Goal: Information Seeking & Learning: Learn about a topic

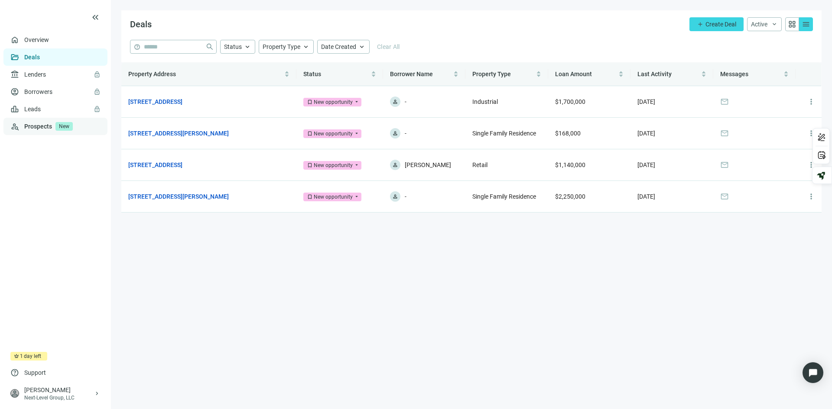
click at [40, 126] on link "Prospects New" at bounding box center [62, 126] width 76 height 17
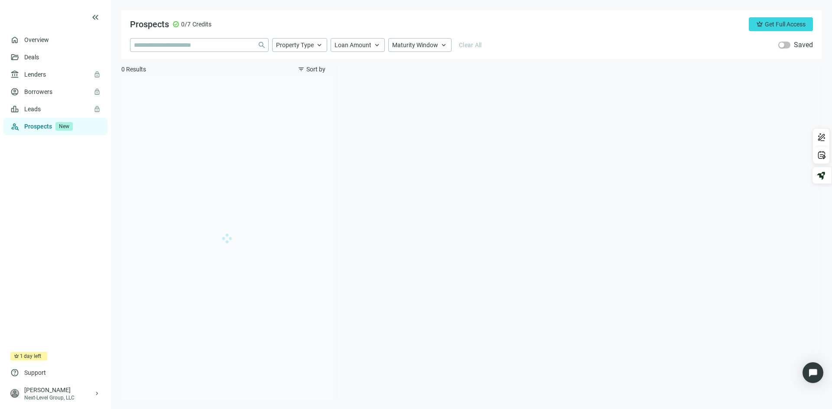
type input "**********"
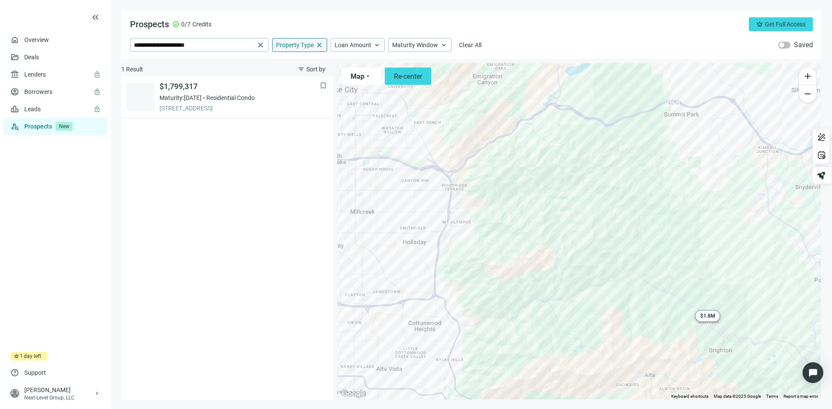
click at [321, 45] on span "close" at bounding box center [319, 45] width 8 height 8
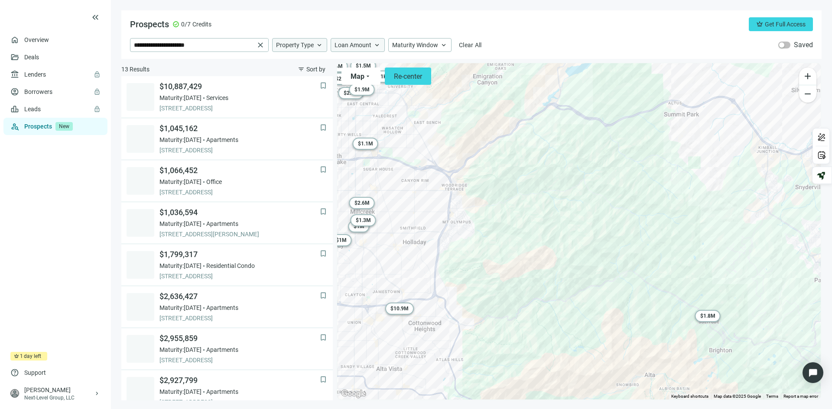
click at [380, 45] on span "keyboard_arrow_up" at bounding box center [377, 45] width 8 height 8
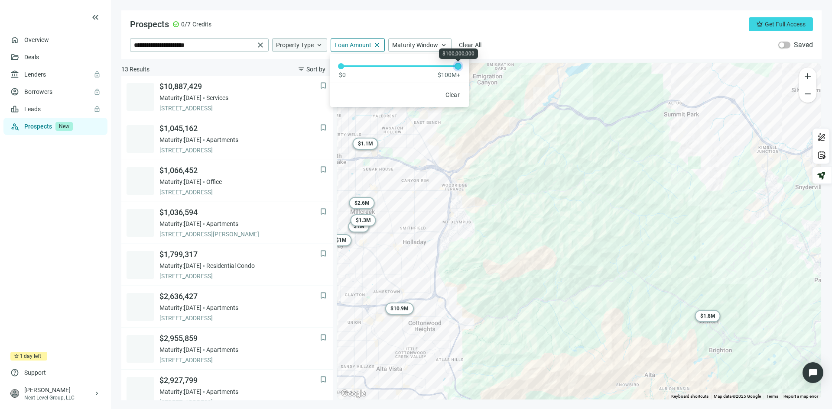
drag, startPoint x: 338, startPoint y: 65, endPoint x: 473, endPoint y: 66, distance: 134.7
click at [473, 66] on div "**********" at bounding box center [471, 205] width 700 height 390
click at [444, 44] on span "keyboard_arrow_up" at bounding box center [444, 45] width 8 height 8
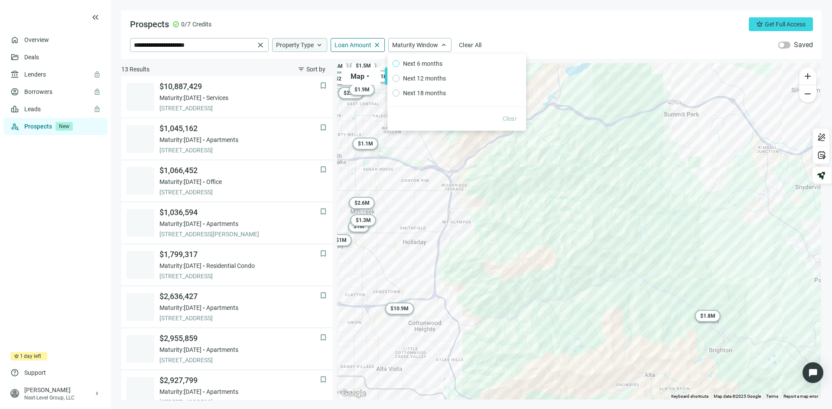
click at [427, 63] on span "Next 6 months" at bounding box center [422, 64] width 46 height 10
click at [539, 38] on div "**********" at bounding box center [471, 34] width 700 height 49
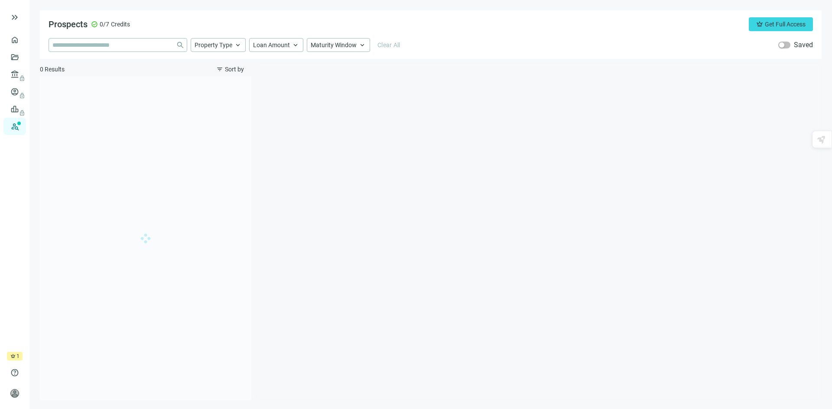
type input "**********"
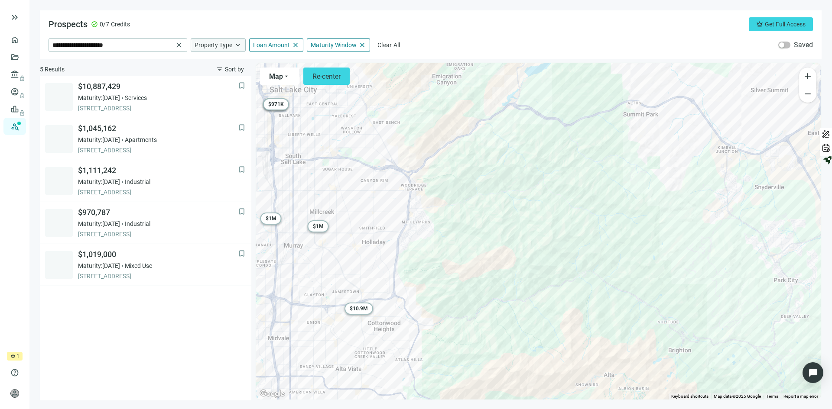
click at [239, 45] on span "keyboard_arrow_up" at bounding box center [238, 45] width 8 height 8
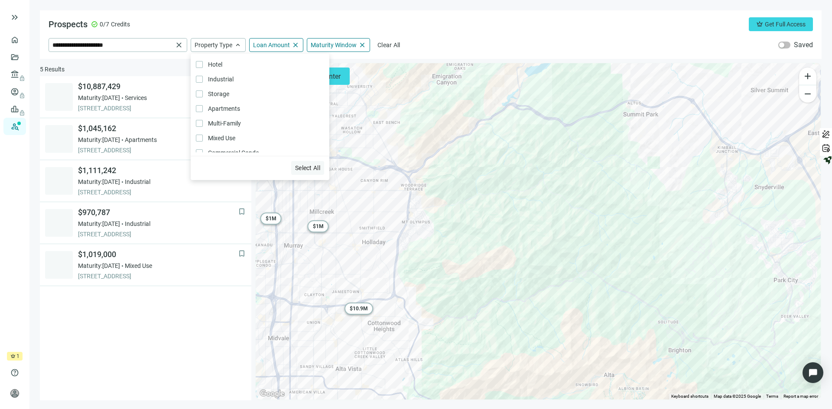
click at [304, 171] on span "Select All" at bounding box center [307, 168] width 25 height 7
click at [294, 47] on span "close" at bounding box center [296, 45] width 8 height 8
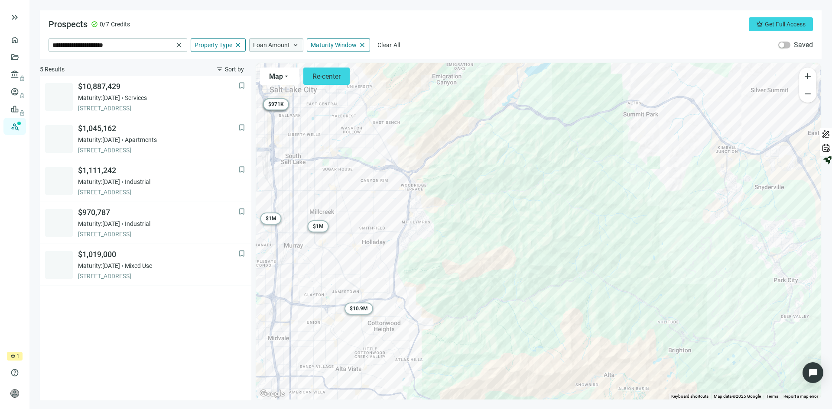
click at [293, 44] on span "keyboard_arrow_up" at bounding box center [296, 45] width 8 height 8
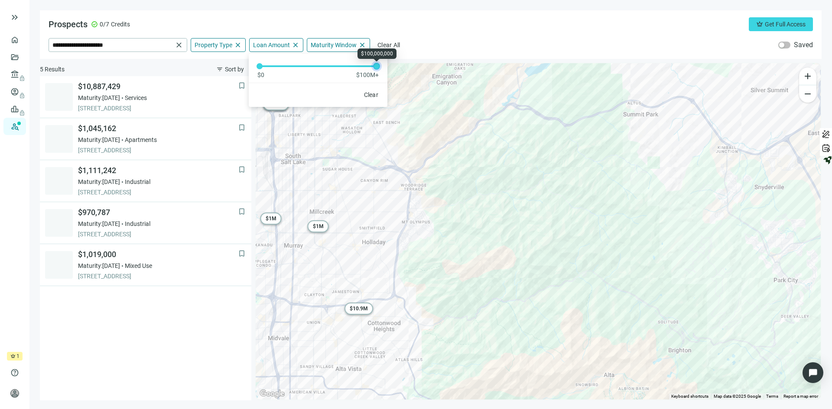
drag, startPoint x: 258, startPoint y: 65, endPoint x: 406, endPoint y: 74, distance: 148.0
click at [406, 74] on div "**********" at bounding box center [431, 205] width 782 height 390
click at [361, 45] on span "close" at bounding box center [362, 45] width 8 height 8
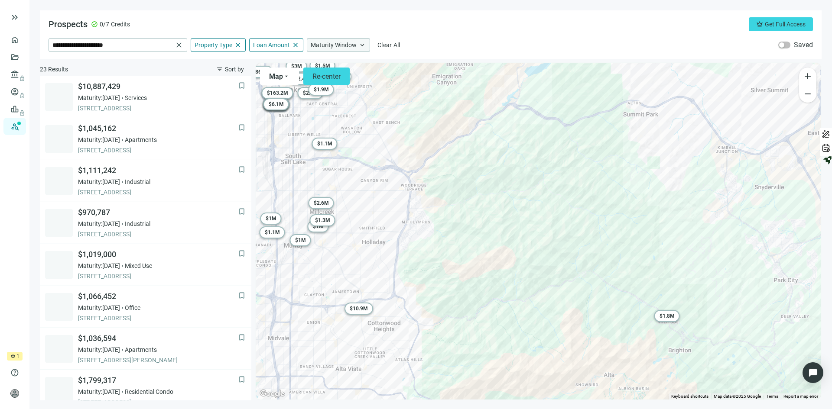
click at [361, 45] on span "keyboard_arrow_up" at bounding box center [362, 45] width 8 height 8
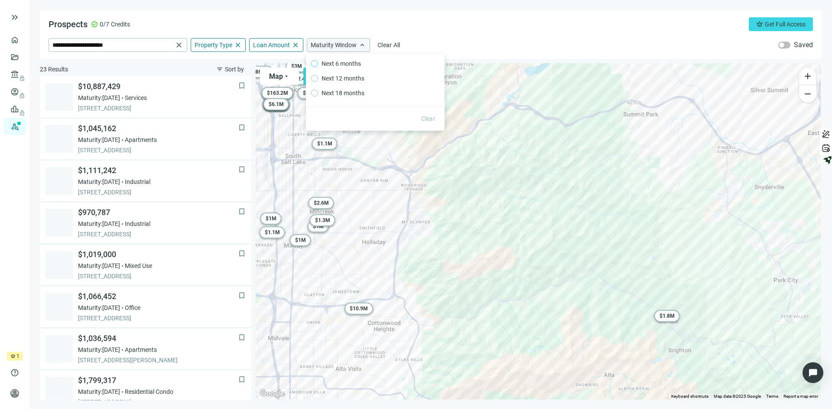
click at [350, 62] on span "Next 6 months" at bounding box center [341, 64] width 46 height 10
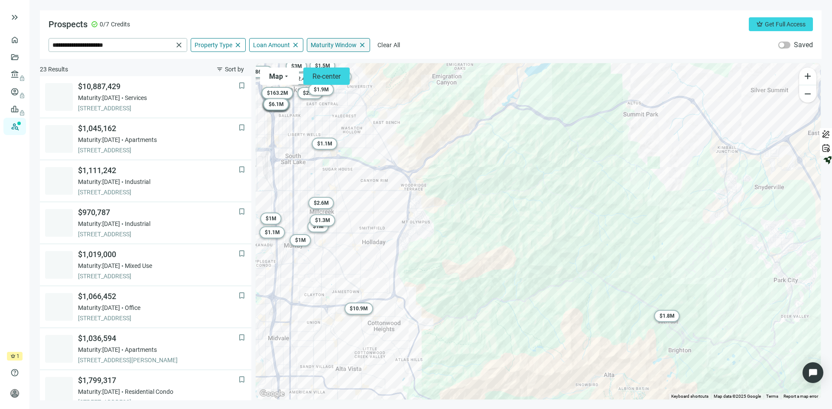
click at [464, 36] on div "**********" at bounding box center [431, 34] width 782 height 49
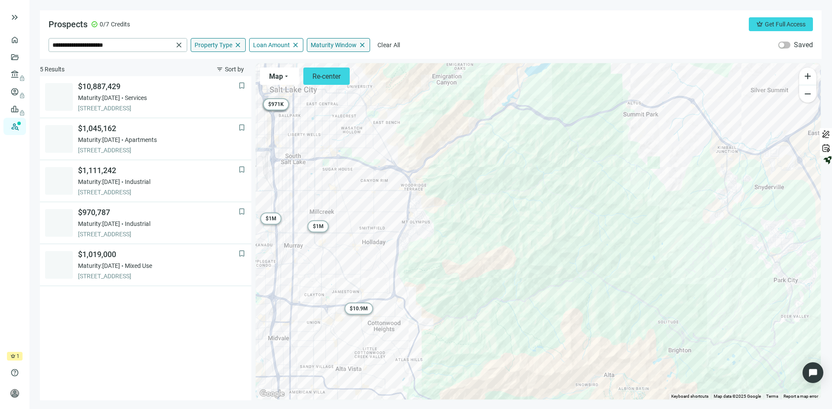
click at [237, 45] on span "close" at bounding box center [238, 45] width 8 height 8
click at [237, 45] on span "keyboard_arrow_up" at bounding box center [238, 45] width 8 height 8
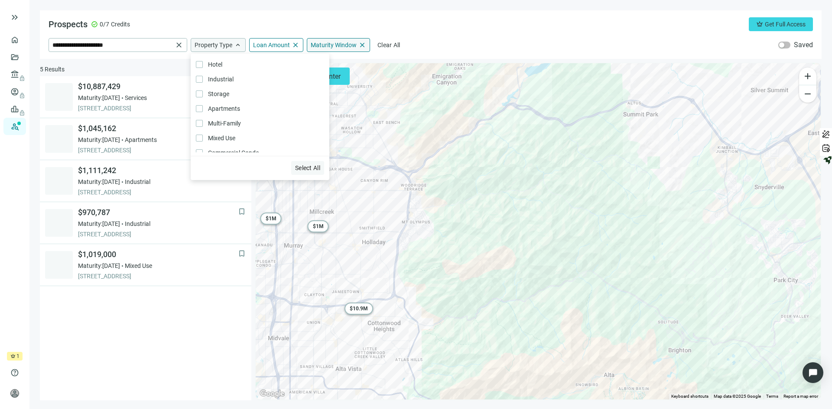
click at [303, 166] on span "Select All" at bounding box center [307, 168] width 25 height 7
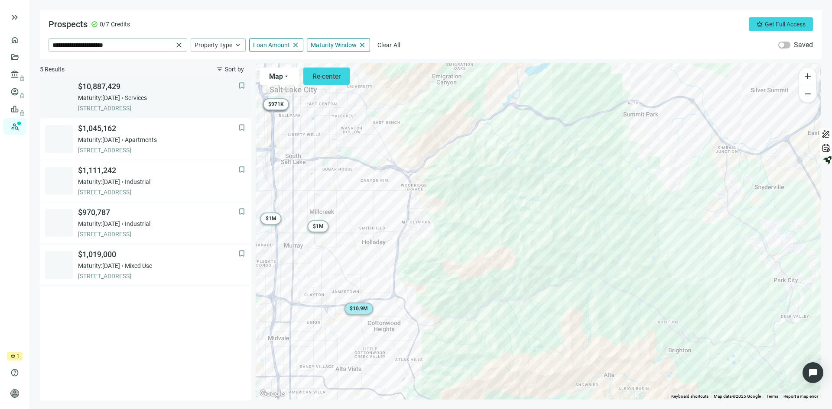
click at [169, 96] on div "Maturity: 12.04.2025 Services" at bounding box center [158, 98] width 160 height 9
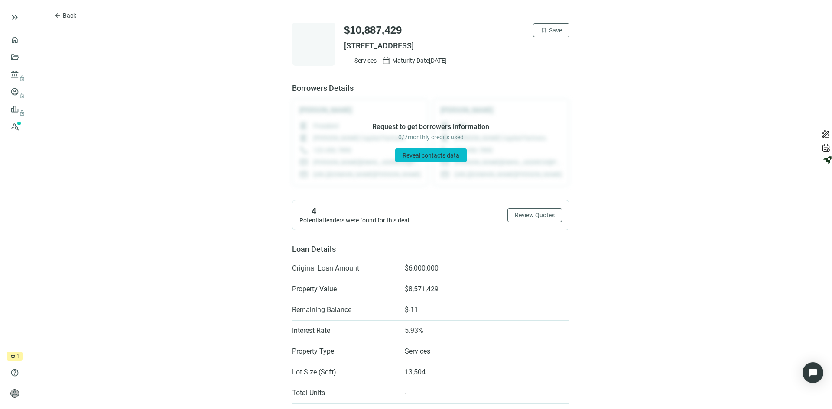
click at [425, 157] on span "Reveal contacts data" at bounding box center [431, 155] width 57 height 7
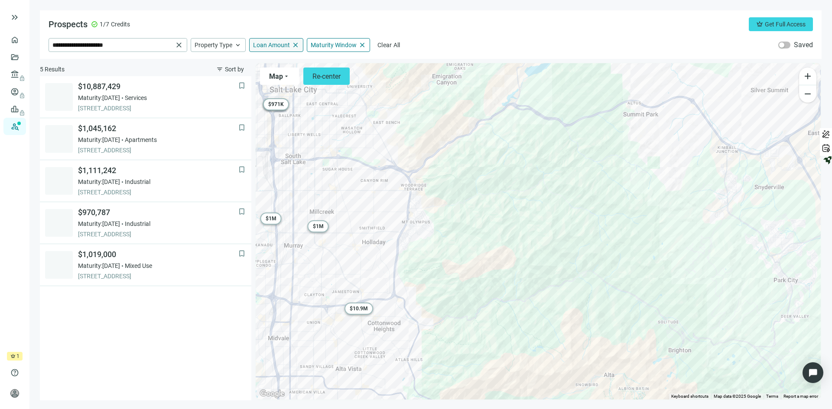
click at [294, 47] on span "close" at bounding box center [296, 45] width 8 height 8
click at [293, 40] on div "Loan Amount keyboard_arrow_up" at bounding box center [276, 45] width 54 height 14
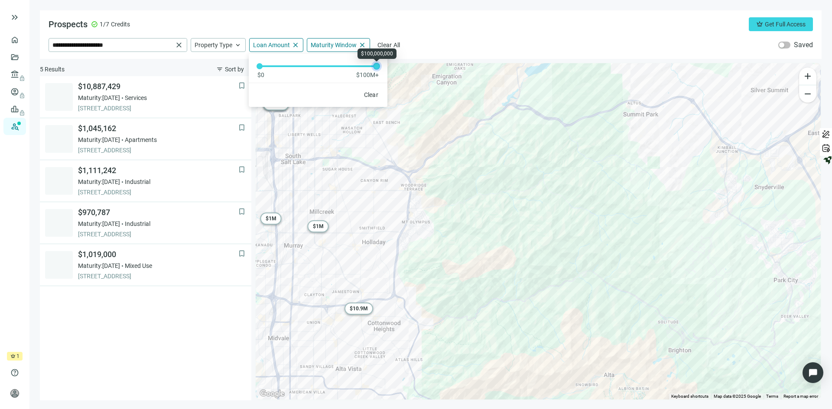
drag, startPoint x: 263, startPoint y: 65, endPoint x: 400, endPoint y: 63, distance: 136.5
click at [400, 63] on div "**********" at bounding box center [431, 205] width 782 height 390
click at [434, 26] on div "Prospects check_circle 1/7 Credits crown Get Full Access" at bounding box center [431, 24] width 764 height 14
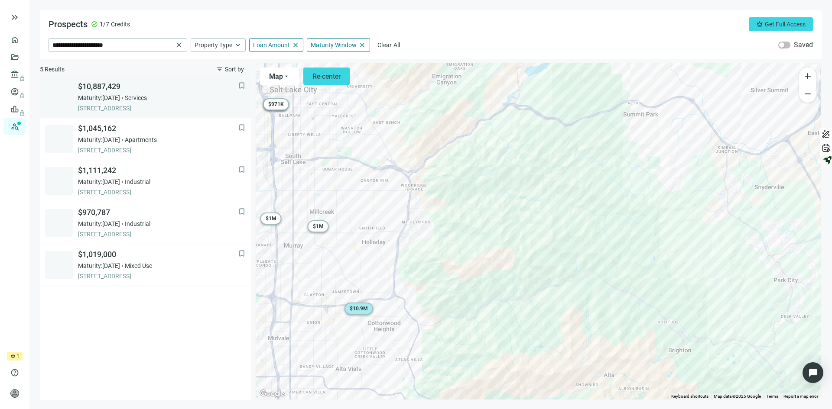
click at [147, 94] on span "Services" at bounding box center [136, 98] width 22 height 9
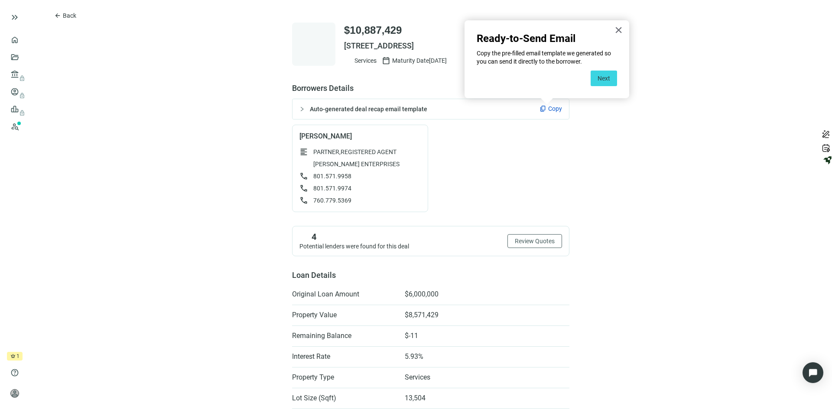
click at [603, 78] on button "Next" at bounding box center [604, 79] width 26 height 16
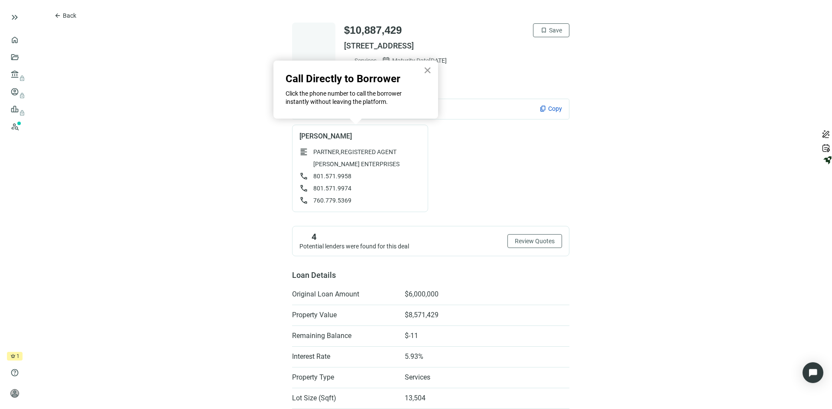
click at [427, 71] on button "×" at bounding box center [427, 70] width 8 height 14
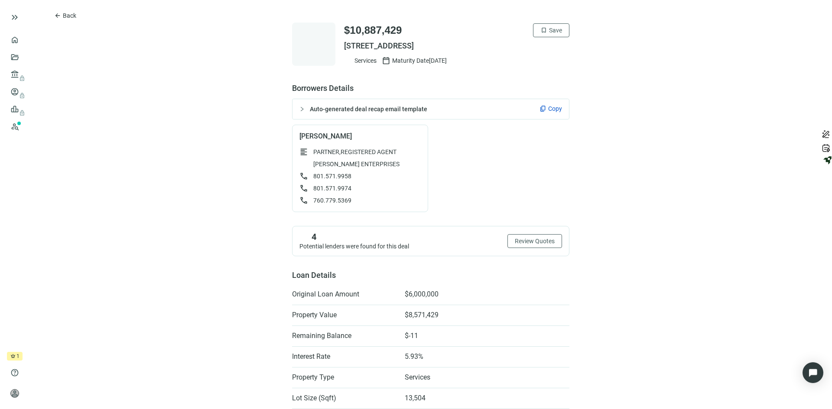
click at [543, 109] on div "content_copy Copy" at bounding box center [550, 108] width 23 height 9
drag, startPoint x: 142, startPoint y: 4, endPoint x: 219, endPoint y: 35, distance: 83.2
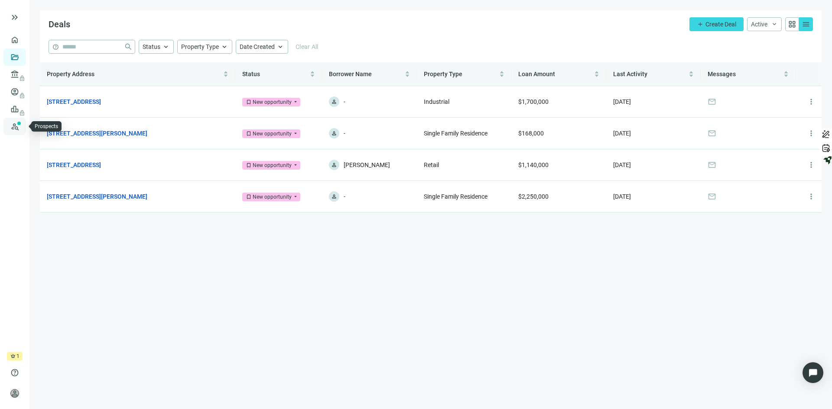
click at [22, 127] on link "Prospects New" at bounding box center [36, 126] width 28 height 17
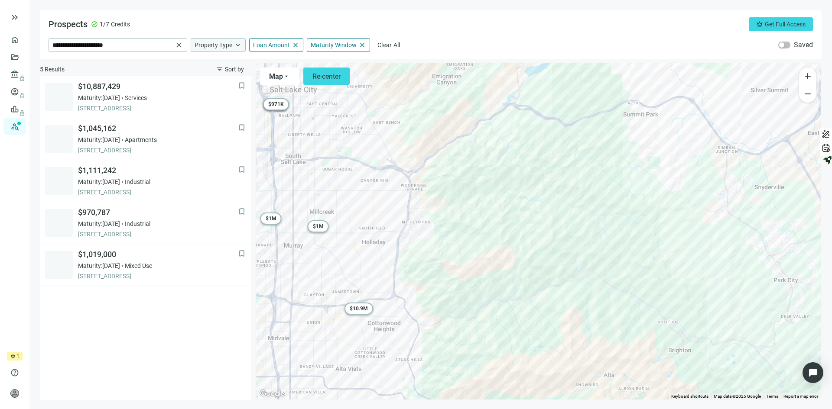
click at [237, 44] on span "keyboard_arrow_up" at bounding box center [238, 45] width 8 height 8
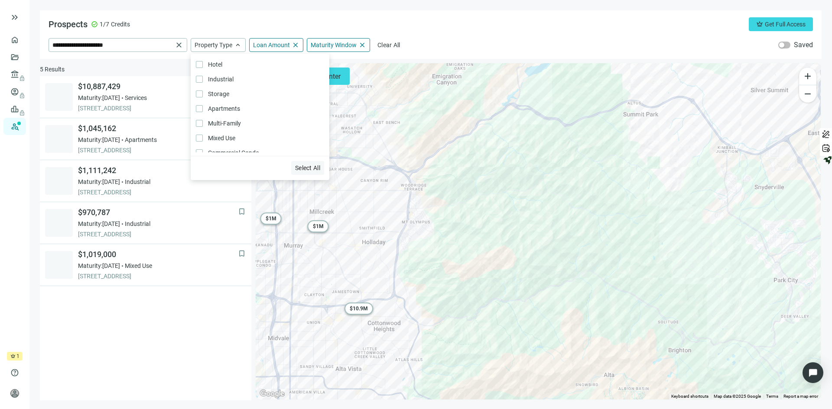
click at [306, 167] on span "Select All" at bounding box center [307, 168] width 25 height 7
click at [177, 297] on div "bookmark $10,887,429 Maturity: [DATE] Services [STREET_ADDRESS] bookmark $1,045…" at bounding box center [145, 238] width 211 height 325
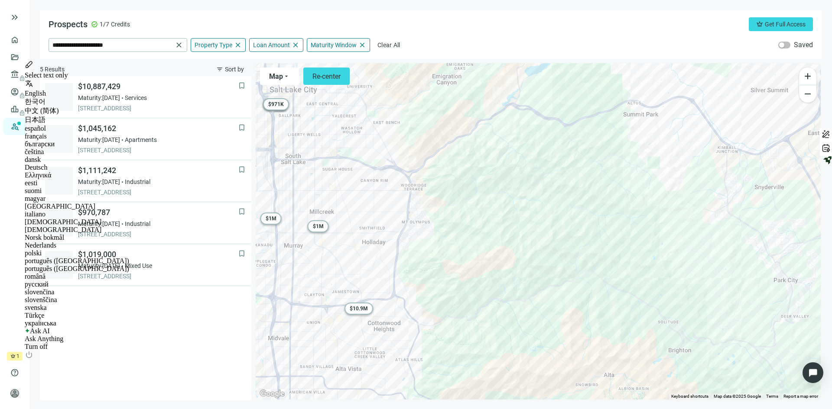
click at [154, 317] on div "bookmark $10,887,429 Maturity: [DATE] Services [STREET_ADDRESS] bookmark $1,045…" at bounding box center [145, 238] width 211 height 325
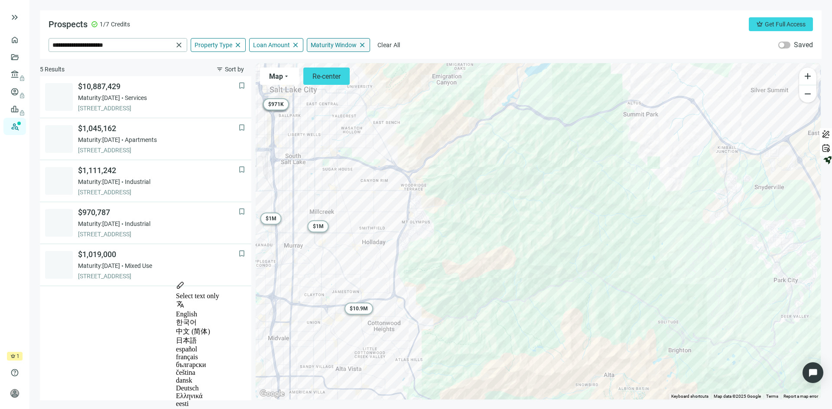
click at [360, 45] on span "close" at bounding box center [362, 45] width 8 height 8
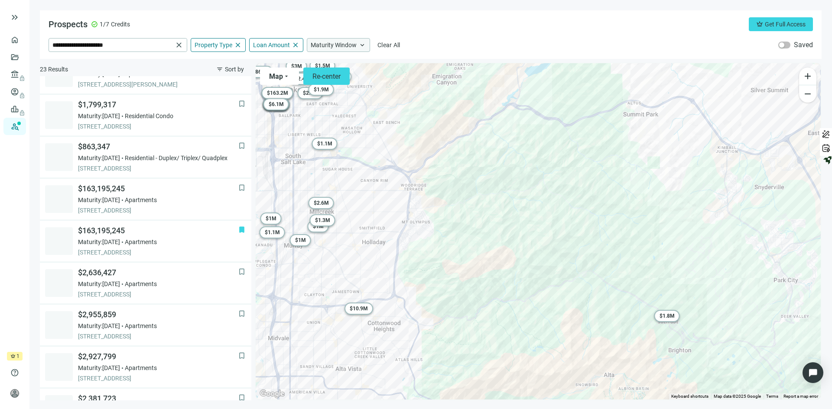
scroll to position [277, 0]
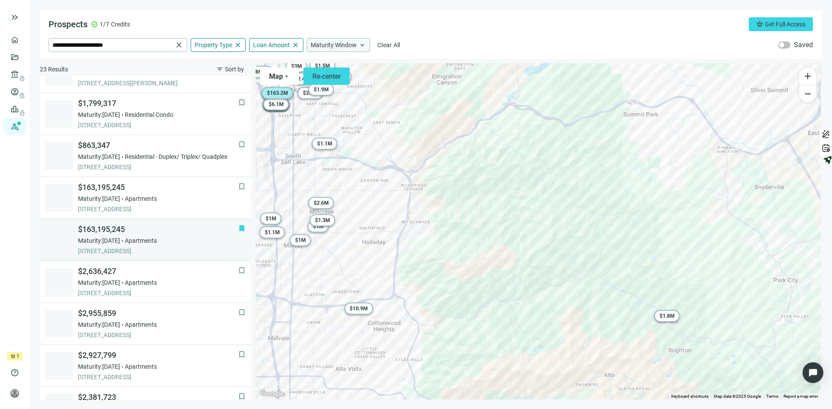
click at [198, 239] on div "Maturity: [DATE] Apartments" at bounding box center [158, 241] width 160 height 9
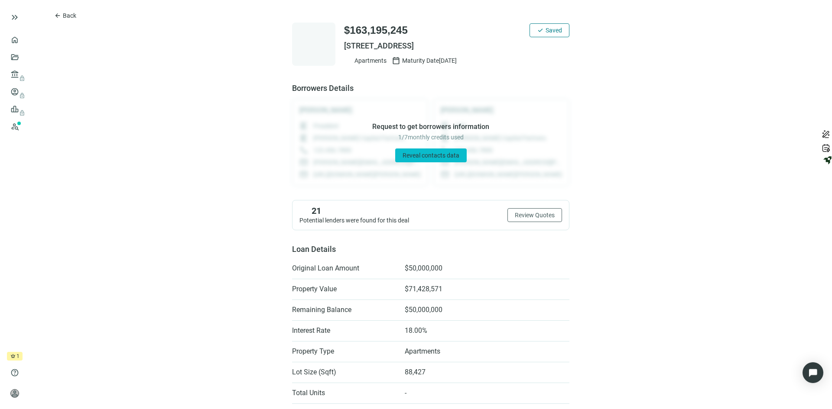
click at [416, 153] on span "Reveal contacts data" at bounding box center [431, 155] width 57 height 7
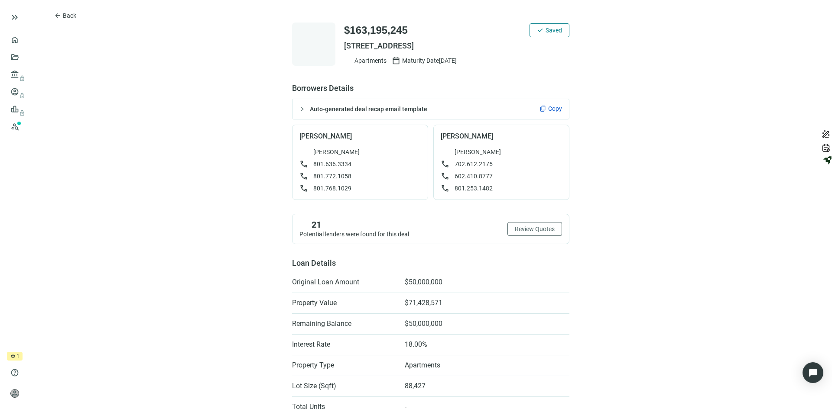
click at [542, 102] on div "Auto-generated deal recap email template content_copy Copy" at bounding box center [430, 109] width 276 height 20
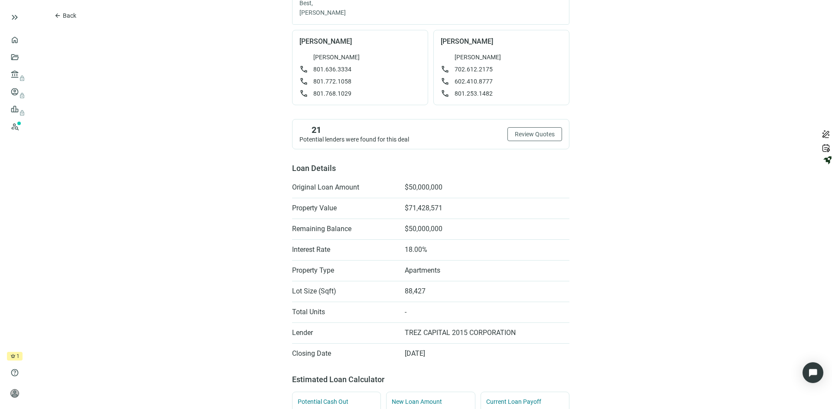
scroll to position [346, 0]
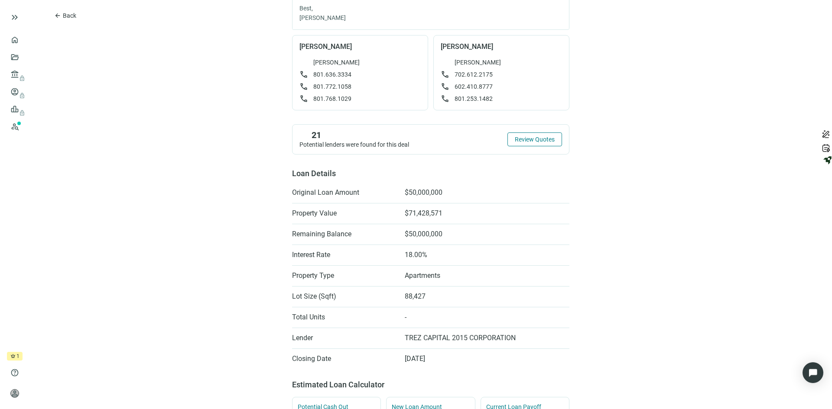
click at [523, 138] on span "Review Quotes" at bounding box center [535, 139] width 40 height 7
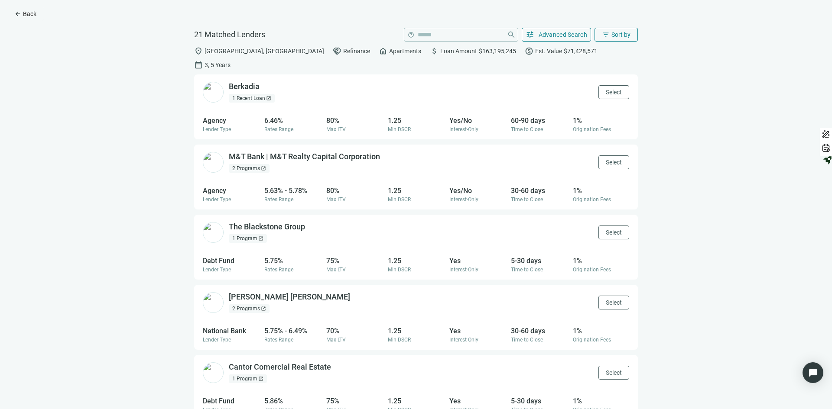
click at [26, 13] on span "Back" at bounding box center [29, 13] width 13 height 7
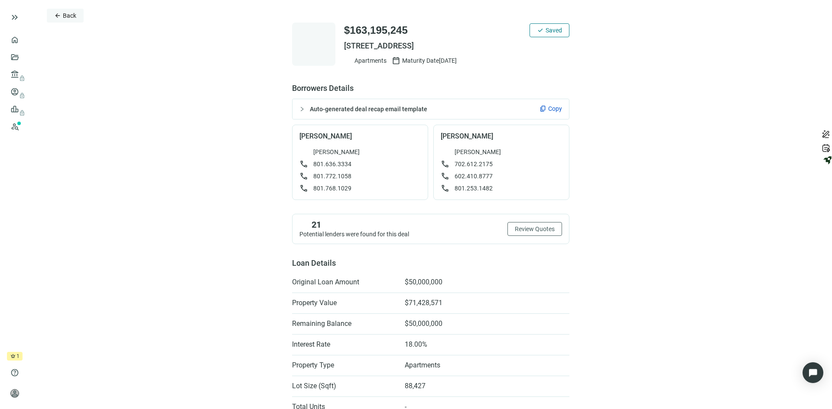
click at [70, 14] on span "Back" at bounding box center [69, 15] width 13 height 7
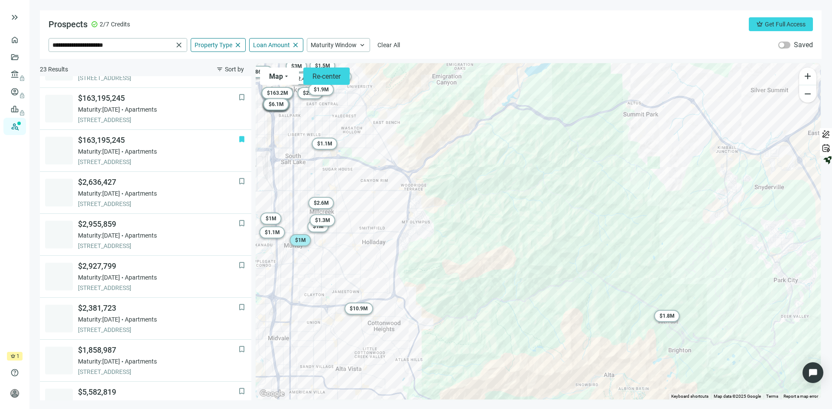
scroll to position [420, 0]
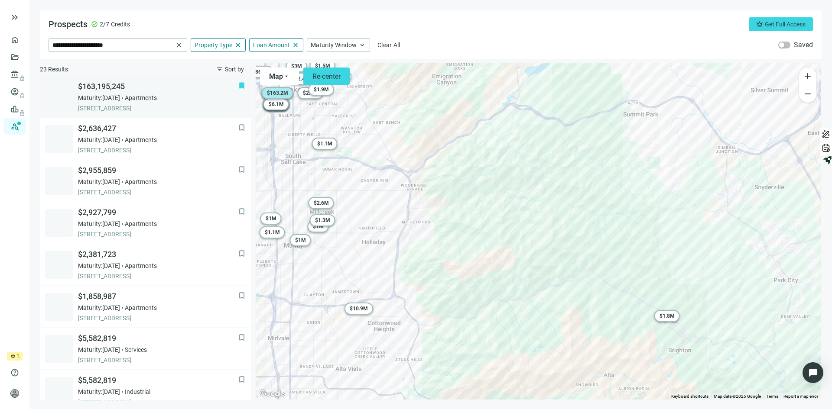
click at [192, 102] on div "Maturity: [DATE] Apartments" at bounding box center [158, 98] width 160 height 9
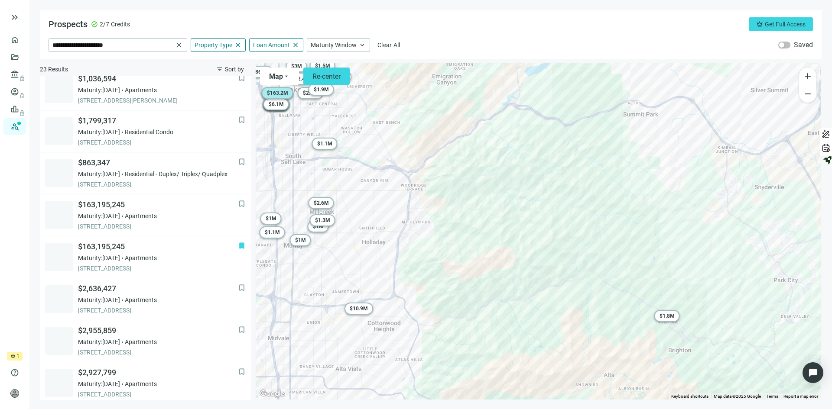
scroll to position [303, 0]
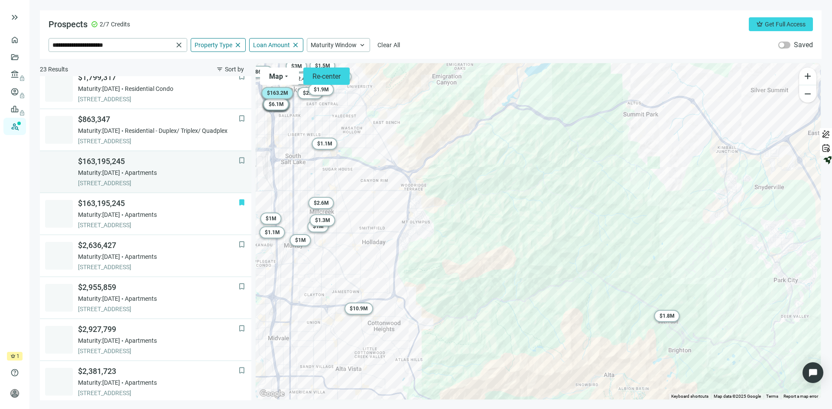
click at [189, 174] on div "Maturity: [DATE] Apartments" at bounding box center [158, 173] width 160 height 9
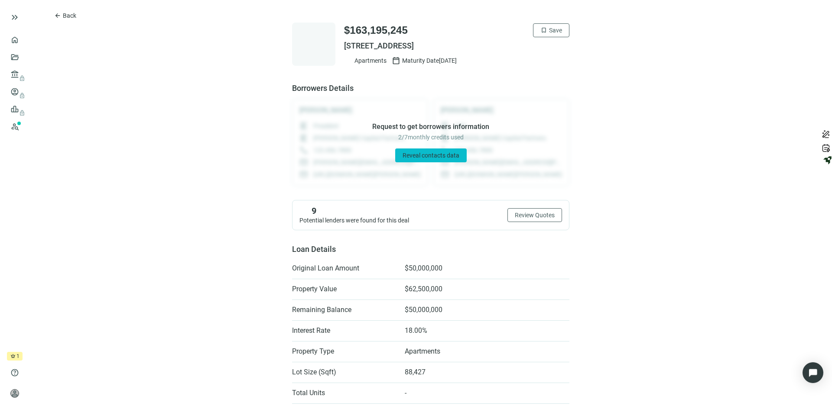
click at [418, 155] on span "Reveal contacts data" at bounding box center [431, 155] width 57 height 7
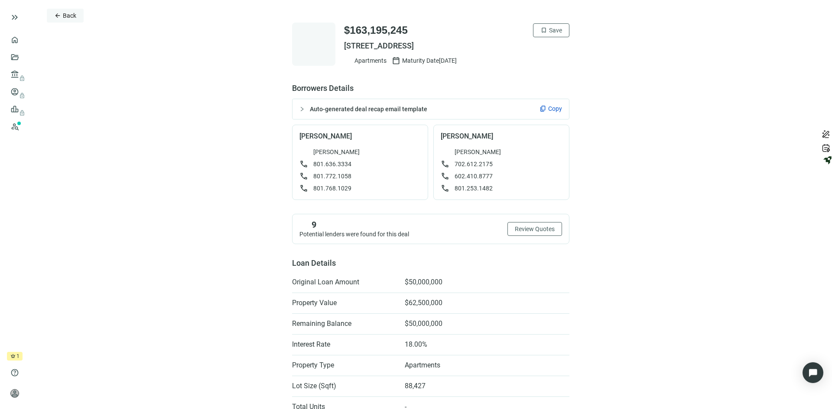
click at [63, 14] on span "Back" at bounding box center [69, 15] width 13 height 7
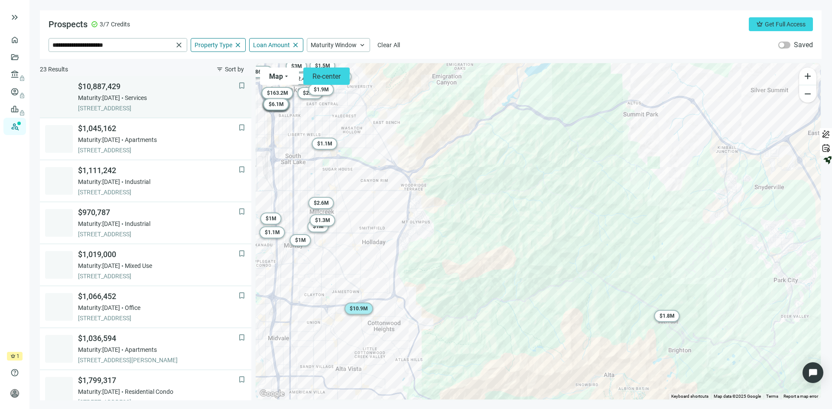
click at [182, 96] on div "Maturity: [DATE] Services" at bounding box center [158, 98] width 160 height 9
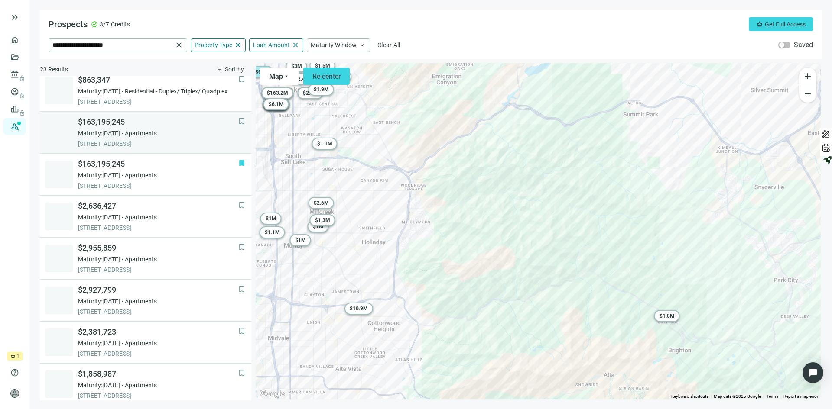
scroll to position [347, 0]
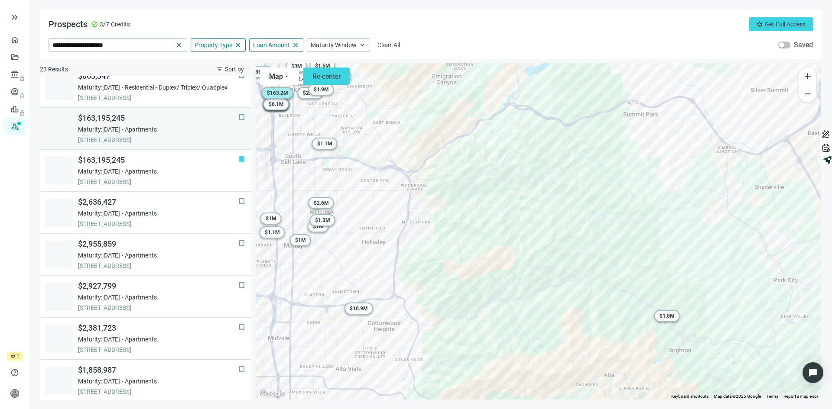
click at [200, 129] on div "Maturity: [DATE] Apartments" at bounding box center [158, 129] width 160 height 9
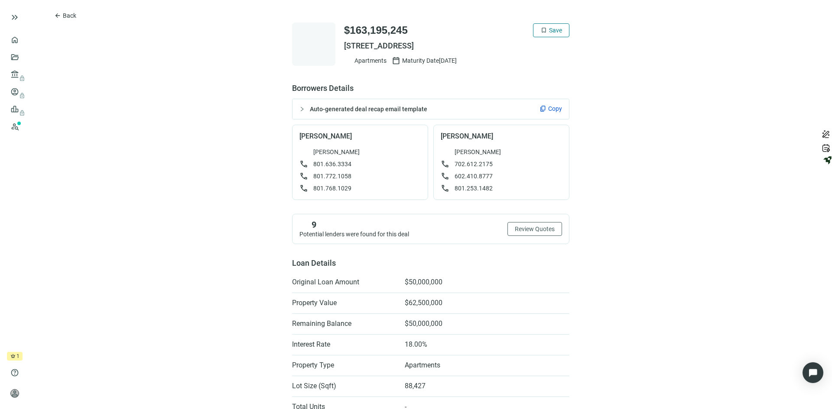
click at [547, 26] on button "bookmark Save" at bounding box center [551, 30] width 36 height 14
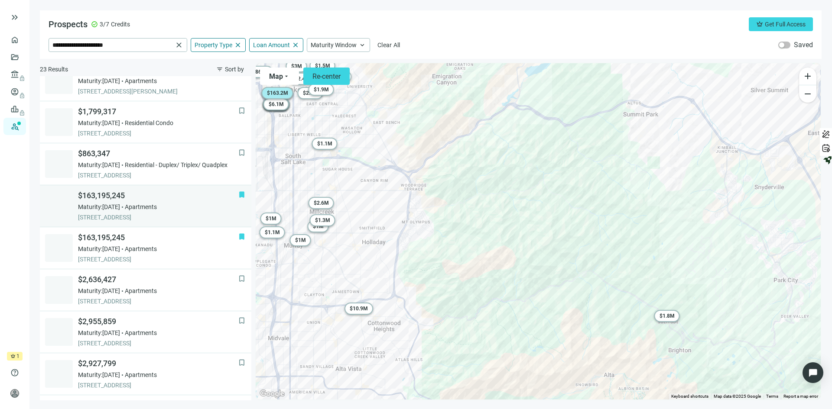
scroll to position [303, 0]
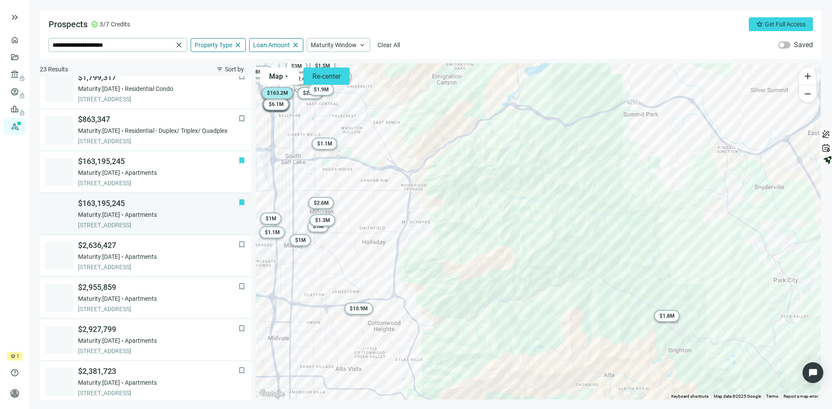
click at [154, 206] on span "$163,195,245" at bounding box center [158, 203] width 160 height 10
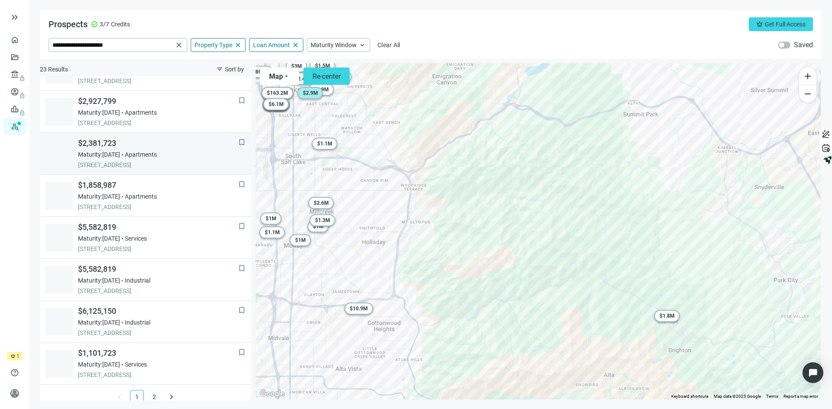
scroll to position [540, 0]
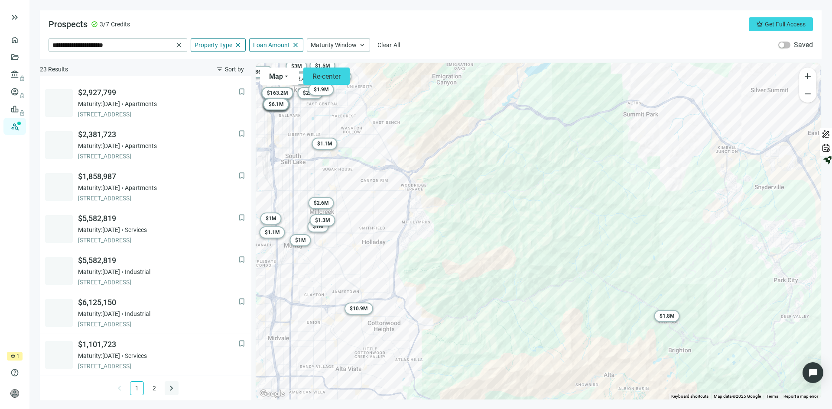
click at [167, 389] on span "keyboard_arrow_right" at bounding box center [171, 388] width 10 height 10
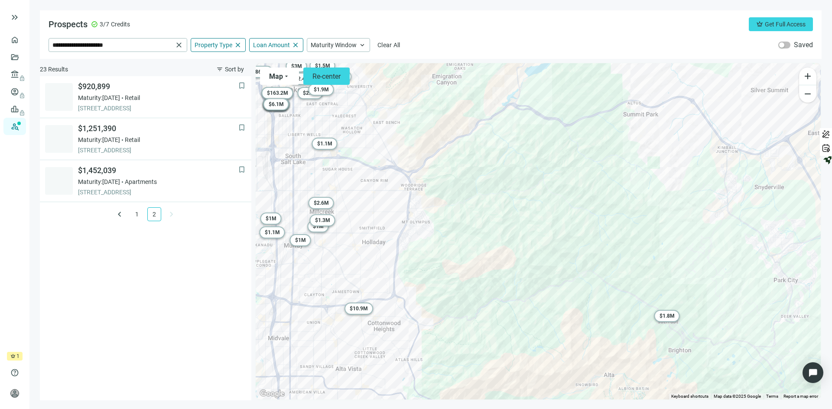
scroll to position [0, 0]
click at [120, 214] on span "keyboard_arrow_left" at bounding box center [119, 214] width 10 height 10
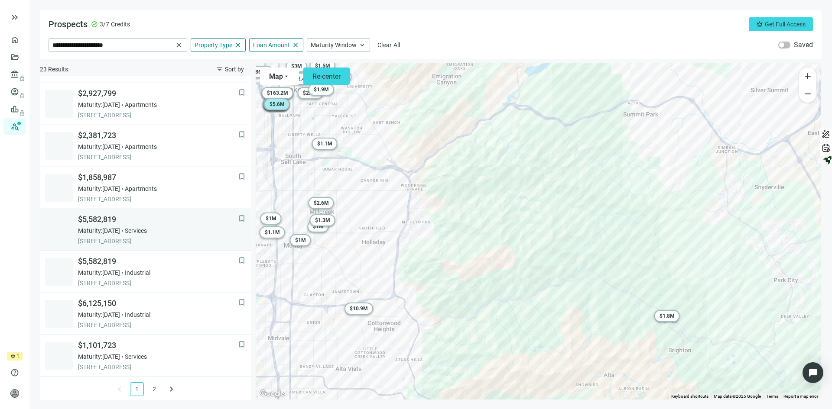
scroll to position [540, 0]
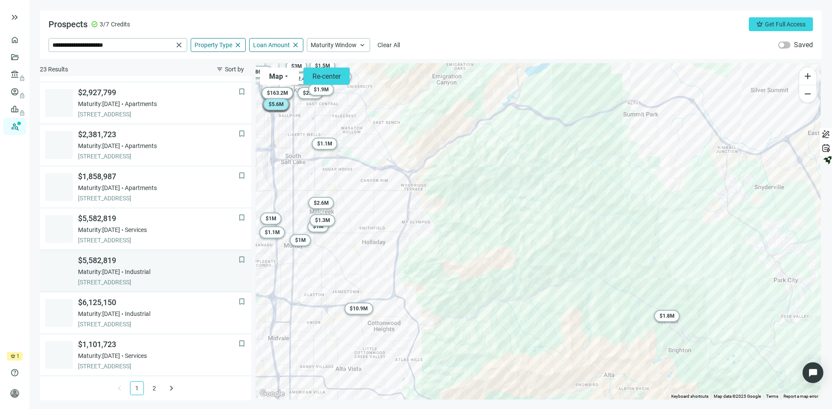
click at [120, 268] on span "Maturity: [DATE]" at bounding box center [99, 272] width 42 height 9
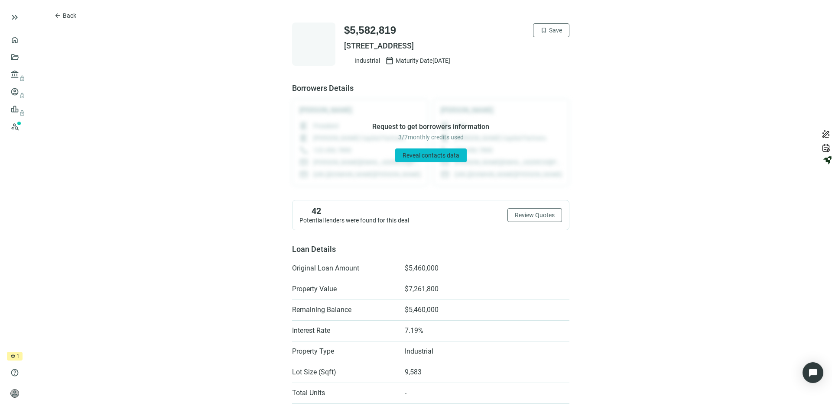
click at [411, 154] on span "Reveal contacts data" at bounding box center [431, 155] width 57 height 7
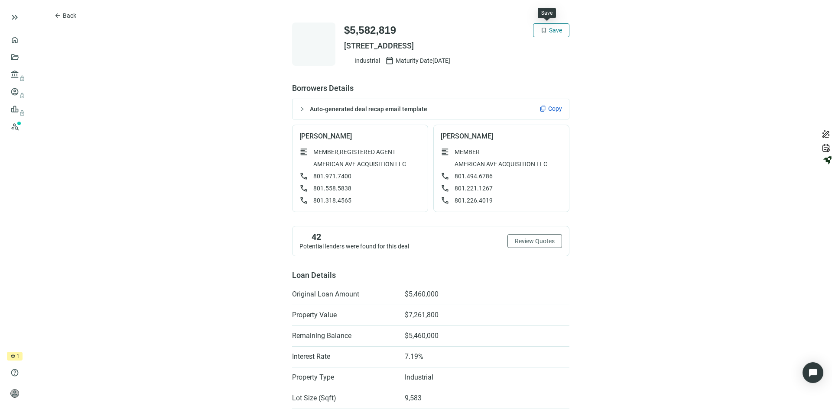
click at [542, 29] on span "bookmark" at bounding box center [543, 30] width 7 height 7
click at [69, 14] on span "Back" at bounding box center [69, 15] width 13 height 7
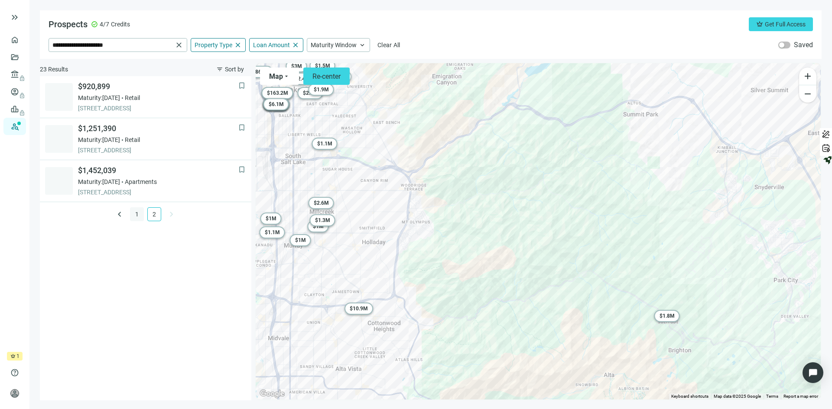
click at [136, 213] on link "1" at bounding box center [136, 214] width 13 height 13
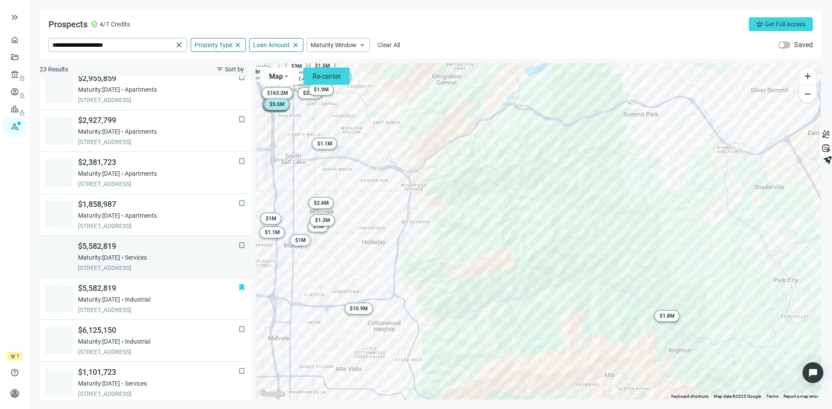
scroll to position [497, 0]
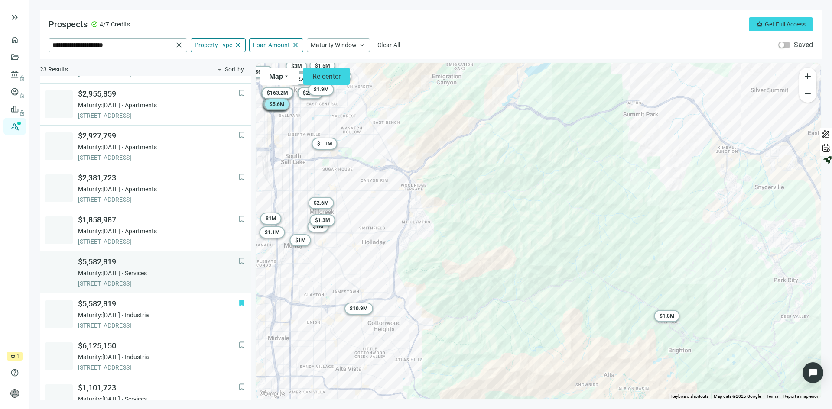
click at [187, 270] on div "Maturity: [DATE] Services" at bounding box center [158, 273] width 160 height 9
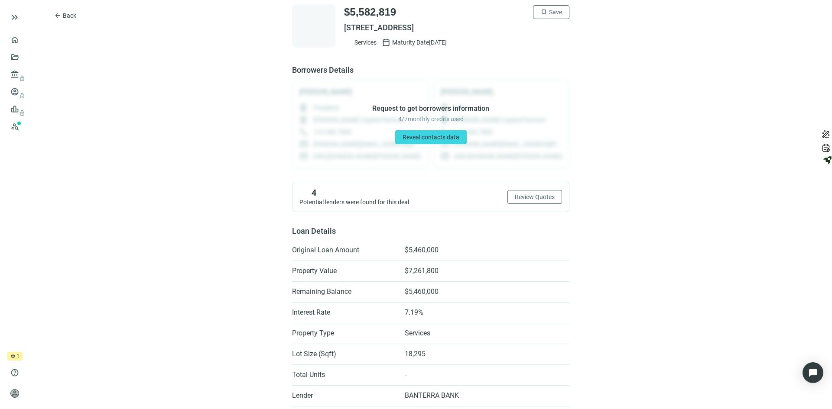
scroll to position [3, 0]
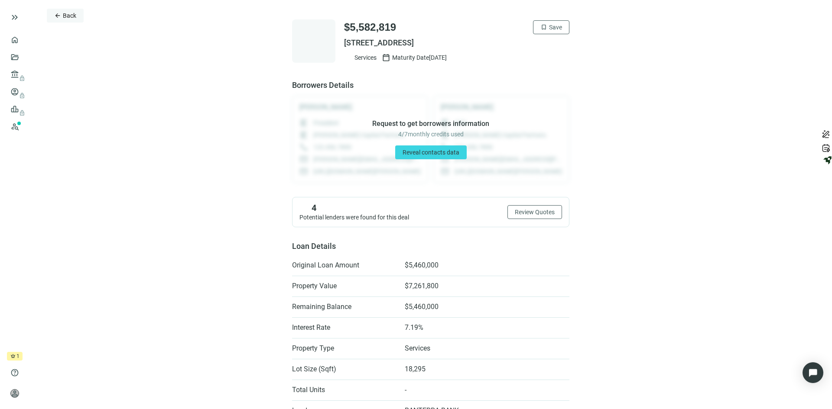
click at [72, 16] on span "Back" at bounding box center [69, 15] width 13 height 7
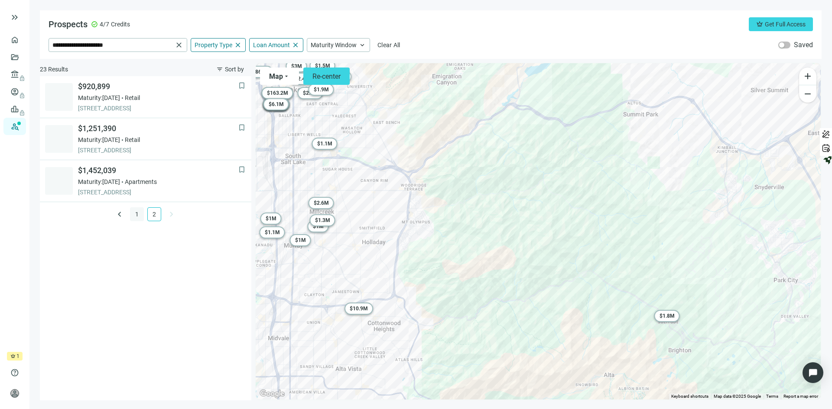
click at [137, 215] on link "1" at bounding box center [136, 214] width 13 height 13
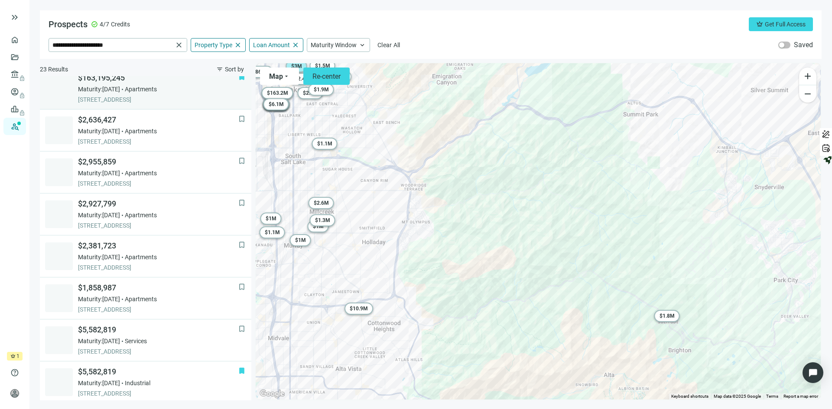
scroll to position [477, 0]
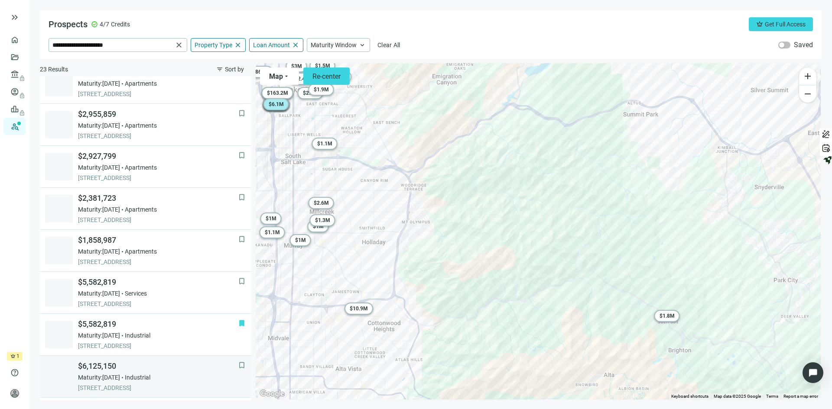
click at [186, 369] on span "$6,125,150" at bounding box center [158, 366] width 160 height 10
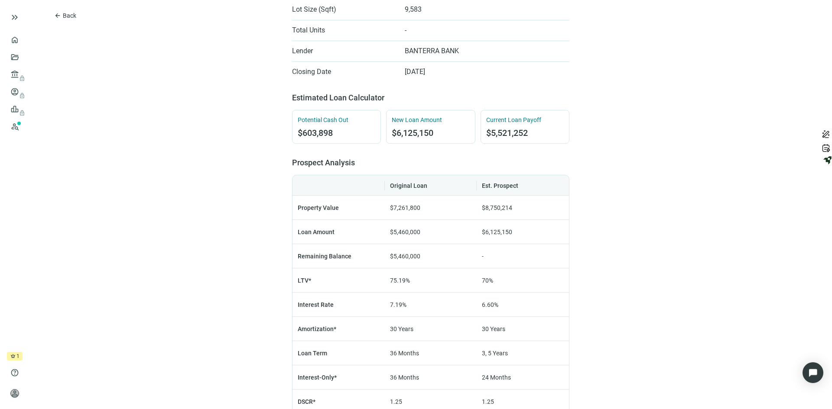
scroll to position [347, 0]
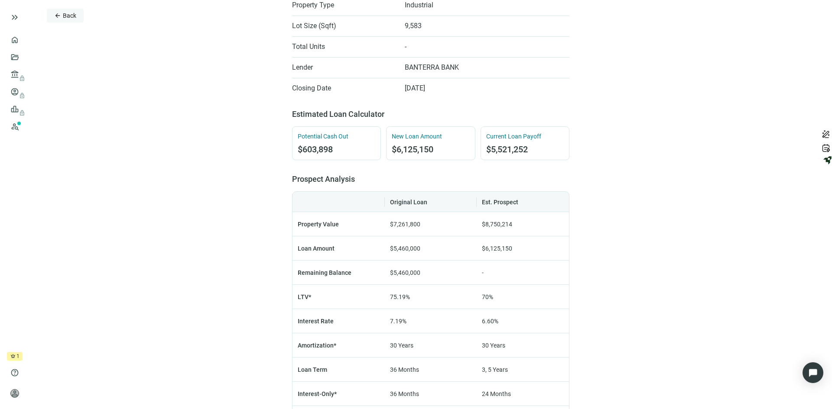
click at [65, 17] on span "Back" at bounding box center [69, 15] width 13 height 7
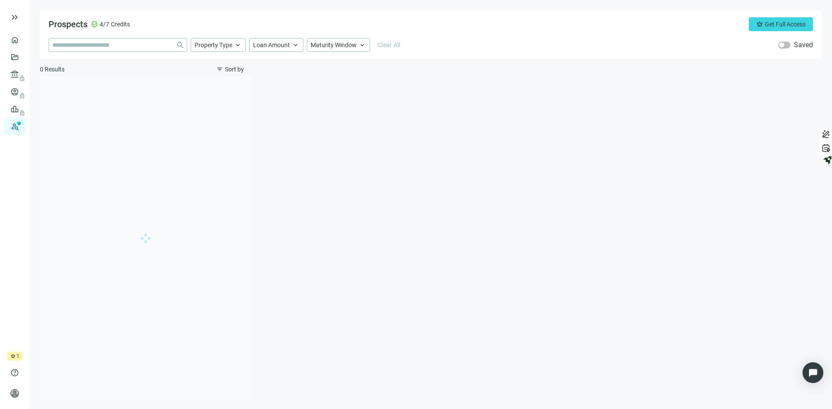
type input "**********"
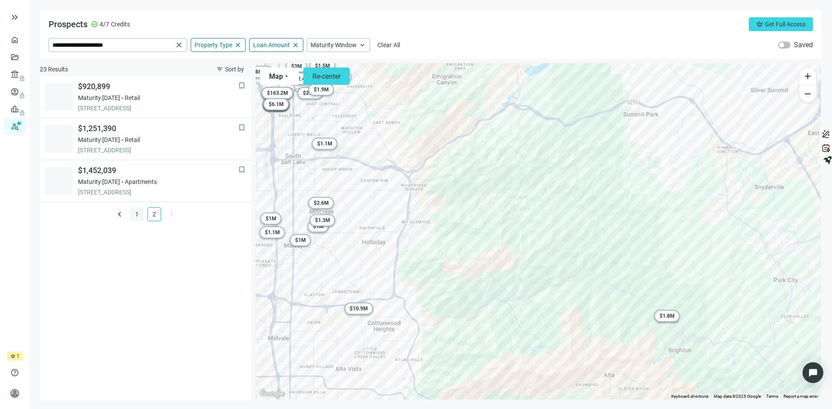
click at [136, 211] on link "1" at bounding box center [136, 214] width 13 height 13
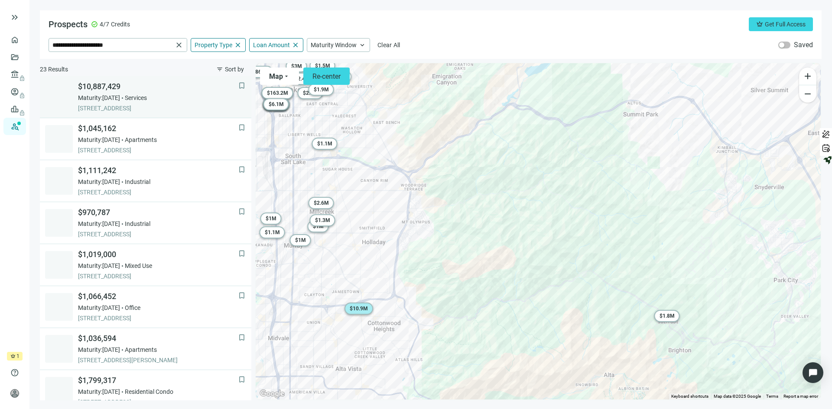
click at [175, 103] on div "$10,887,429 Maturity: [DATE] Services [STREET_ADDRESS]" at bounding box center [158, 96] width 160 height 31
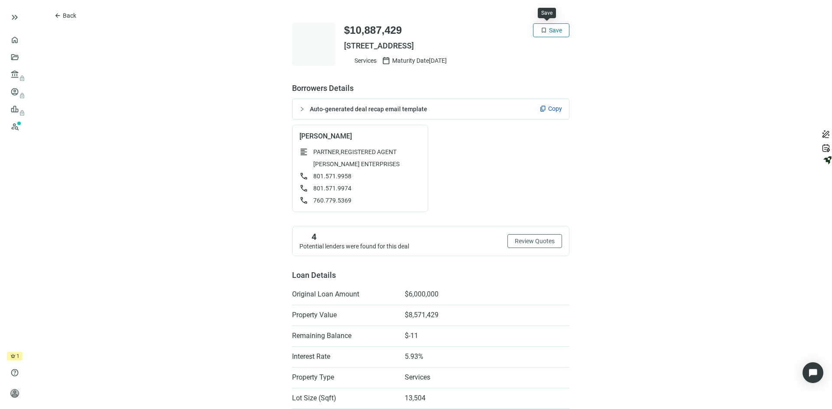
click at [542, 25] on button "bookmark Save" at bounding box center [551, 30] width 36 height 14
click at [69, 14] on span "Back" at bounding box center [69, 15] width 13 height 7
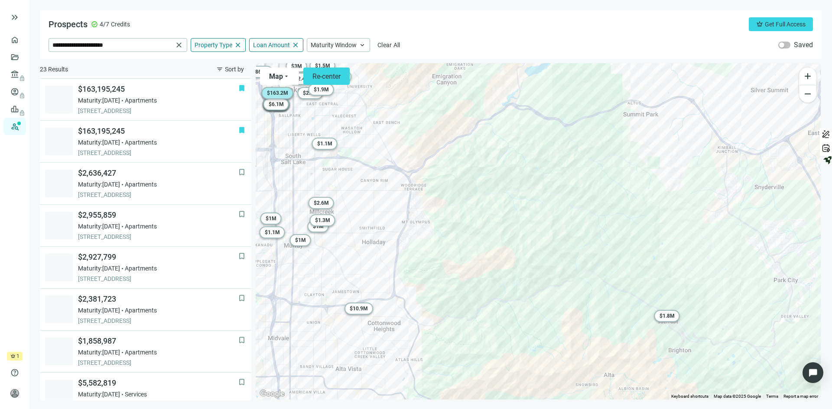
scroll to position [390, 0]
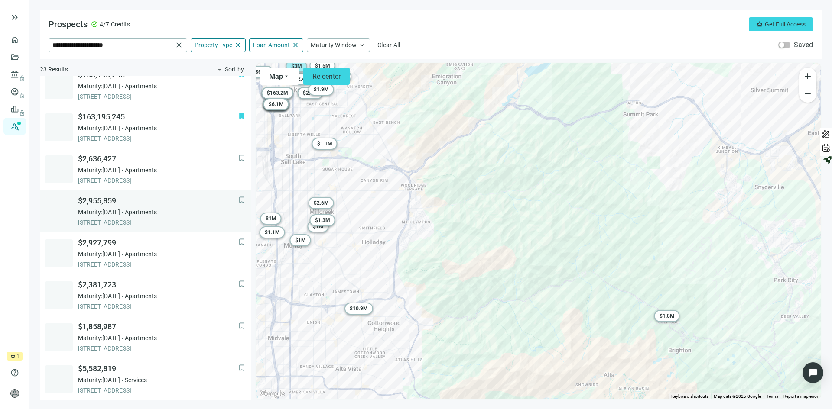
click at [195, 217] on div "$2,955,859 Maturity: [DATE] Apartments [STREET_ADDRESS]" at bounding box center [158, 211] width 160 height 31
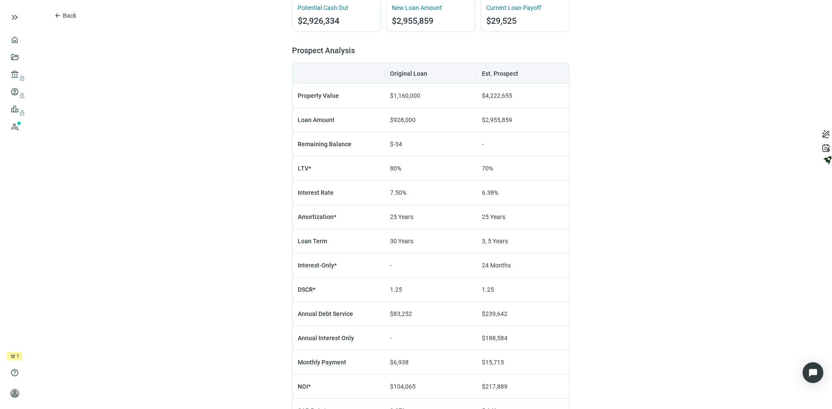
scroll to position [520, 0]
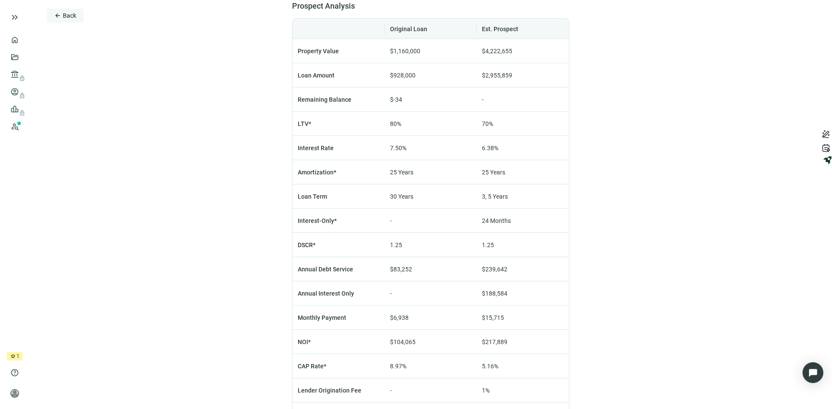
click at [69, 14] on span "Back" at bounding box center [69, 15] width 13 height 7
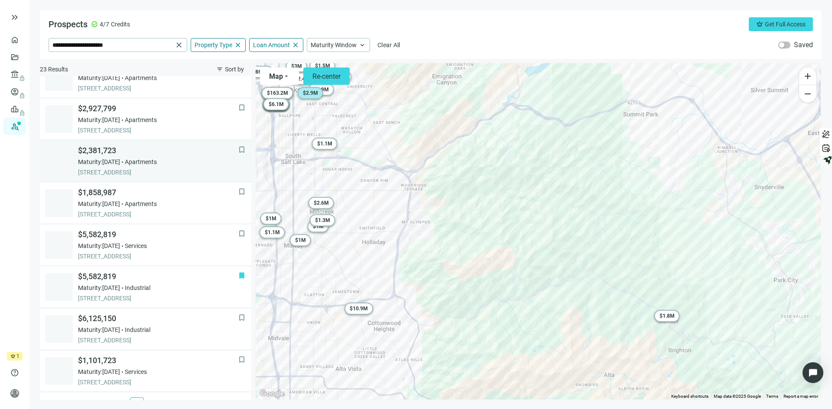
scroll to position [540, 0]
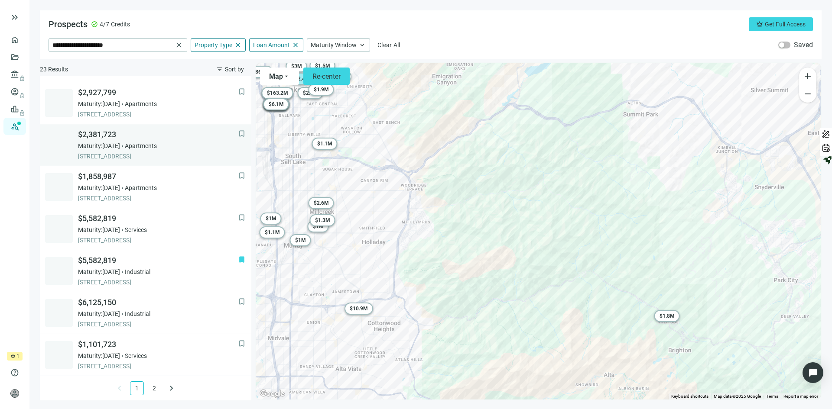
click at [189, 143] on div "Maturity: [DATE] Apartments" at bounding box center [158, 146] width 160 height 9
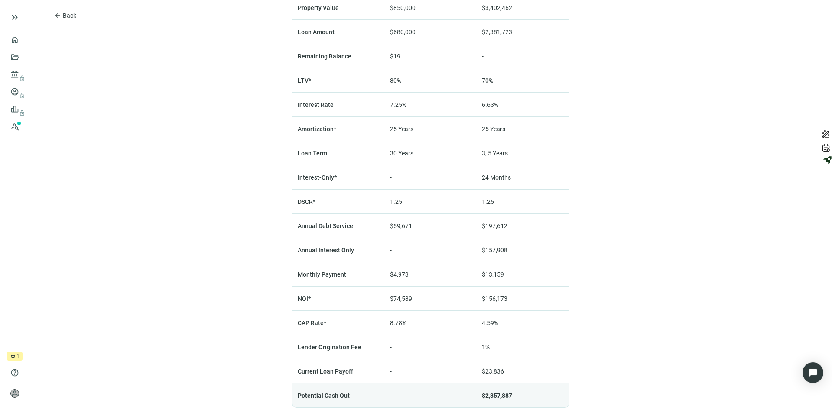
scroll to position [520, 0]
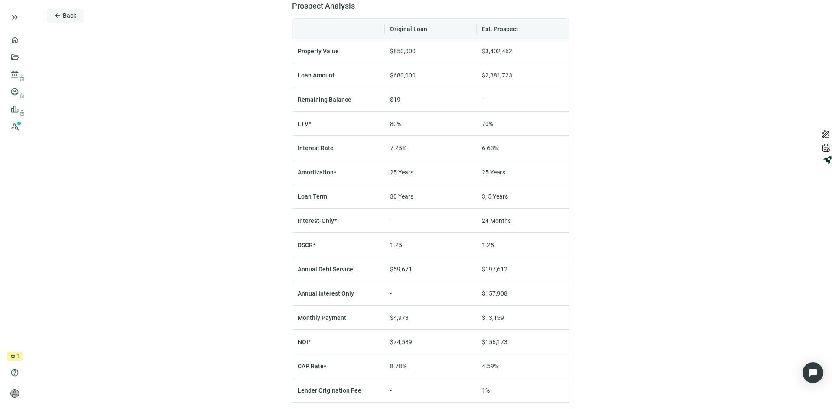
click at [71, 15] on span "Back" at bounding box center [69, 15] width 13 height 7
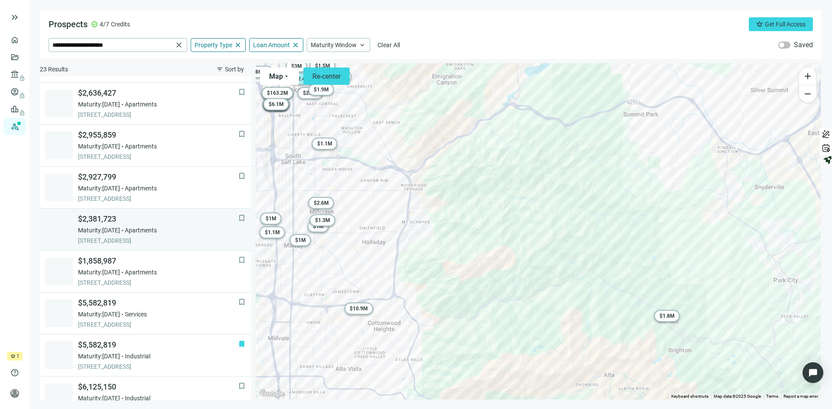
scroll to position [454, 0]
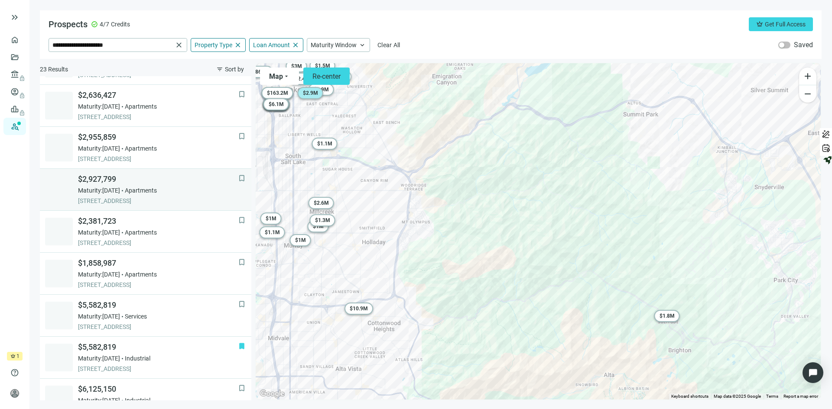
click at [190, 180] on span "$2,927,799" at bounding box center [158, 179] width 160 height 10
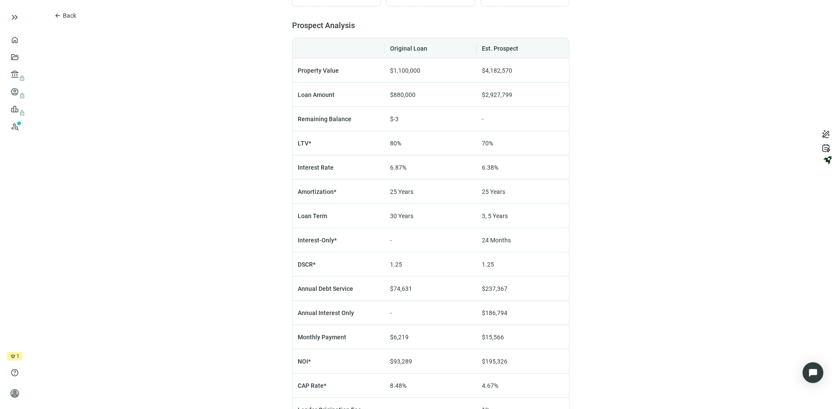
scroll to position [520, 0]
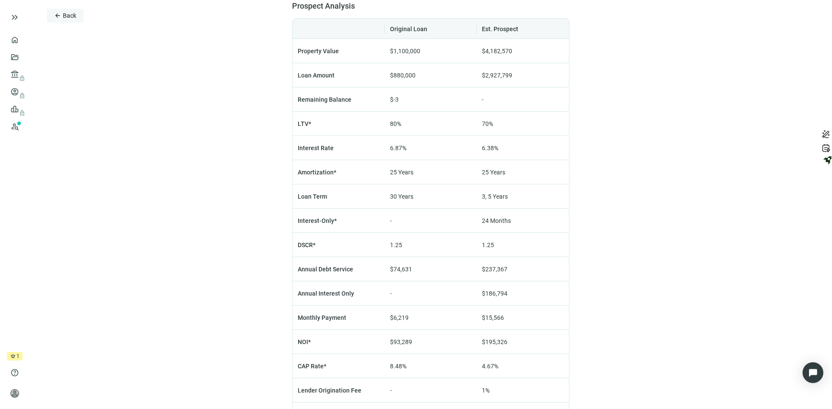
click at [67, 17] on span "Back" at bounding box center [69, 15] width 13 height 7
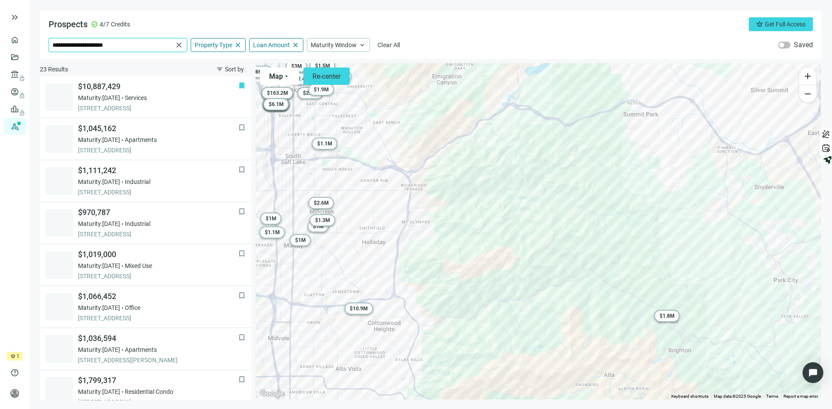
click at [123, 48] on input "**********" at bounding box center [112, 45] width 120 height 13
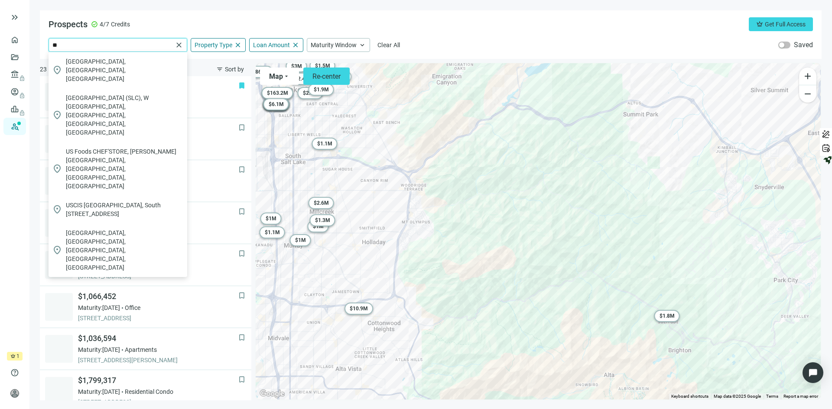
type input "*"
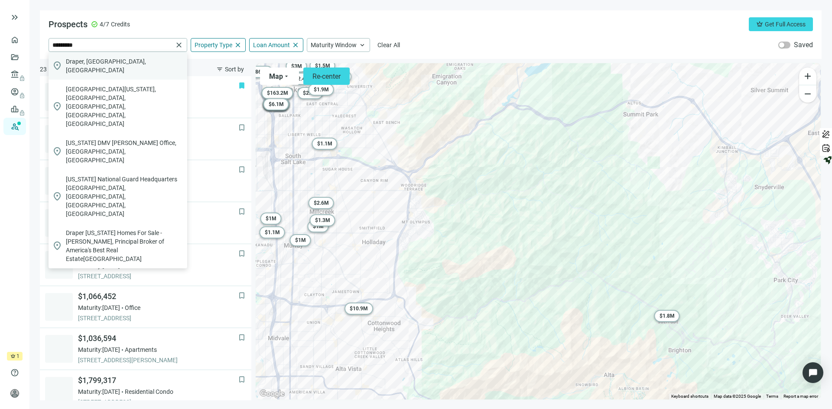
click at [93, 64] on span "Draper, [GEOGRAPHIC_DATA], [GEOGRAPHIC_DATA]" at bounding box center [125, 65] width 118 height 17
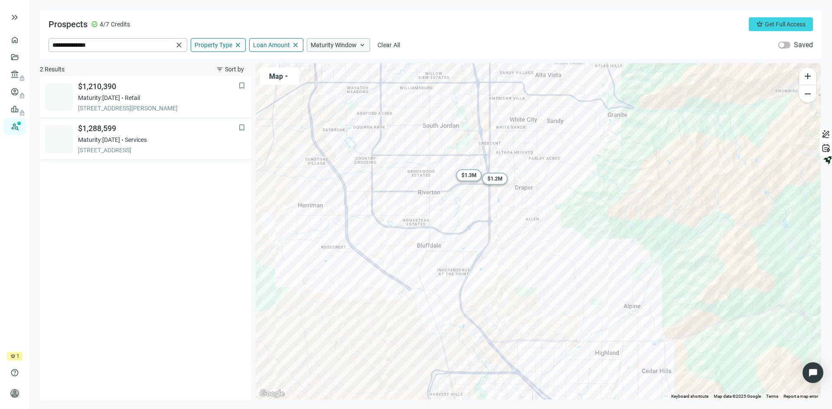
click at [362, 42] on span "keyboard_arrow_up" at bounding box center [362, 45] width 8 height 8
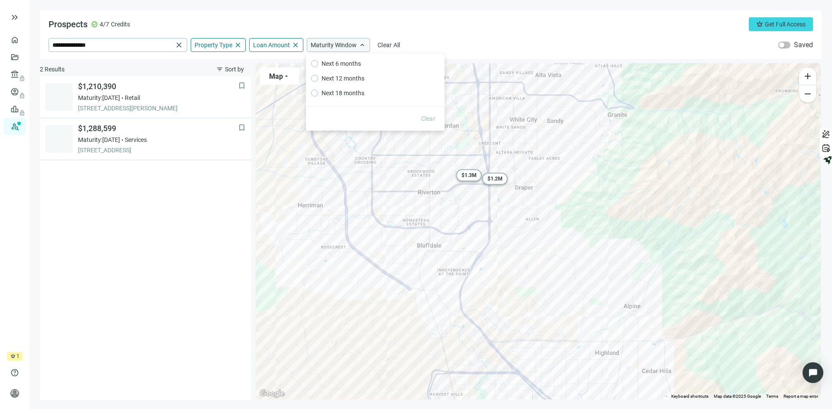
click at [362, 42] on span "keyboard_arrow_up" at bounding box center [362, 45] width 8 height 8
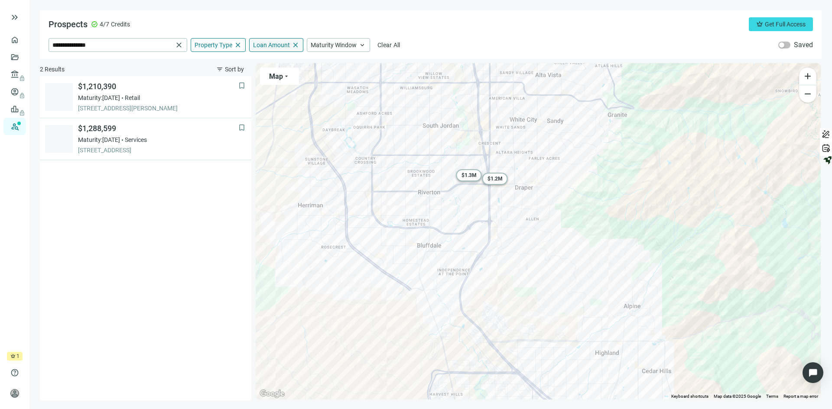
click at [292, 45] on span "close" at bounding box center [296, 45] width 8 height 8
click at [294, 45] on span "keyboard_arrow_up" at bounding box center [296, 45] width 8 height 8
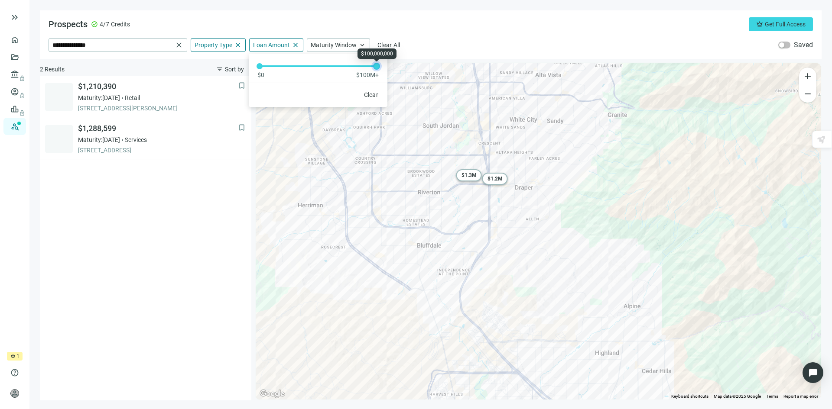
drag, startPoint x: 262, startPoint y: 65, endPoint x: 401, endPoint y: 63, distance: 139.1
click at [401, 63] on div "**********" at bounding box center [431, 205] width 782 height 390
click at [187, 19] on div "Prospects check_circle 4/7 Credits crown Get Full Access" at bounding box center [431, 24] width 764 height 14
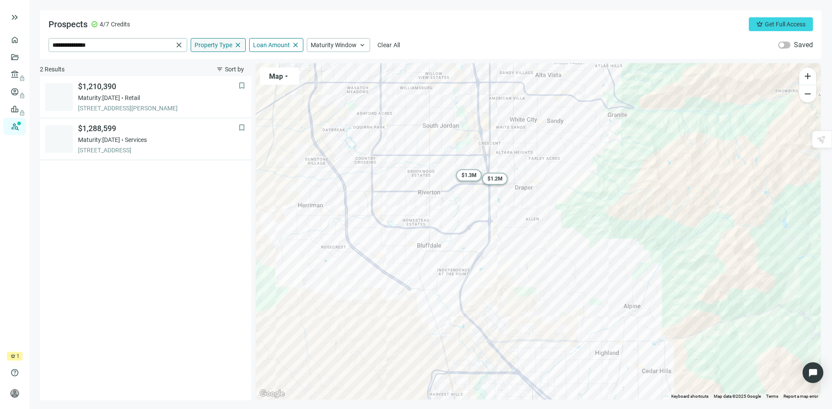
click at [217, 45] on span "Property Type" at bounding box center [214, 45] width 38 height 8
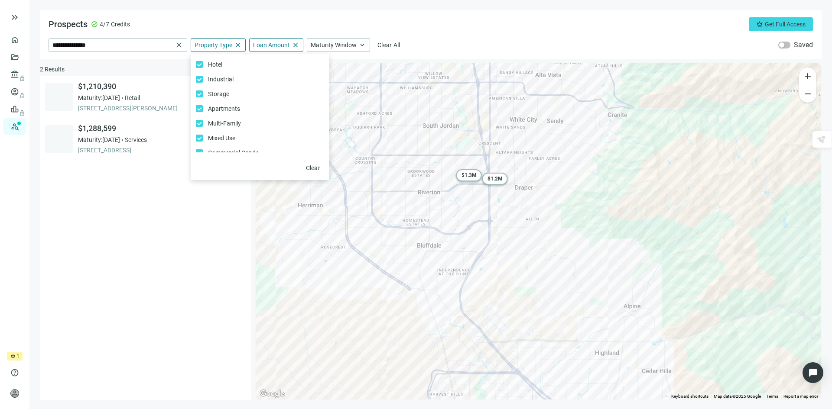
click at [144, 198] on div "bookmark $1,210,390 Maturity: [DATE] Retail [STREET_ADDRESS][PERSON_NAME] bookm…" at bounding box center [145, 238] width 211 height 325
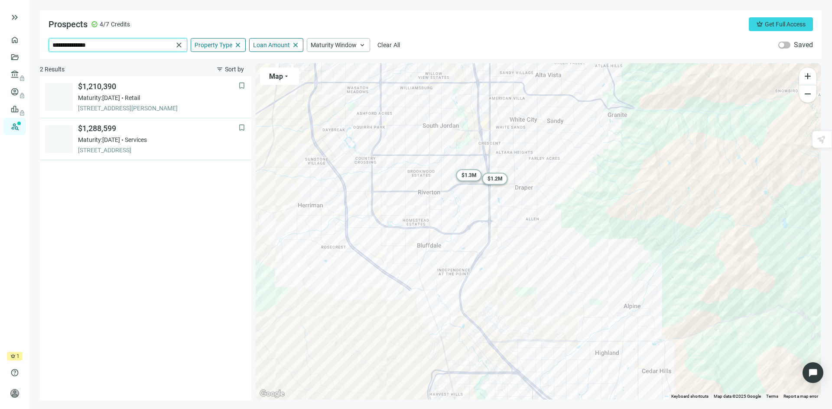
click at [101, 48] on input "**********" at bounding box center [112, 45] width 120 height 13
type input "*"
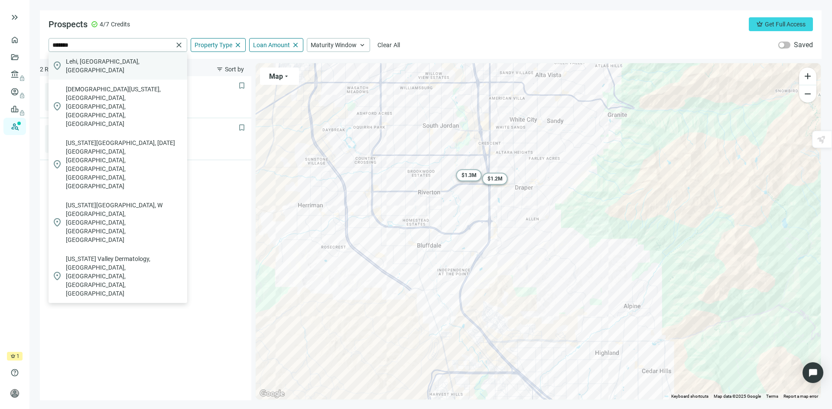
click at [83, 64] on span "Lehi, [GEOGRAPHIC_DATA], [GEOGRAPHIC_DATA]" at bounding box center [125, 65] width 118 height 17
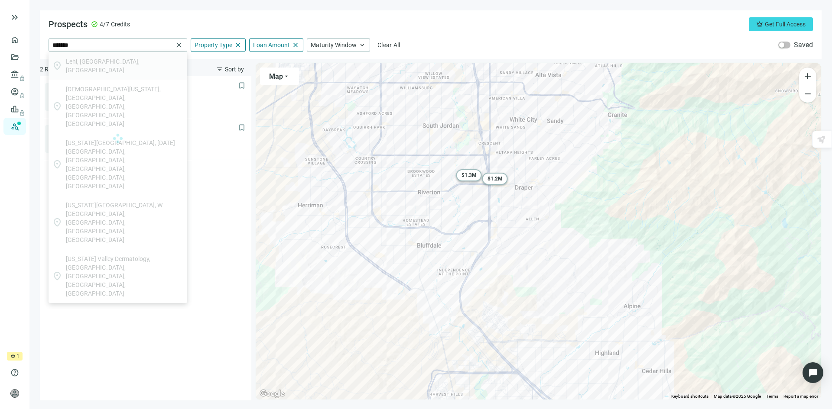
type input "**********"
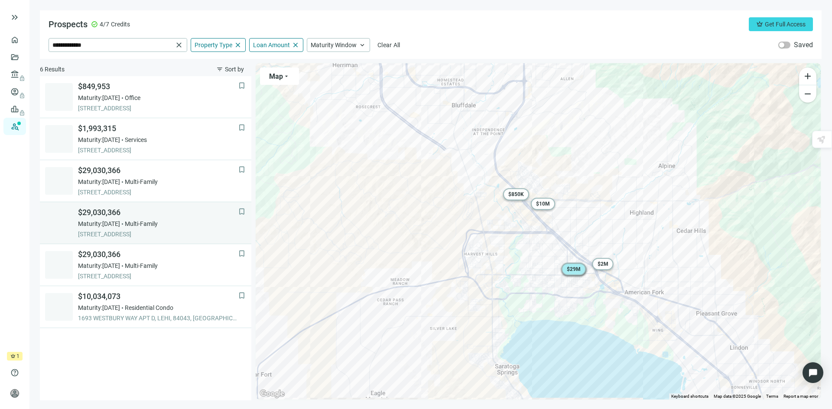
click at [192, 230] on div "$29,030,366 Maturity: [DATE] Multi-Family 49 S 200 W, LEHI, 84043, UT" at bounding box center [158, 223] width 160 height 31
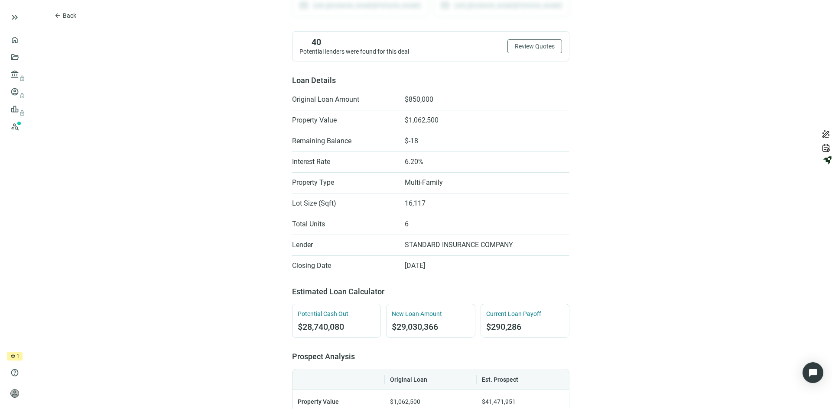
scroll to position [173, 0]
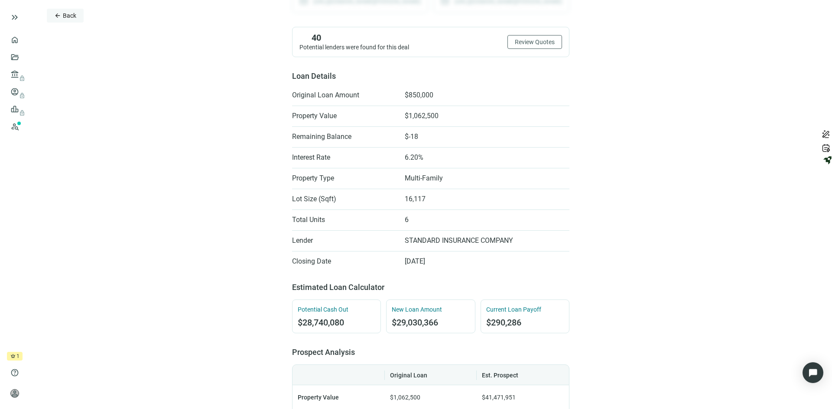
click at [70, 15] on span "Back" at bounding box center [69, 15] width 13 height 7
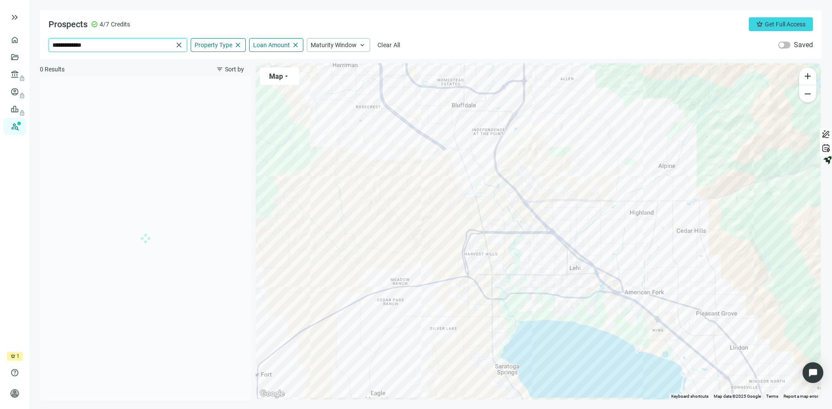
click at [116, 45] on input "**********" at bounding box center [112, 45] width 120 height 13
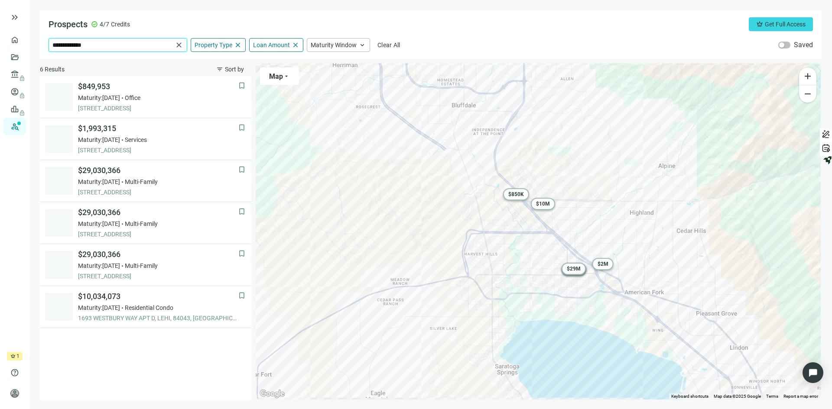
click at [108, 39] on input "**********" at bounding box center [112, 45] width 120 height 13
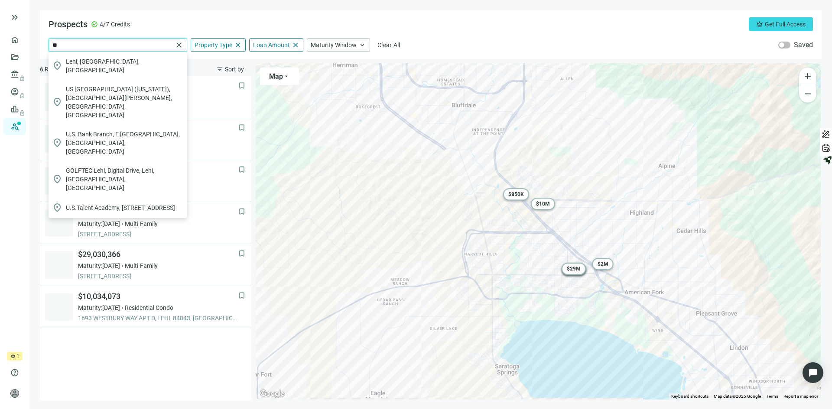
type input "*"
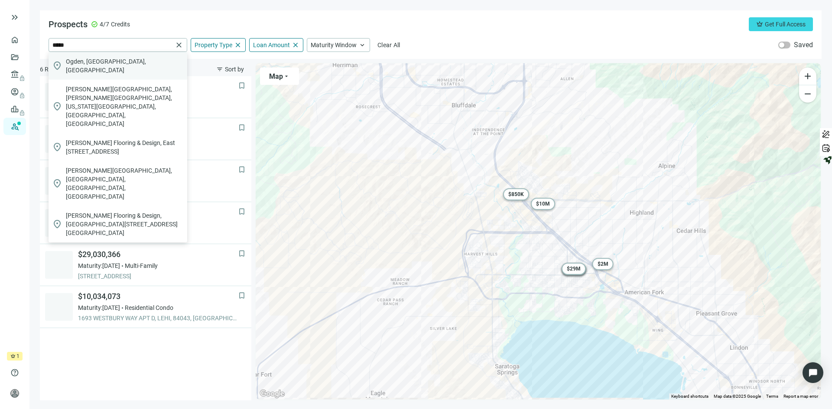
click at [94, 64] on span "Ogden, [GEOGRAPHIC_DATA], [GEOGRAPHIC_DATA]" at bounding box center [125, 65] width 118 height 17
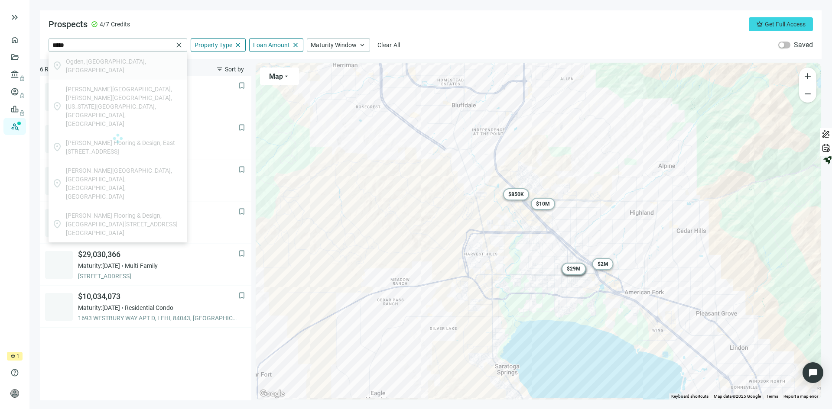
type input "**********"
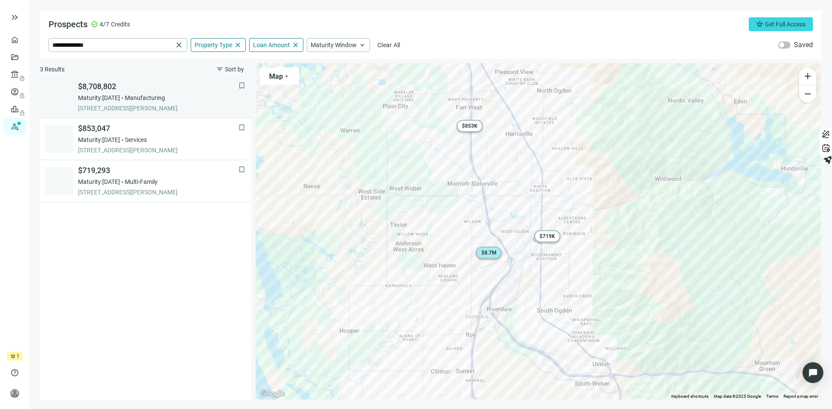
click at [195, 102] on div "Maturity: [DATE] Manufacturing" at bounding box center [158, 98] width 160 height 9
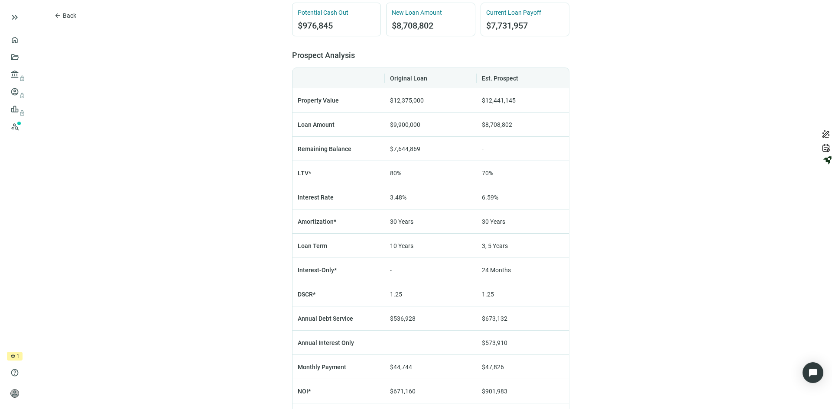
scroll to position [477, 0]
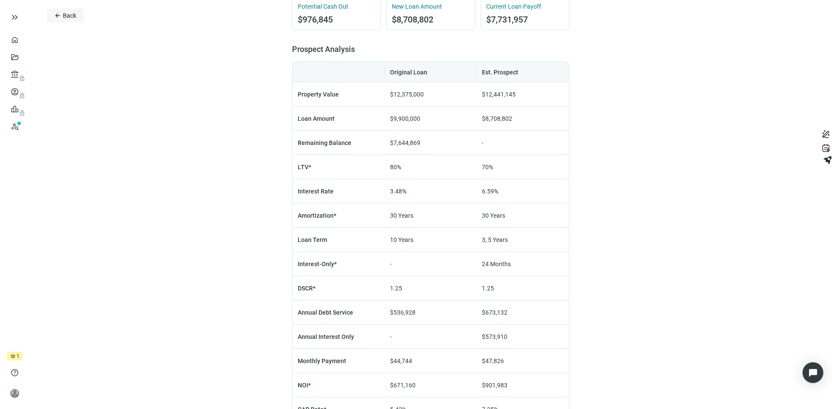
click at [70, 16] on span "Back" at bounding box center [69, 15] width 13 height 7
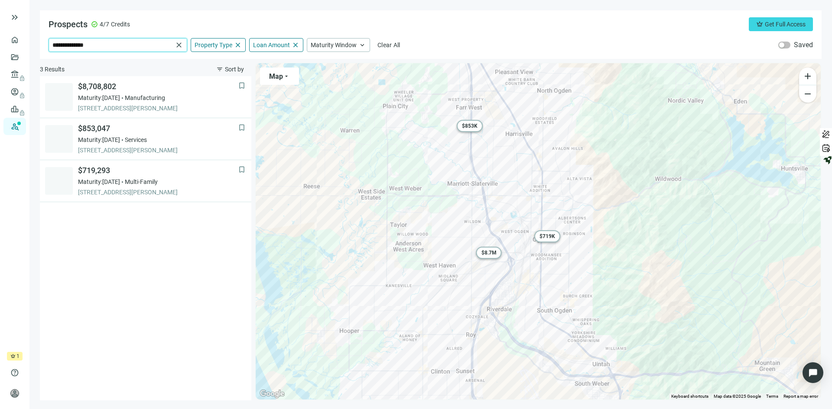
click at [161, 44] on input "**********" at bounding box center [112, 45] width 120 height 13
type input "*"
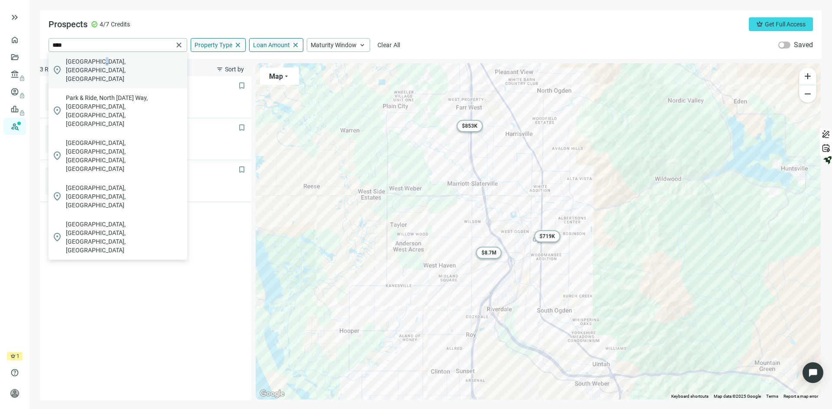
click at [94, 66] on div "location_on [GEOGRAPHIC_DATA], [GEOGRAPHIC_DATA], [GEOGRAPHIC_DATA]" at bounding box center [118, 70] width 139 height 36
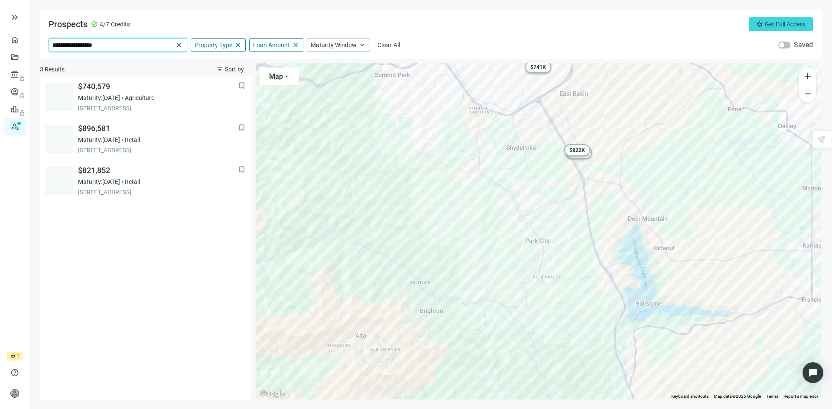
click at [146, 45] on input "**********" at bounding box center [112, 45] width 120 height 13
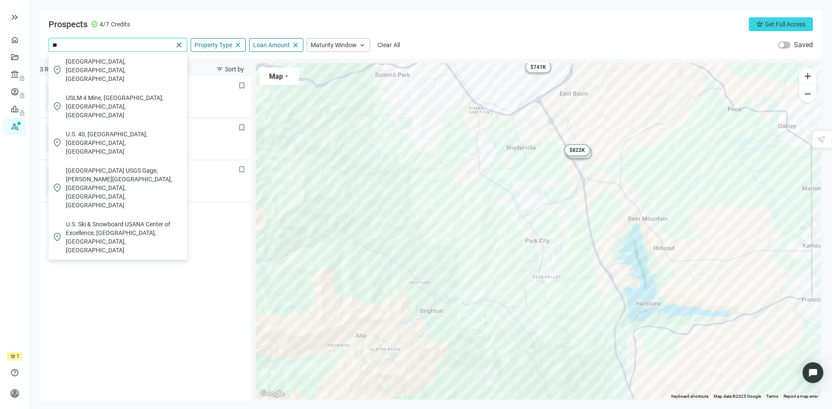
type input "*"
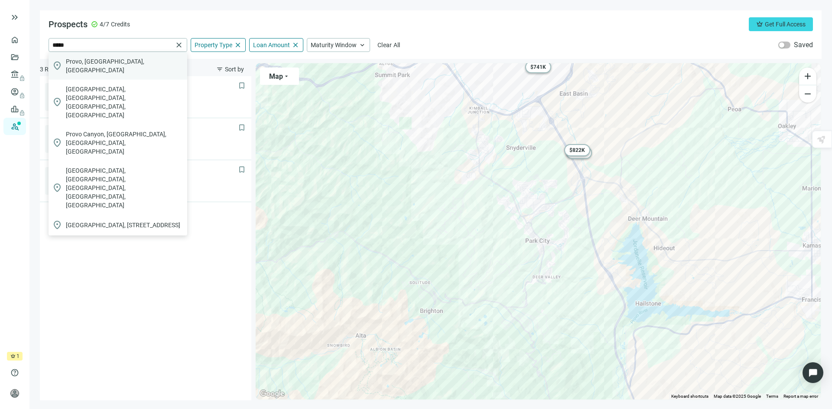
click at [104, 59] on span "Provo, [GEOGRAPHIC_DATA], [GEOGRAPHIC_DATA]" at bounding box center [125, 65] width 118 height 17
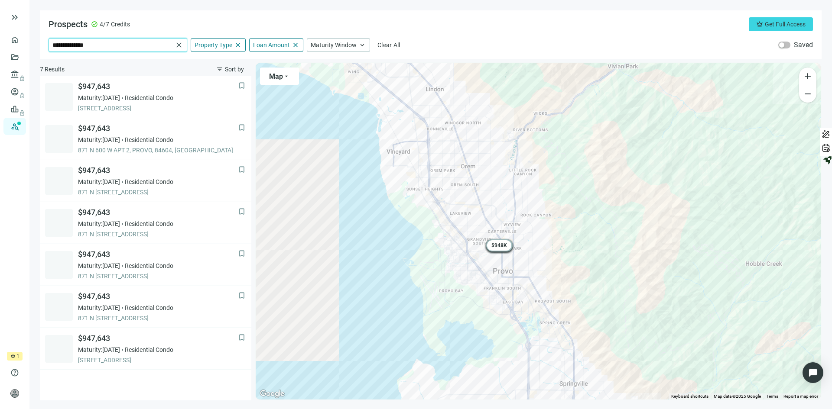
click at [100, 42] on input "**********" at bounding box center [112, 45] width 120 height 13
type input "*"
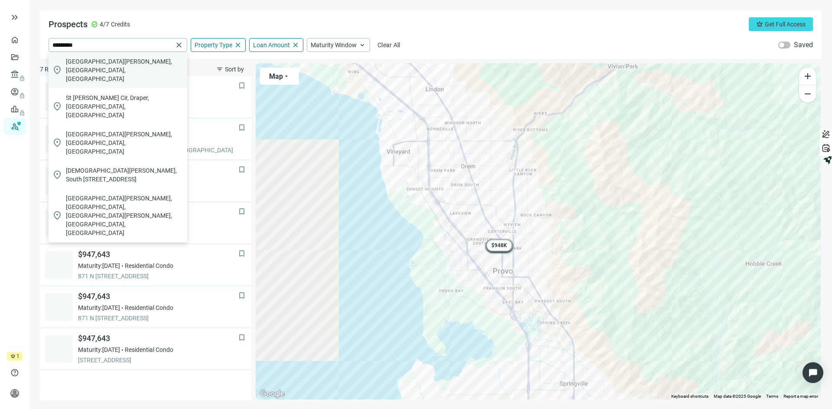
click at [103, 66] on span "[GEOGRAPHIC_DATA][PERSON_NAME], [GEOGRAPHIC_DATA], [GEOGRAPHIC_DATA]" at bounding box center [125, 70] width 118 height 26
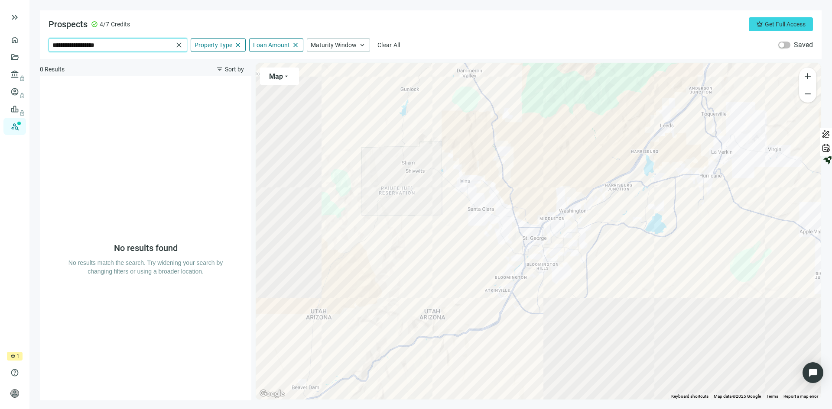
click at [111, 45] on input "**********" at bounding box center [112, 45] width 120 height 13
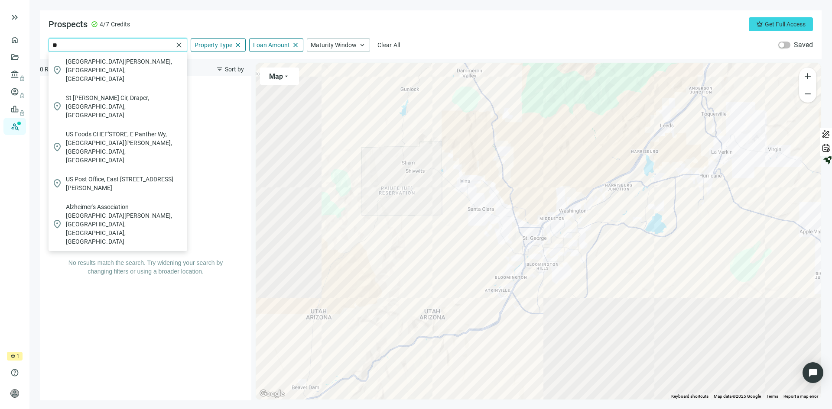
type input "*"
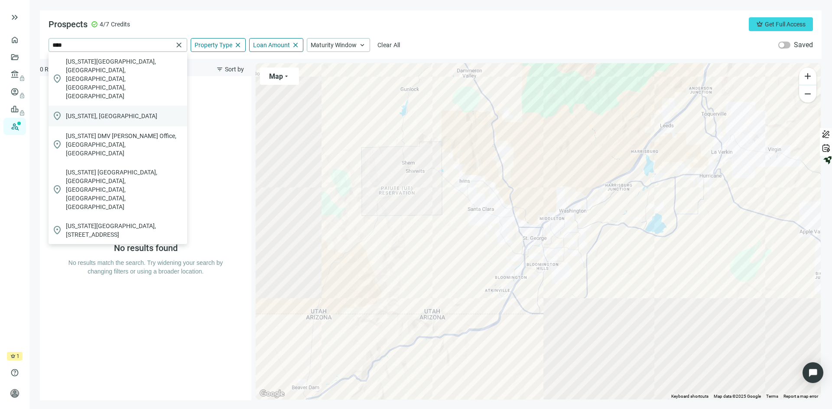
click at [88, 112] on span "[US_STATE], [GEOGRAPHIC_DATA]" at bounding box center [111, 116] width 91 height 9
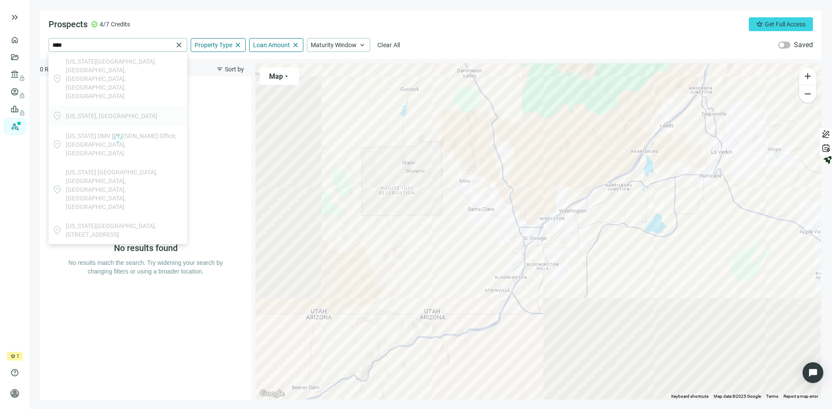
type input "*********"
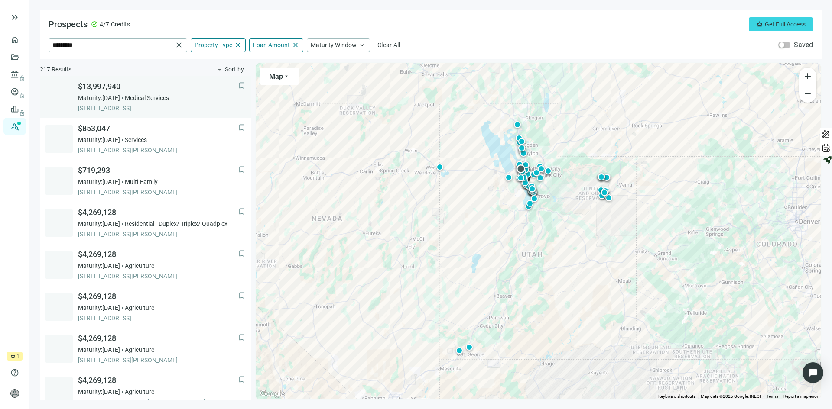
click at [195, 100] on div "Maturity: [DATE] Medical Services" at bounding box center [158, 98] width 160 height 9
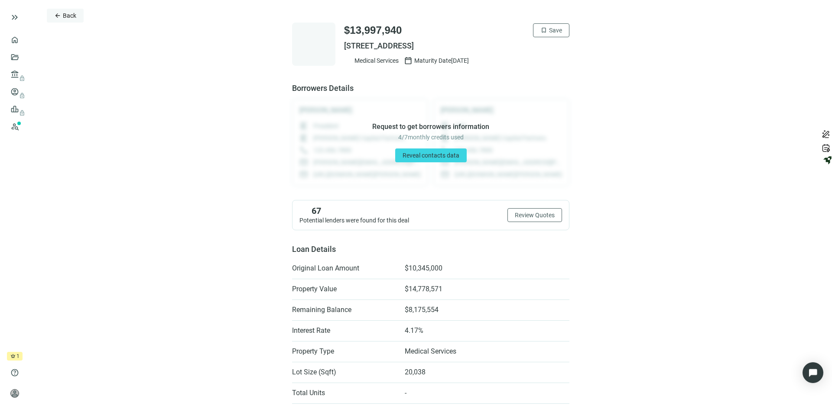
click at [68, 16] on span "Back" at bounding box center [69, 15] width 13 height 7
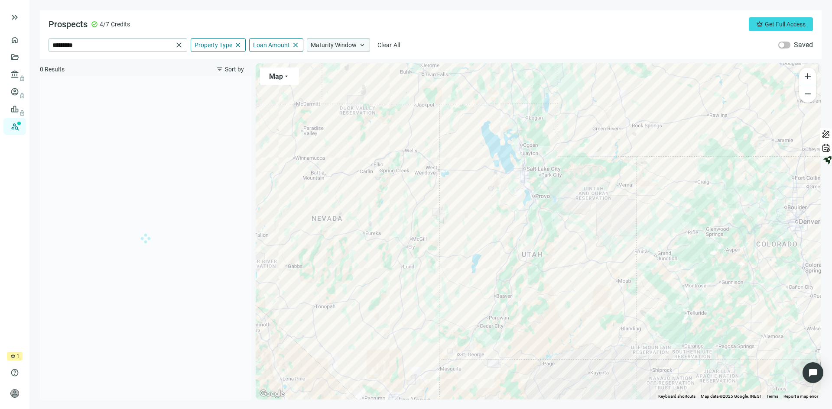
click at [360, 45] on span "keyboard_arrow_up" at bounding box center [362, 45] width 8 height 8
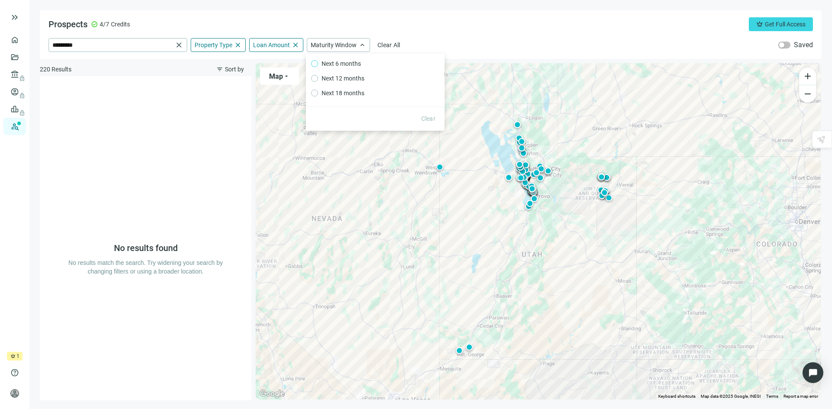
click at [349, 62] on span "Next 6 months" at bounding box center [341, 64] width 46 height 10
click at [458, 27] on div "Prospects check_circle 4/7 Credits crown Get Full Access" at bounding box center [431, 24] width 764 height 14
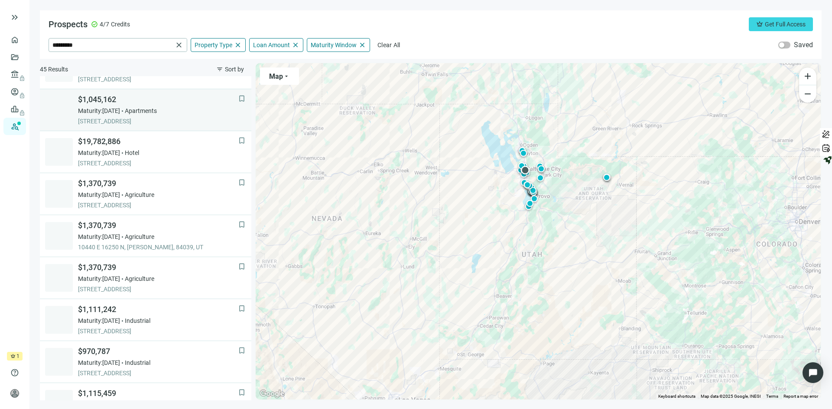
scroll to position [87, 0]
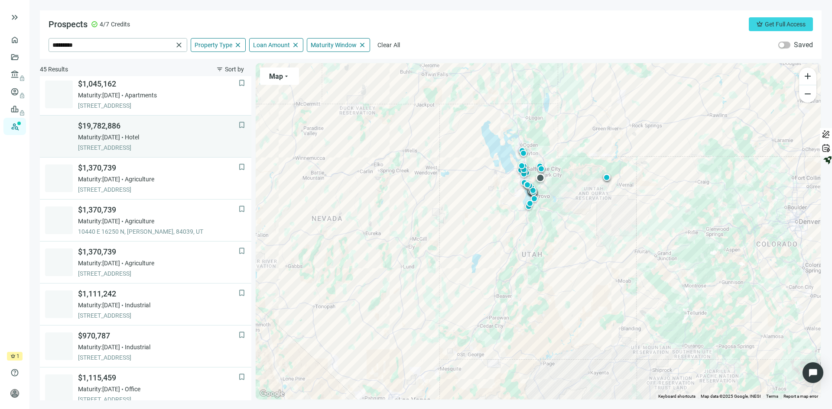
click at [186, 135] on div "Maturity: [DATE] Hotel" at bounding box center [158, 137] width 160 height 9
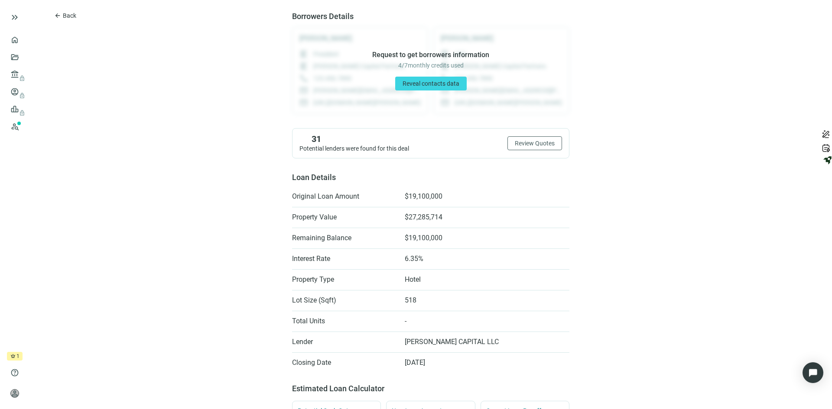
scroll to position [43, 0]
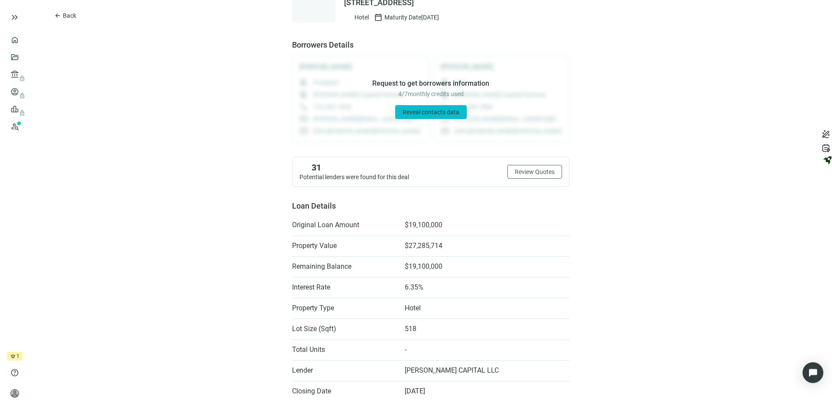
click at [427, 114] on span "Reveal contacts data" at bounding box center [431, 112] width 57 height 7
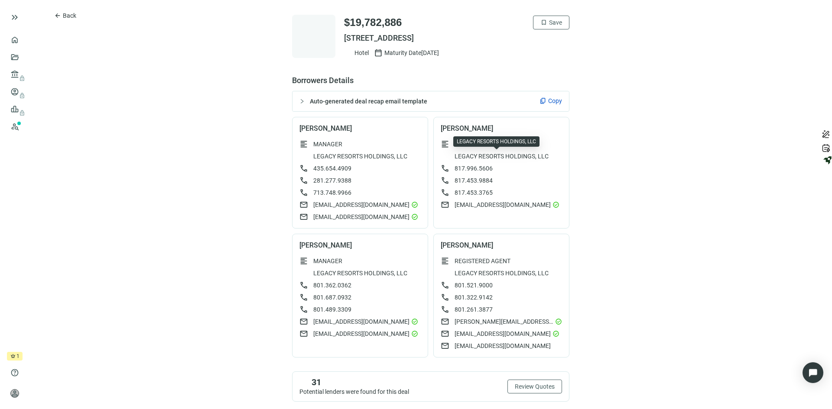
scroll to position [0, 0]
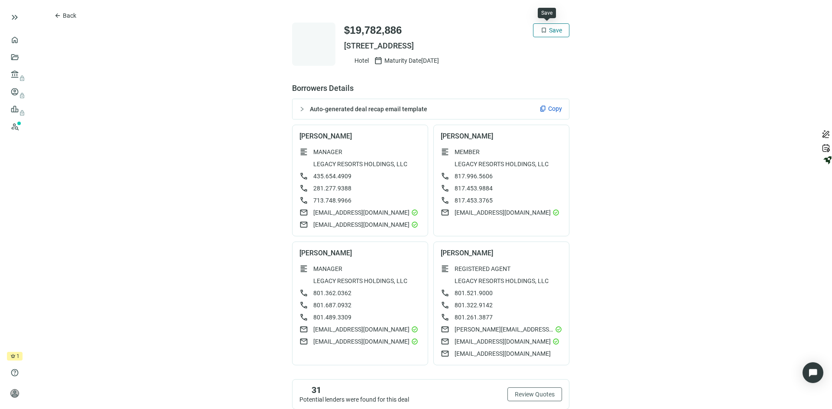
click at [549, 30] on span "Save" at bounding box center [555, 30] width 13 height 7
click at [72, 13] on span "Back" at bounding box center [69, 15] width 13 height 7
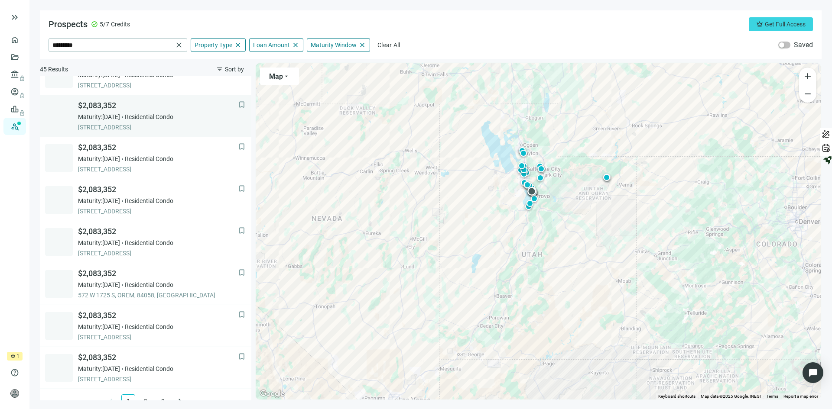
scroll to position [540, 0]
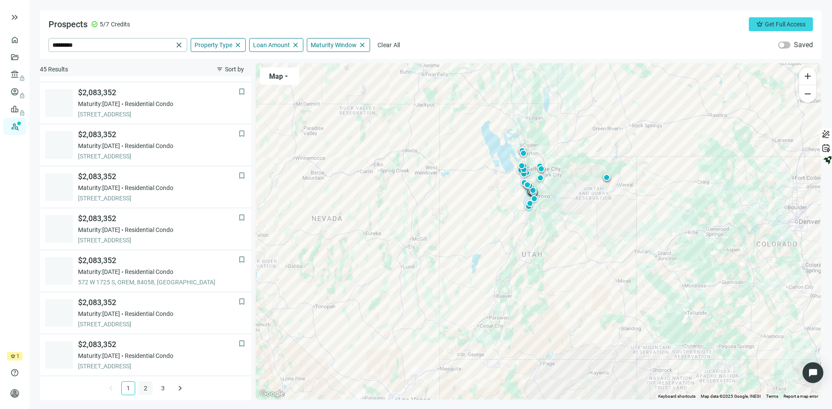
click at [139, 389] on link "2" at bounding box center [145, 388] width 13 height 13
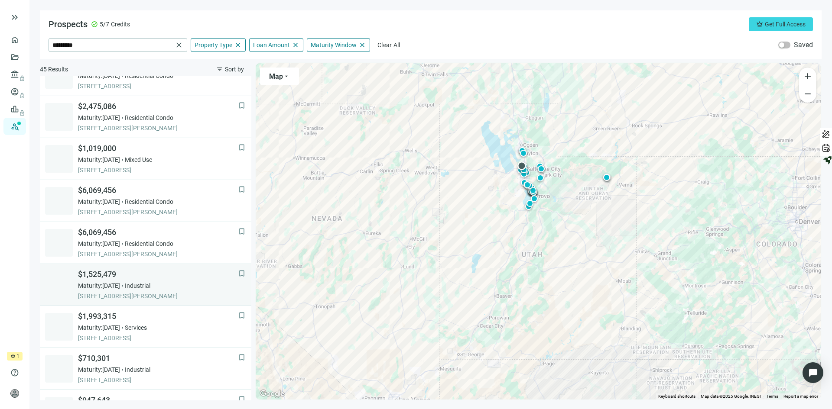
scroll to position [43, 0]
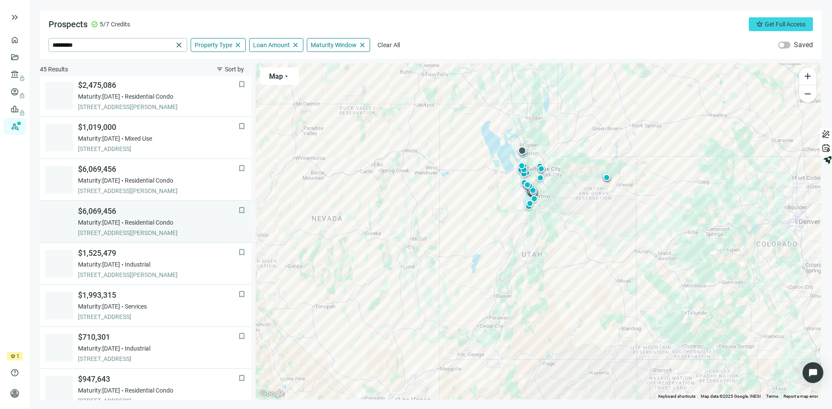
click at [196, 223] on div "Maturity: [DATE] Residential Condo" at bounding box center [158, 222] width 160 height 9
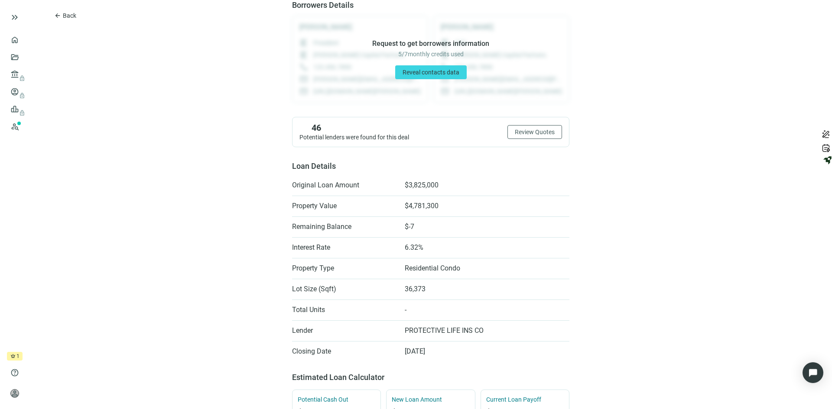
scroll to position [130, 0]
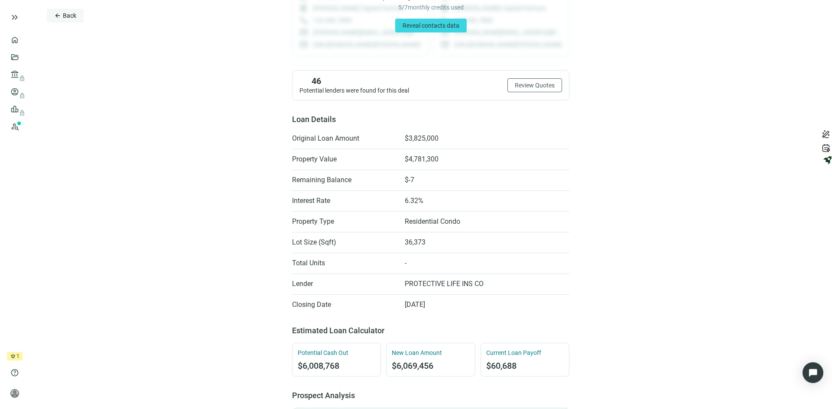
click at [64, 15] on span "Back" at bounding box center [69, 15] width 13 height 7
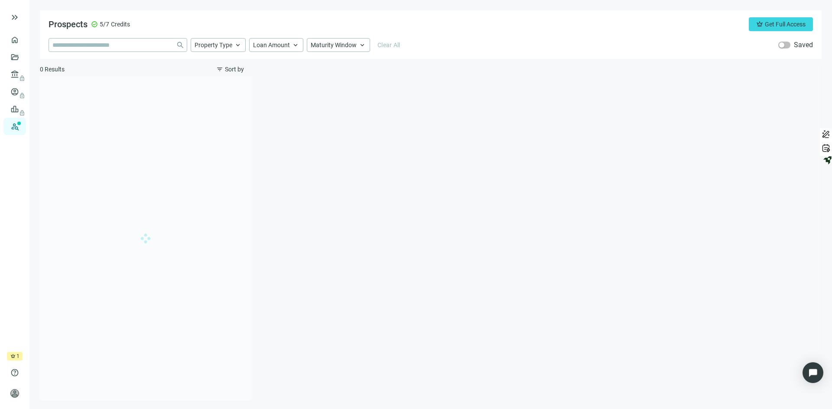
type input "*********"
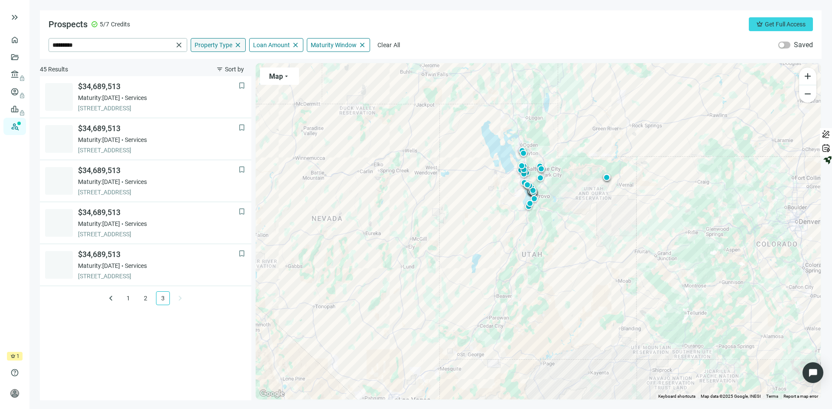
click at [236, 43] on span "close" at bounding box center [238, 45] width 8 height 8
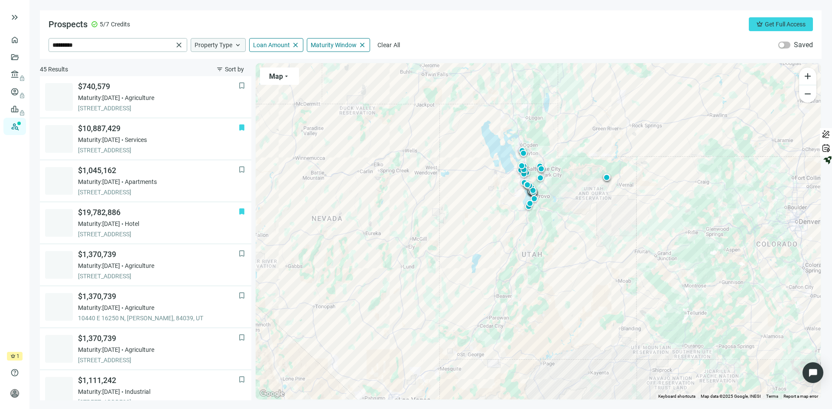
click at [239, 43] on span "keyboard_arrow_up" at bounding box center [238, 45] width 8 height 8
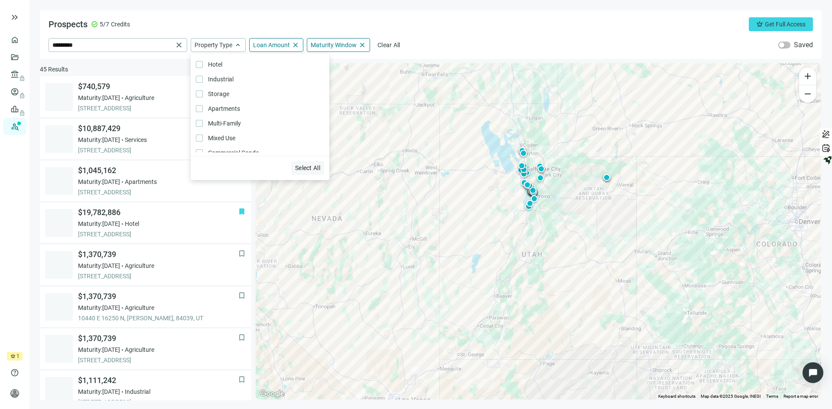
click at [305, 168] on span "Select All" at bounding box center [307, 168] width 25 height 7
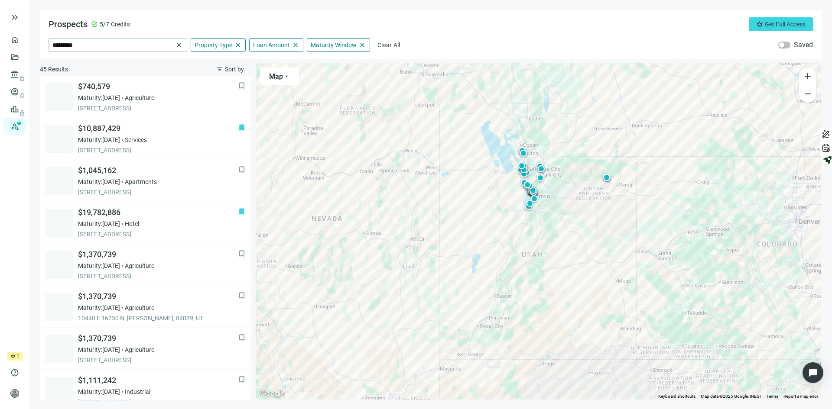
click at [459, 29] on div "Prospects check_circle 5/7 Credits crown Get Full Access" at bounding box center [431, 24] width 764 height 14
click at [360, 45] on span "close" at bounding box center [362, 45] width 8 height 8
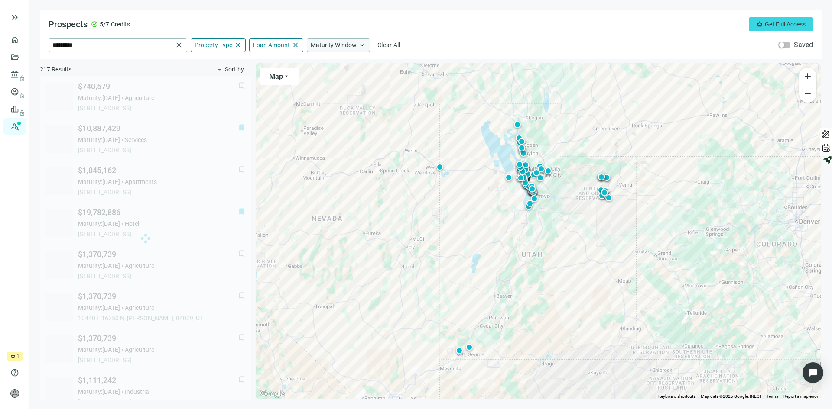
click at [360, 45] on span "keyboard_arrow_up" at bounding box center [362, 45] width 8 height 8
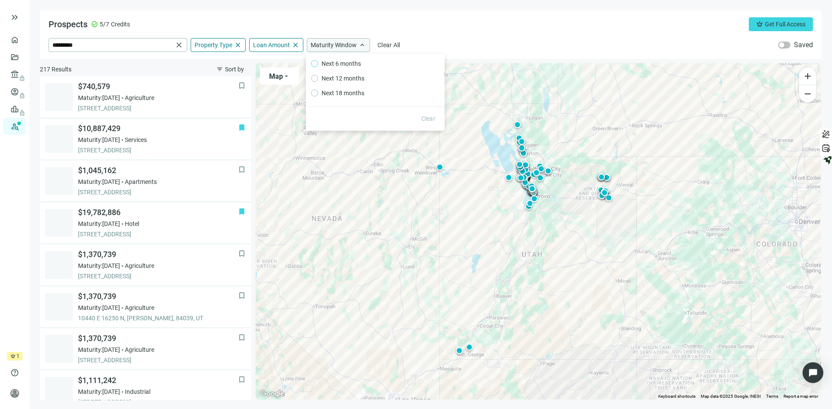
click at [343, 62] on span "Next 6 months" at bounding box center [341, 64] width 46 height 10
click at [460, 34] on div "Prospects check_circle 5/7 Credits crown Get Full Access ********* close Proper…" at bounding box center [431, 34] width 782 height 49
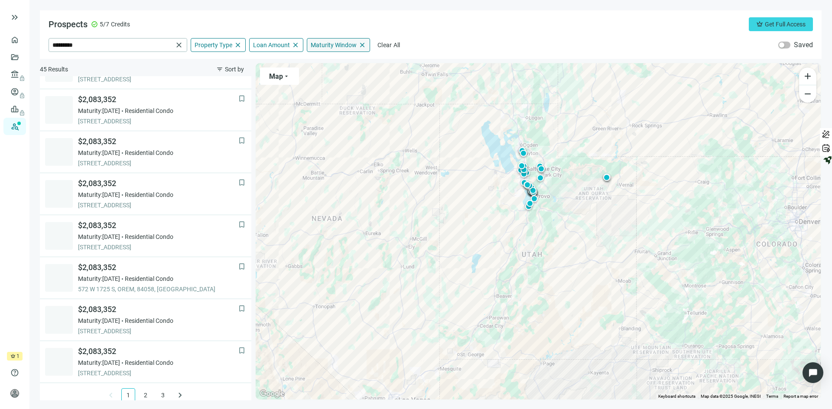
scroll to position [540, 0]
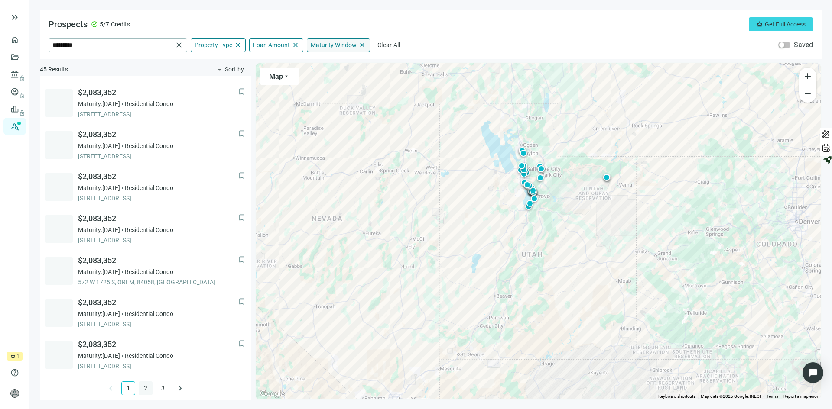
click at [141, 389] on link "2" at bounding box center [145, 388] width 13 height 13
click at [160, 388] on link "3" at bounding box center [162, 388] width 13 height 13
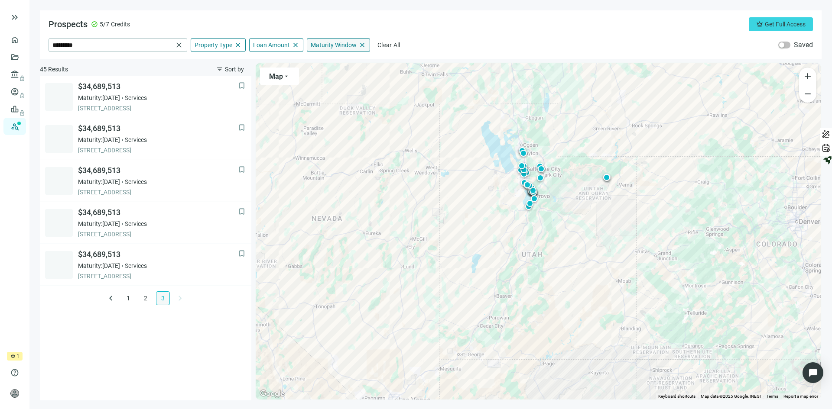
scroll to position [0, 0]
click at [145, 296] on link "2" at bounding box center [145, 298] width 13 height 13
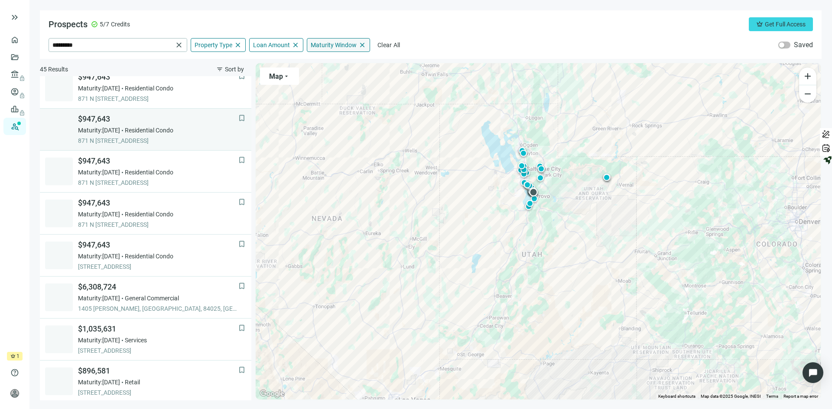
scroll to position [477, 0]
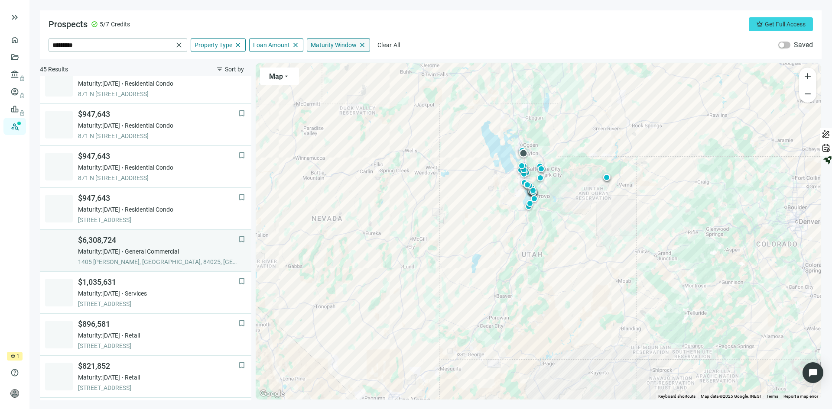
click at [176, 249] on span "General Commercial" at bounding box center [152, 251] width 54 height 9
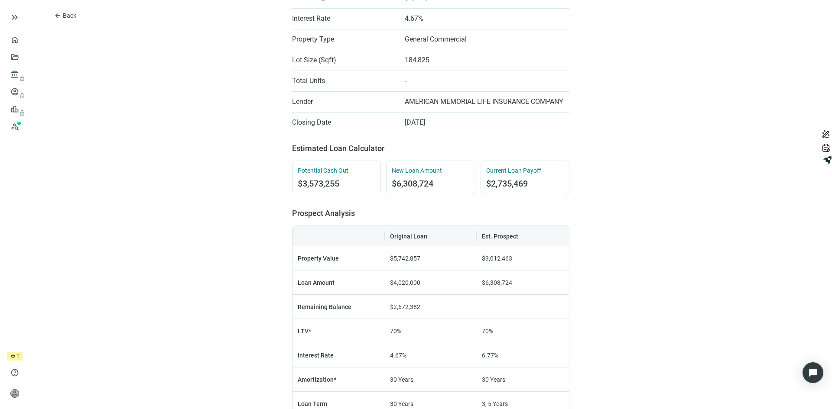
scroll to position [303, 0]
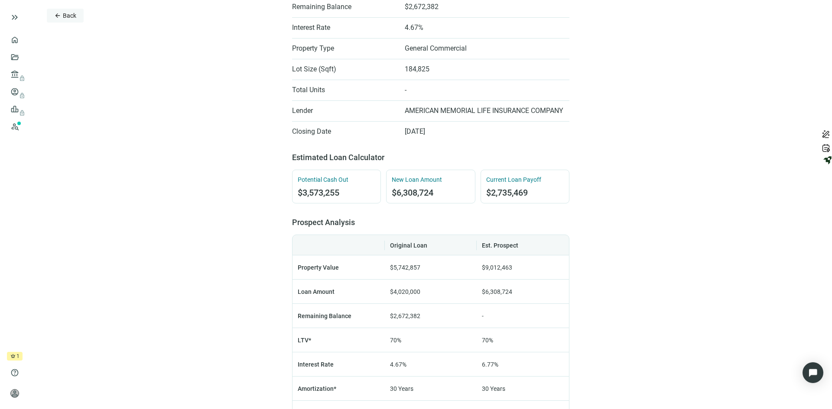
click at [69, 14] on span "Back" at bounding box center [69, 15] width 13 height 7
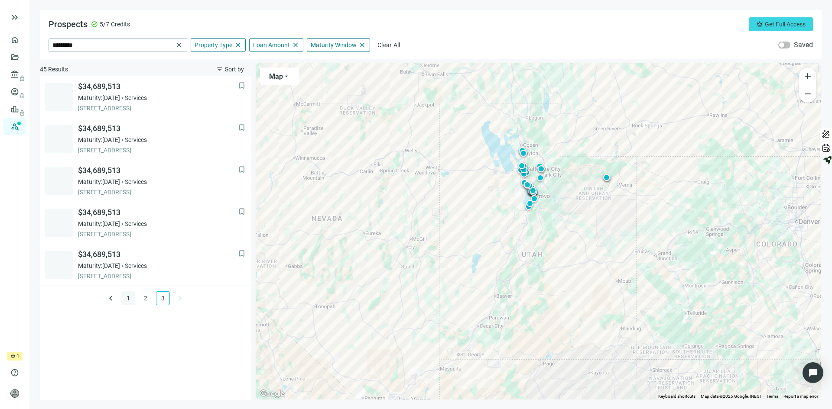
click at [125, 296] on link "1" at bounding box center [128, 298] width 13 height 13
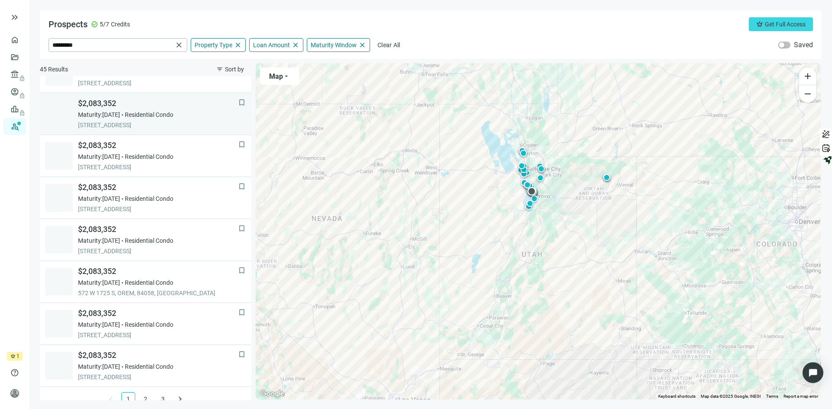
scroll to position [540, 0]
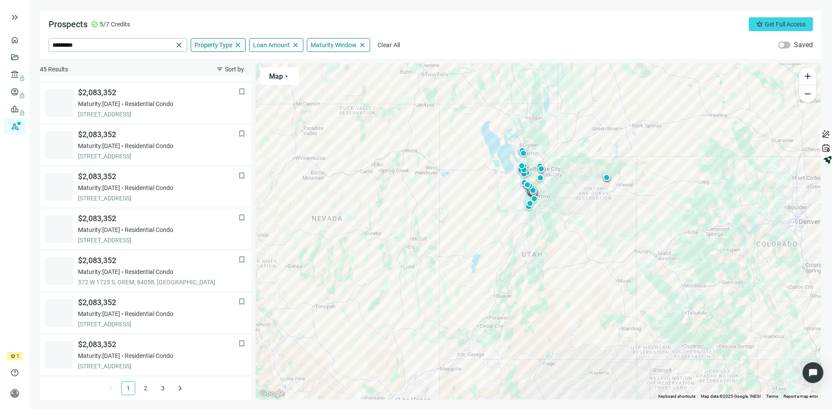
click at [220, 48] on span "Property Type" at bounding box center [214, 45] width 38 height 8
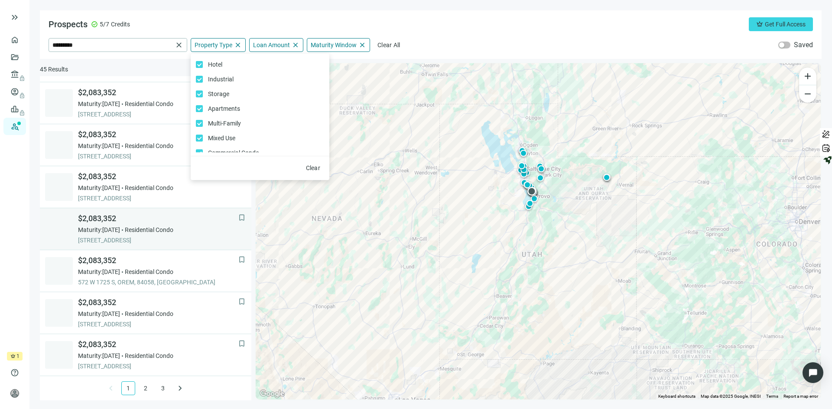
click at [208, 222] on div "bookmark $740,579 Maturity: [DATE] Agriculture [STREET_ADDRESS] bookmark $10,88…" at bounding box center [145, 238] width 211 height 325
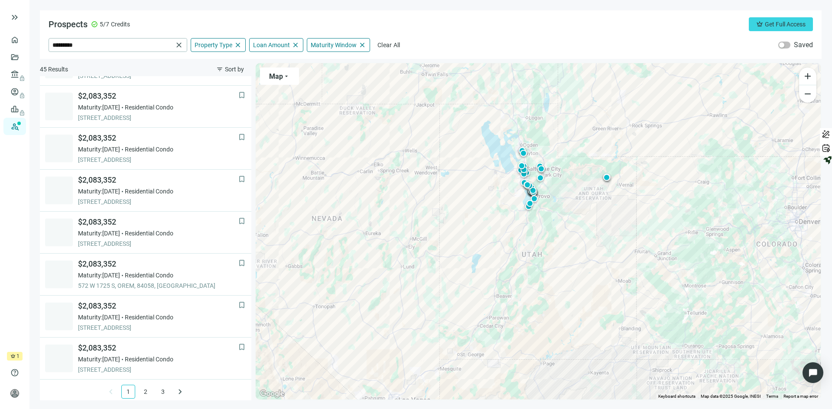
scroll to position [540, 0]
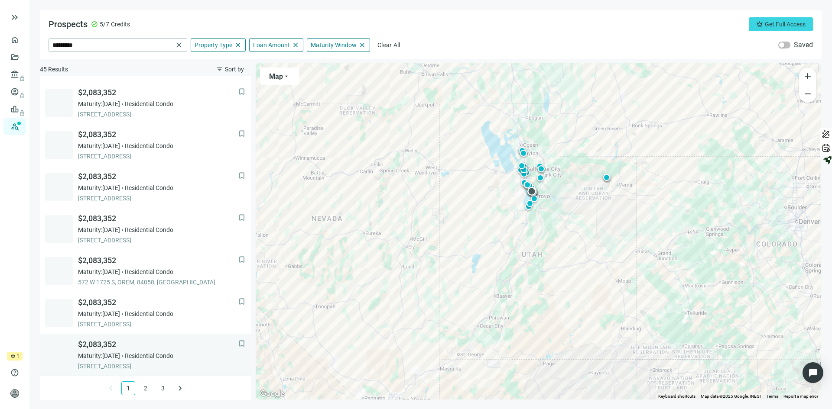
click at [170, 354] on span "Residential Condo" at bounding box center [149, 356] width 49 height 9
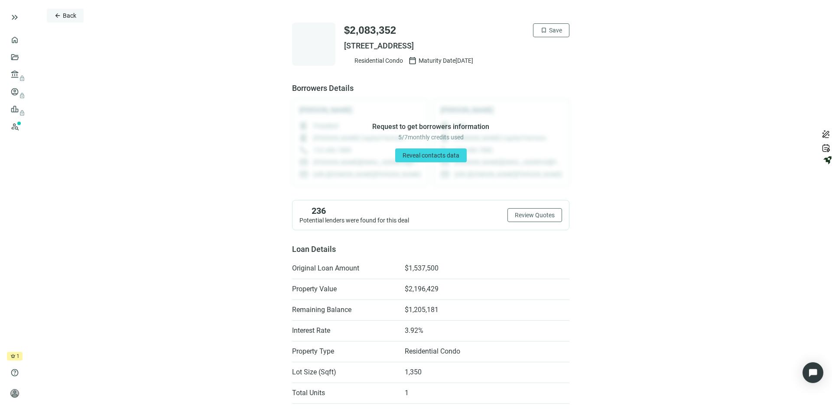
click at [73, 16] on span "Back" at bounding box center [69, 15] width 13 height 7
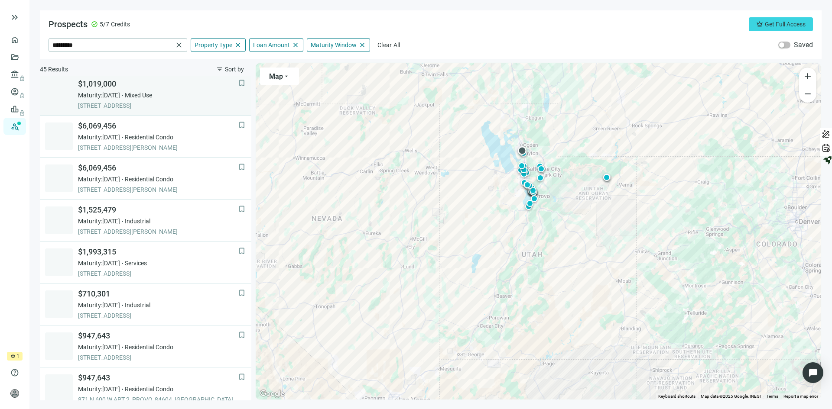
scroll to position [130, 0]
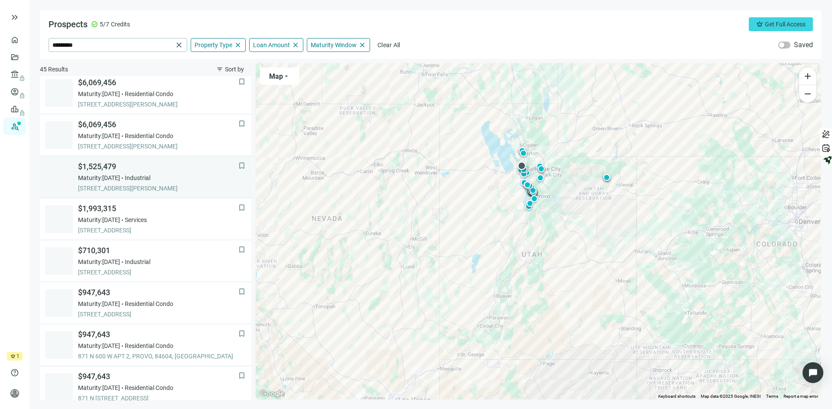
click at [179, 169] on span "$1,525,479" at bounding box center [158, 167] width 160 height 10
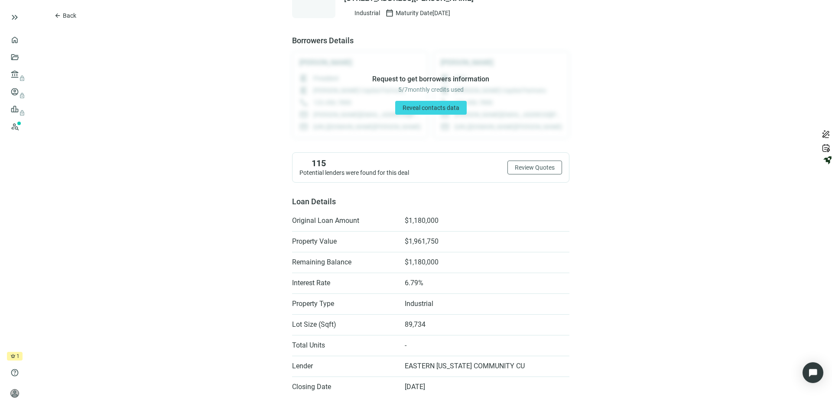
scroll to position [43, 0]
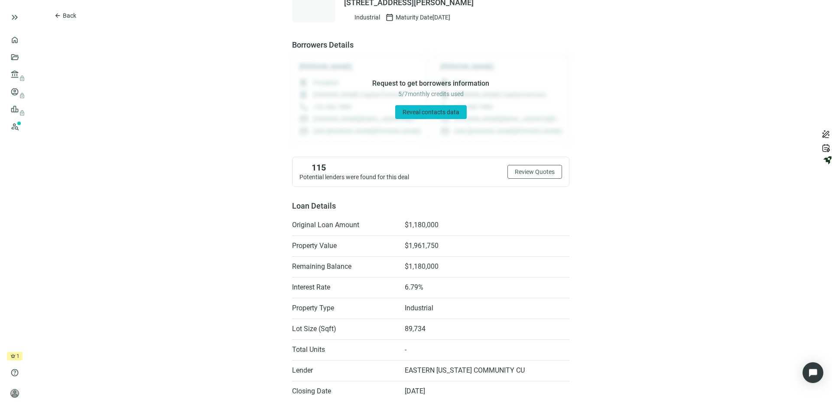
click at [423, 110] on span "Reveal contacts data" at bounding box center [431, 112] width 57 height 7
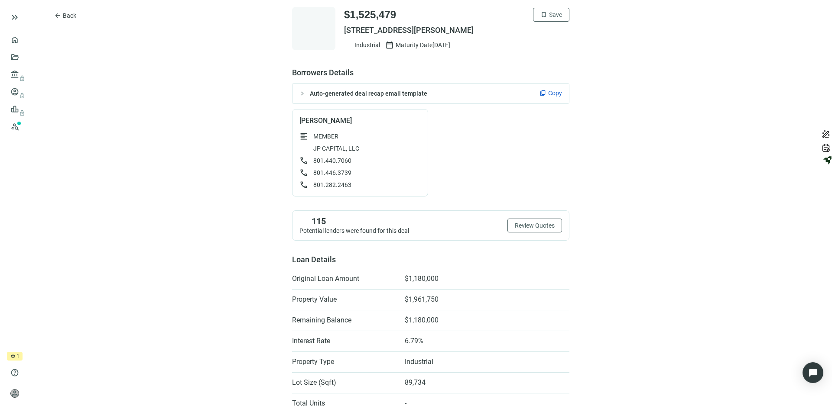
scroll to position [0, 0]
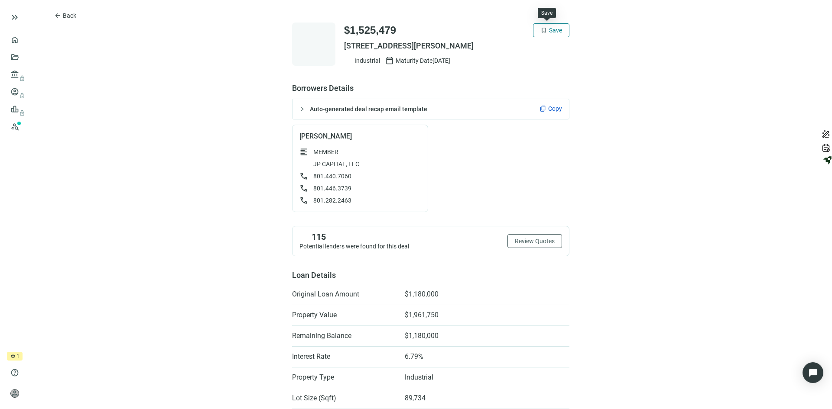
click at [551, 29] on span "Save" at bounding box center [555, 30] width 13 height 7
click at [65, 16] on span "Back" at bounding box center [69, 15] width 13 height 7
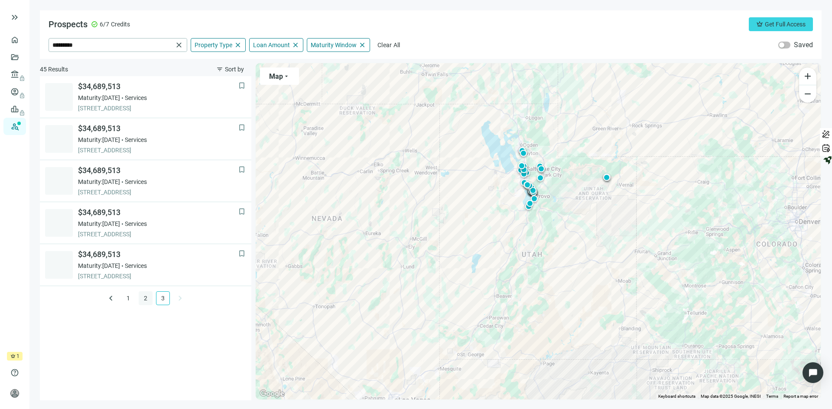
click at [144, 297] on link "2" at bounding box center [145, 298] width 13 height 13
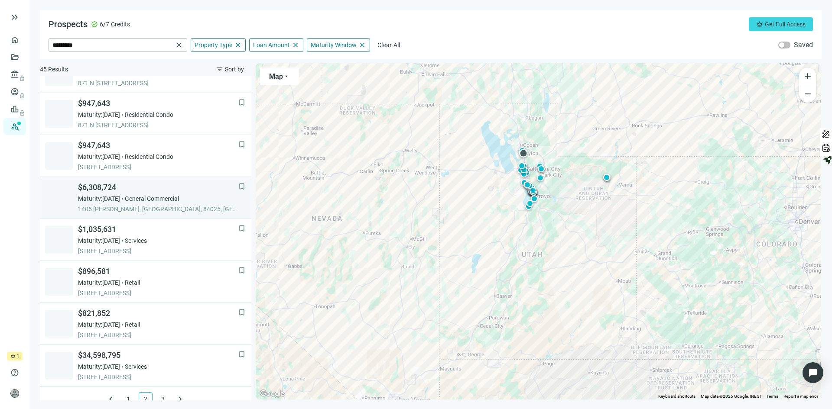
scroll to position [540, 0]
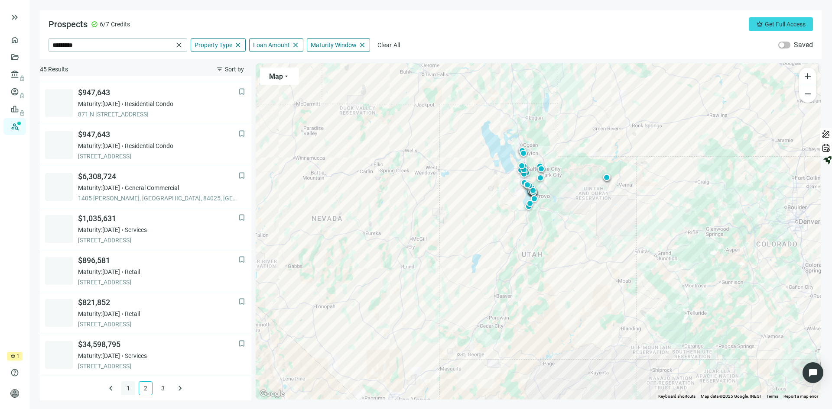
click at [123, 386] on link "1" at bounding box center [128, 388] width 13 height 13
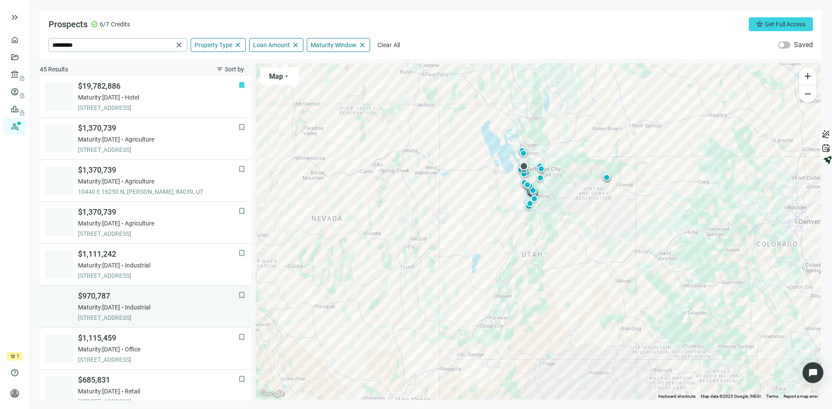
scroll to position [107, 0]
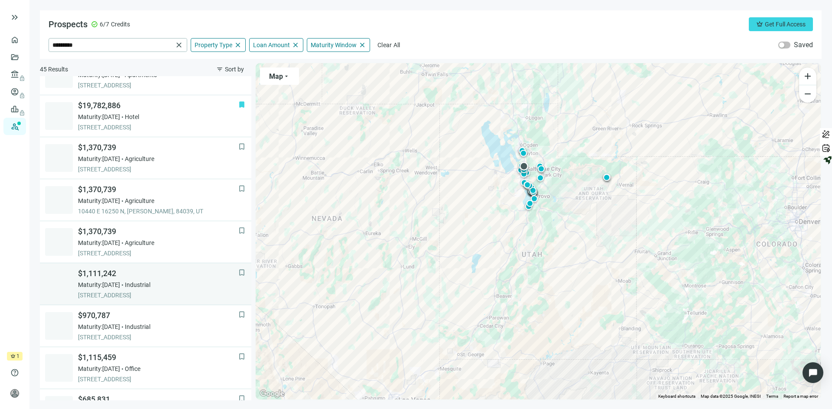
click at [189, 279] on span "$1,111,242" at bounding box center [158, 274] width 160 height 10
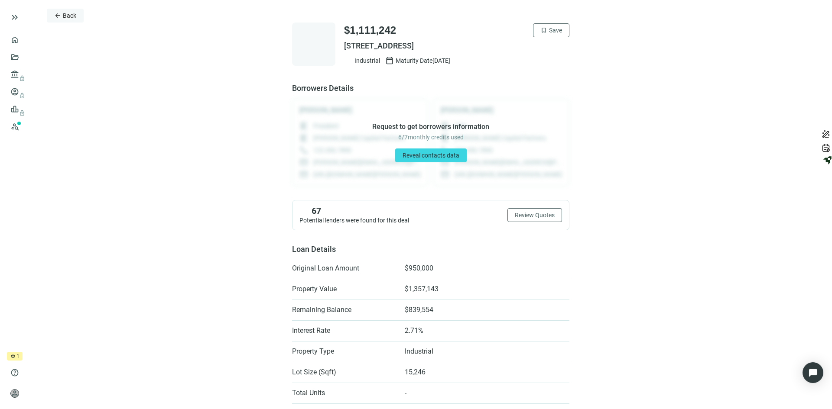
click at [69, 9] on button "arrow_back Back" at bounding box center [65, 16] width 37 height 14
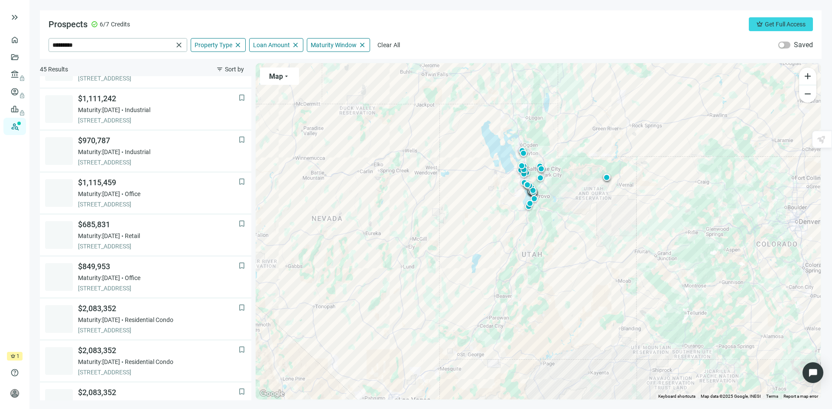
scroll to position [294, 0]
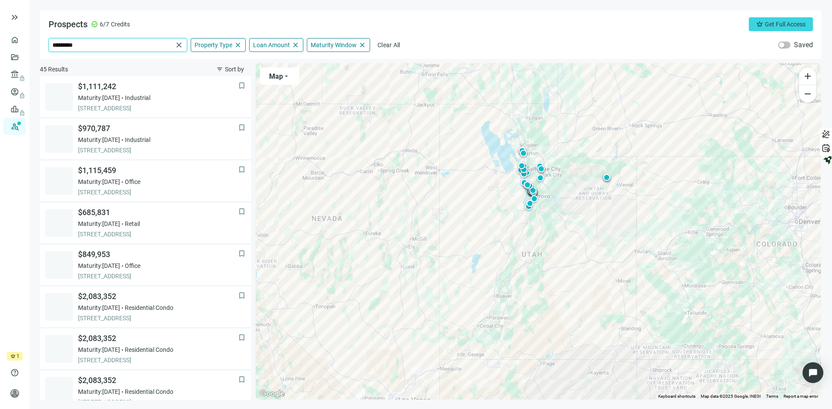
click at [101, 44] on input "*********" at bounding box center [112, 45] width 120 height 13
type input "*"
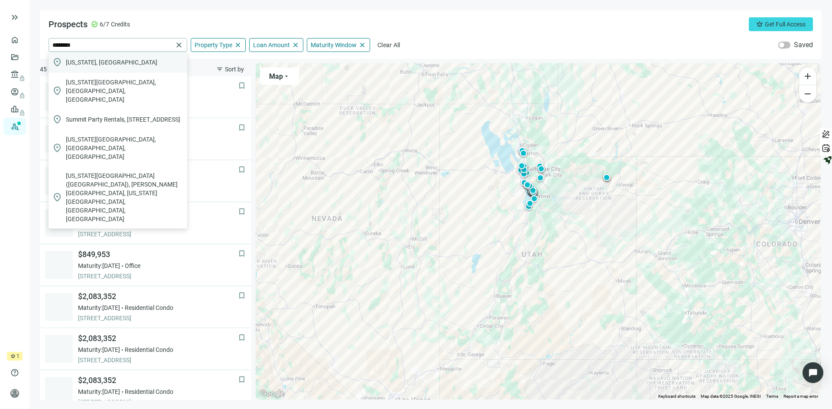
click at [95, 65] on span "[US_STATE], [GEOGRAPHIC_DATA]" at bounding box center [111, 62] width 91 height 9
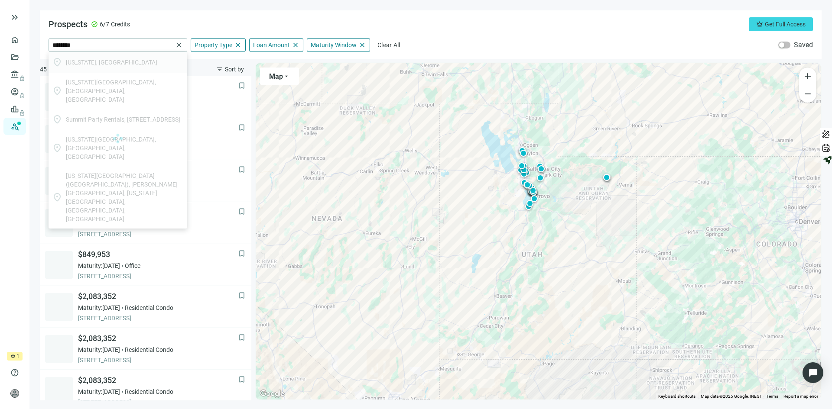
type input "**********"
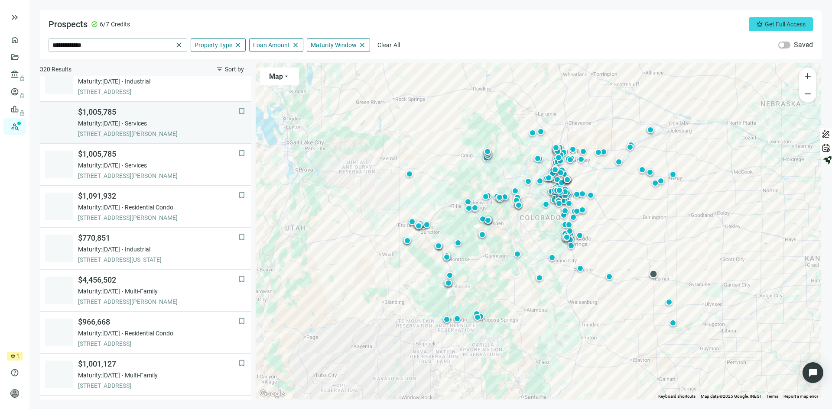
scroll to position [540, 0]
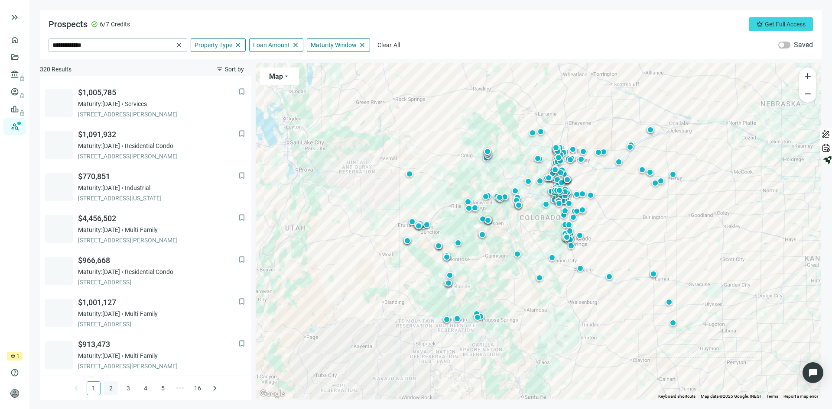
click at [106, 388] on link "2" at bounding box center [110, 388] width 13 height 13
click at [123, 389] on link "3" at bounding box center [128, 388] width 13 height 13
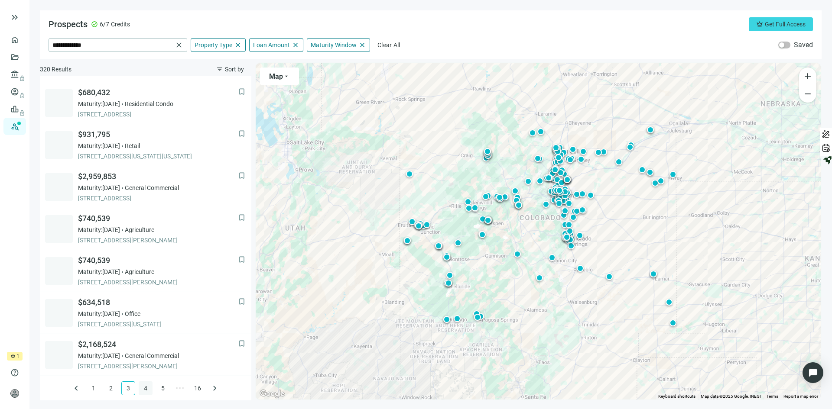
click at [141, 388] on link "4" at bounding box center [145, 388] width 13 height 13
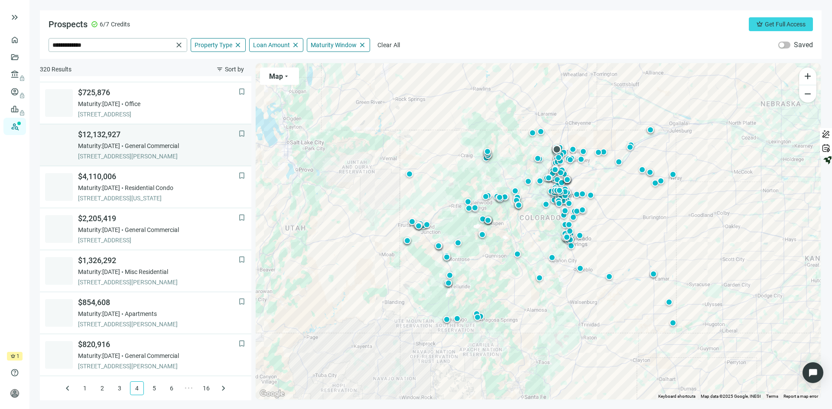
click at [179, 149] on span "General Commercial" at bounding box center [152, 146] width 54 height 9
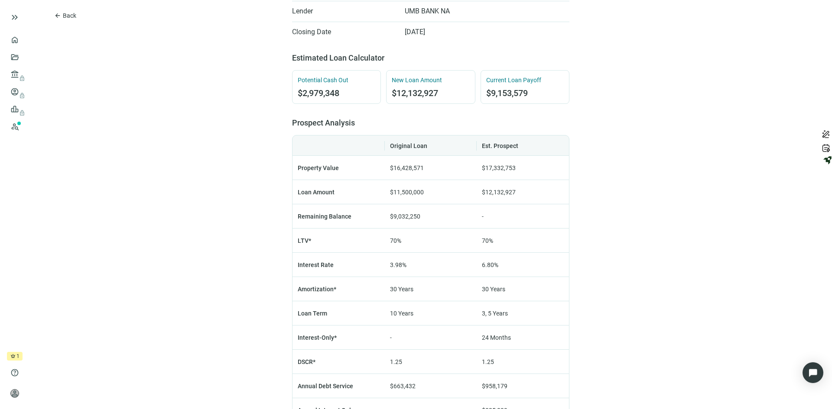
scroll to position [390, 0]
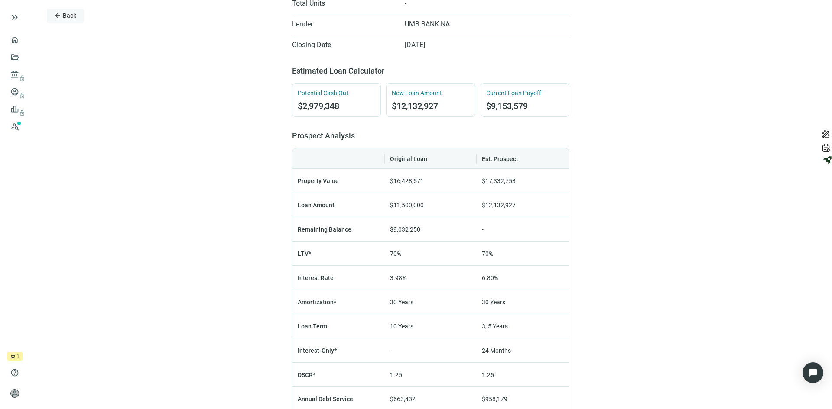
click at [69, 15] on span "Back" at bounding box center [69, 15] width 13 height 7
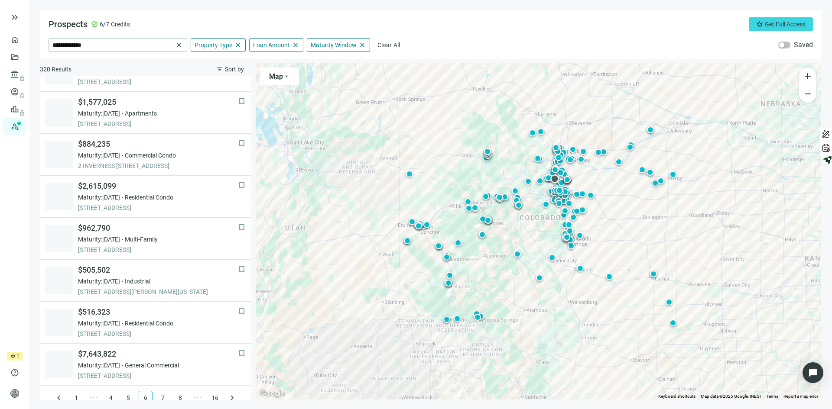
scroll to position [540, 0]
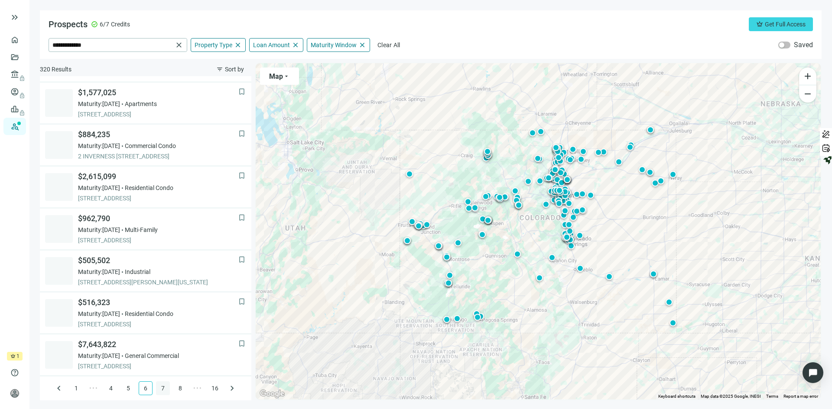
click at [159, 385] on link "7" at bounding box center [162, 388] width 13 height 13
click at [157, 386] on link "8" at bounding box center [162, 388] width 13 height 13
click at [159, 386] on link "9" at bounding box center [162, 388] width 13 height 13
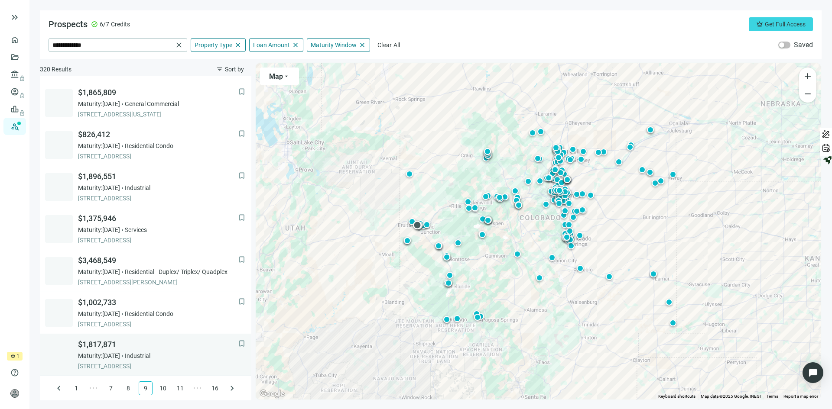
click at [192, 354] on div "Maturity: [DATE] Industrial" at bounding box center [158, 356] width 160 height 9
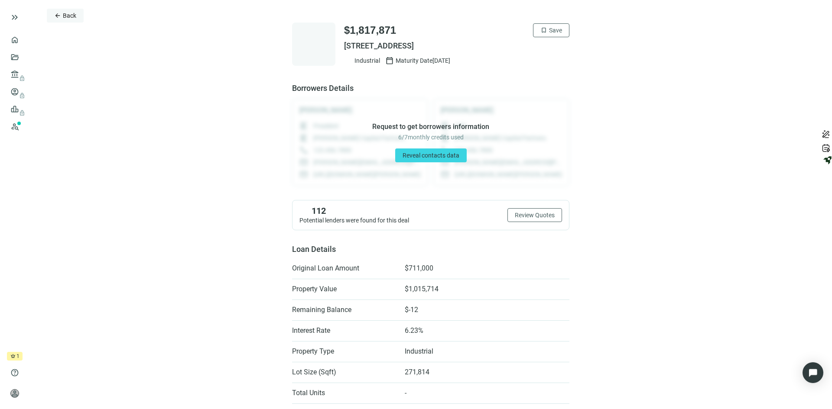
click at [63, 18] on span "Back" at bounding box center [69, 15] width 13 height 7
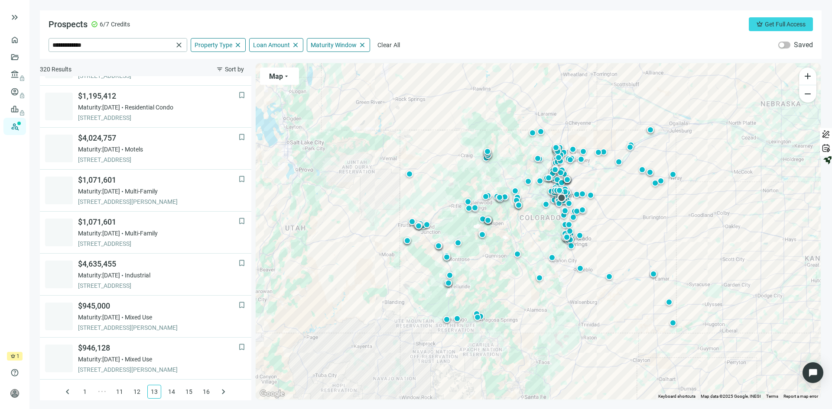
scroll to position [540, 0]
click at [167, 386] on link "14" at bounding box center [171, 388] width 13 height 13
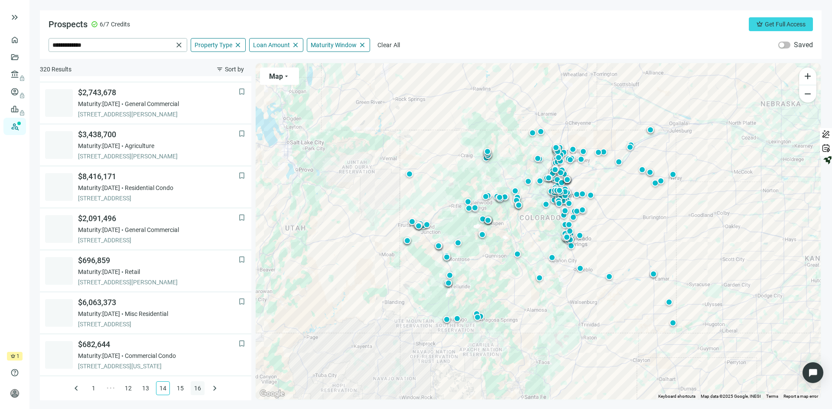
click at [194, 386] on link "16" at bounding box center [197, 388] width 13 height 13
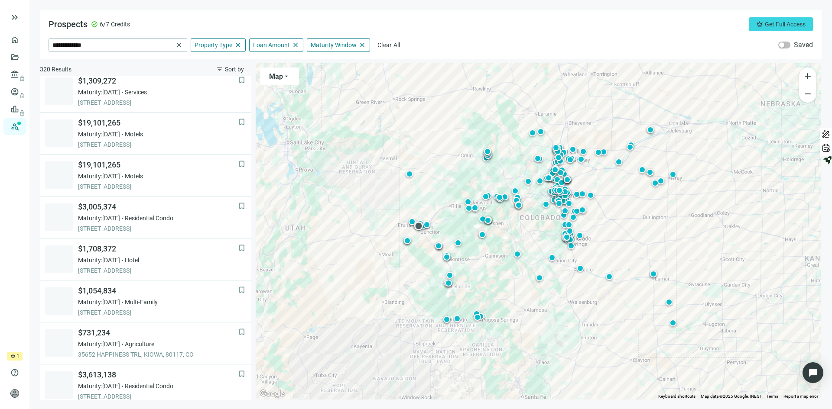
scroll to position [194, 0]
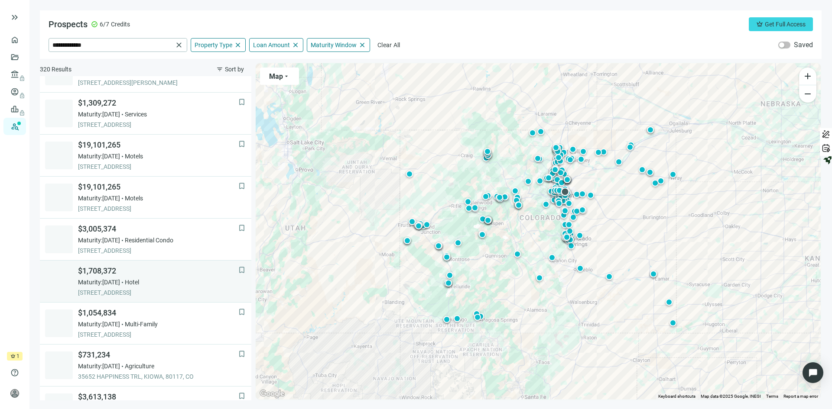
click at [195, 278] on div "Maturity: [DATE] Hotel" at bounding box center [158, 282] width 160 height 9
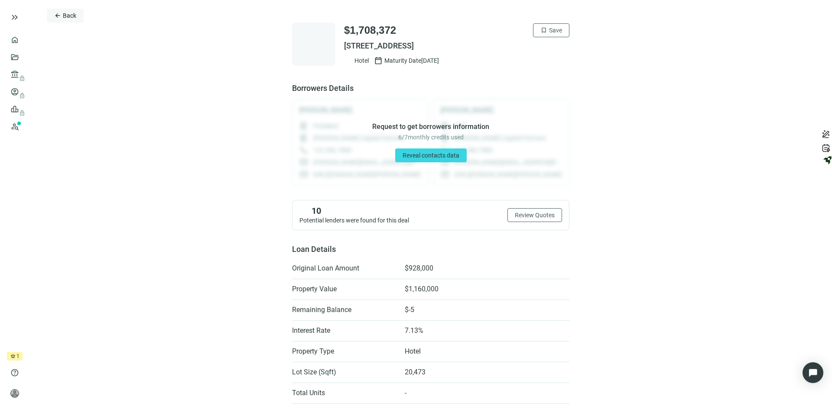
click at [71, 16] on span "Back" at bounding box center [69, 15] width 13 height 7
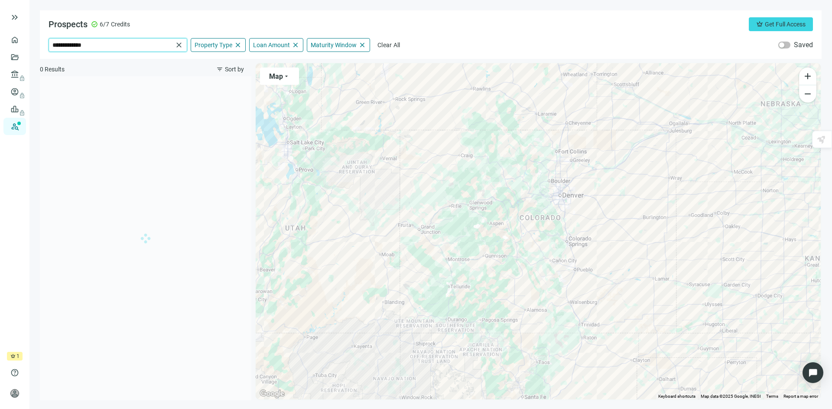
click at [104, 44] on input "**********" at bounding box center [112, 45] width 120 height 13
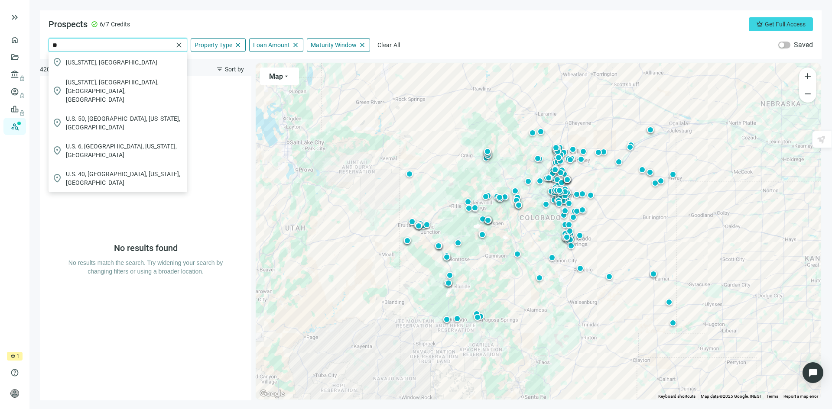
type input "*"
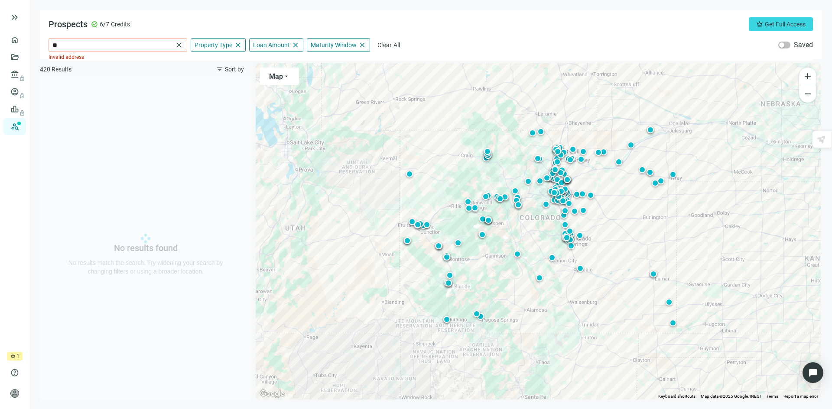
type input "*"
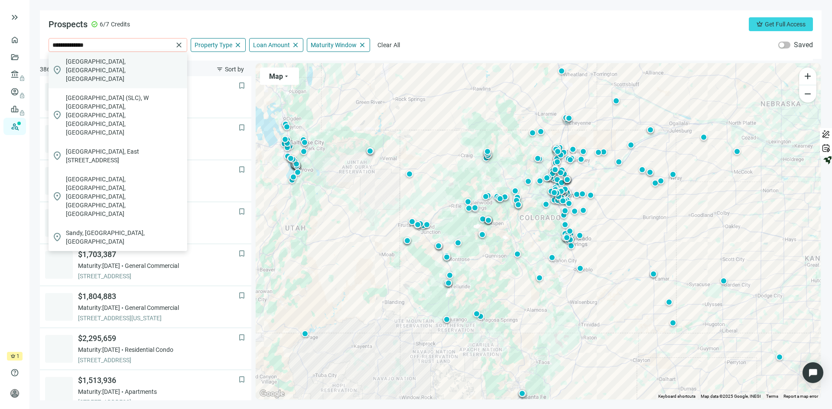
click at [113, 66] on span "[GEOGRAPHIC_DATA], [GEOGRAPHIC_DATA], [GEOGRAPHIC_DATA]" at bounding box center [125, 70] width 118 height 26
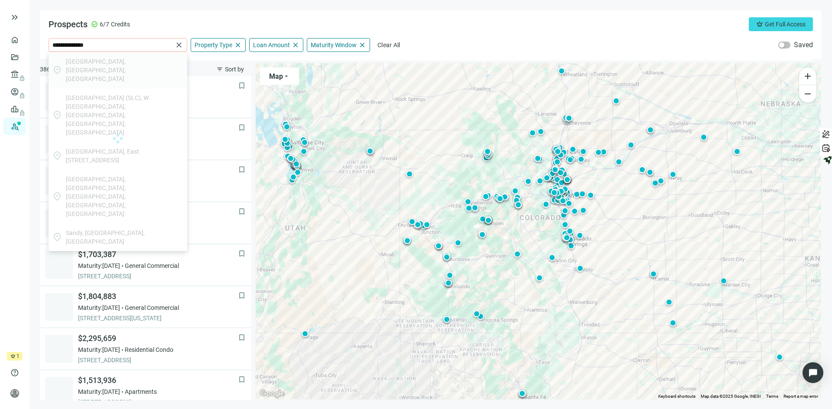
type input "**********"
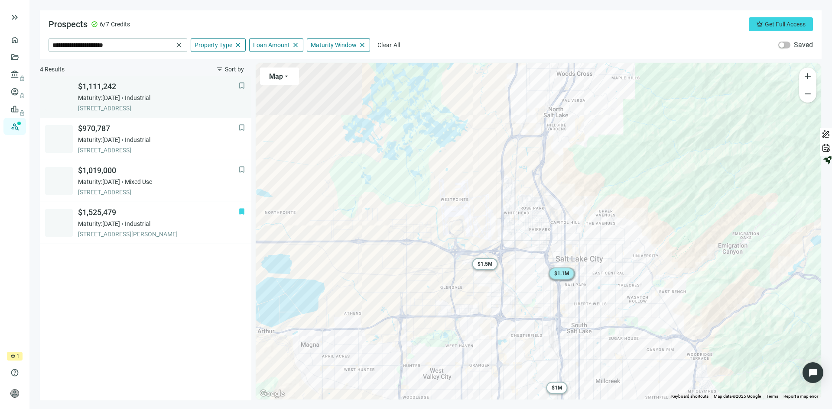
click at [178, 96] on div "Maturity: [DATE] Industrial" at bounding box center [158, 98] width 160 height 9
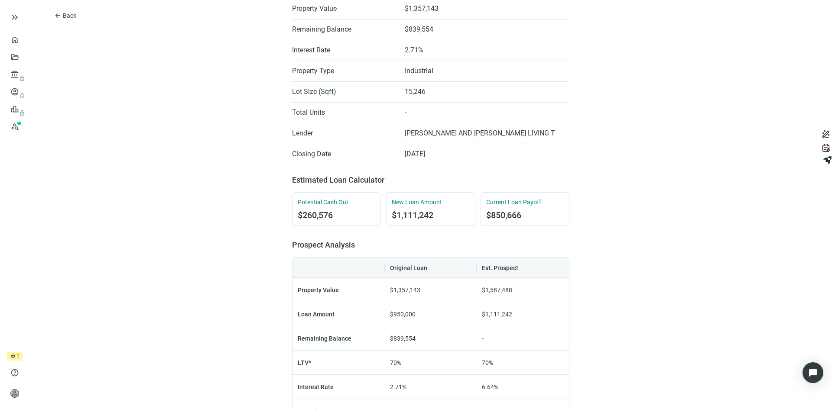
scroll to position [260, 0]
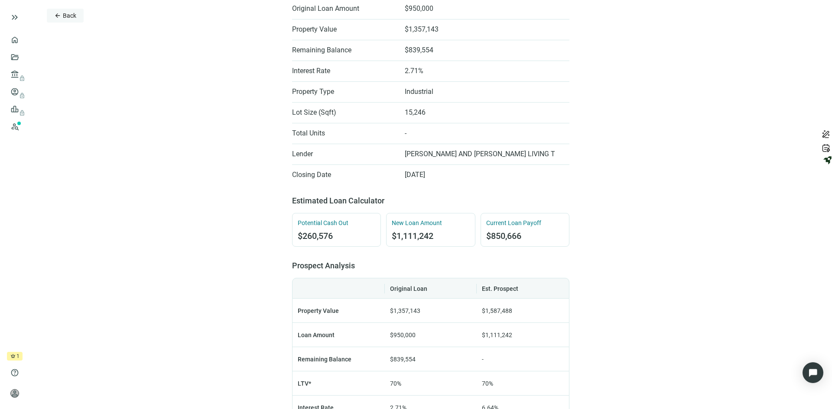
click at [58, 10] on button "arrow_back Back" at bounding box center [65, 16] width 37 height 14
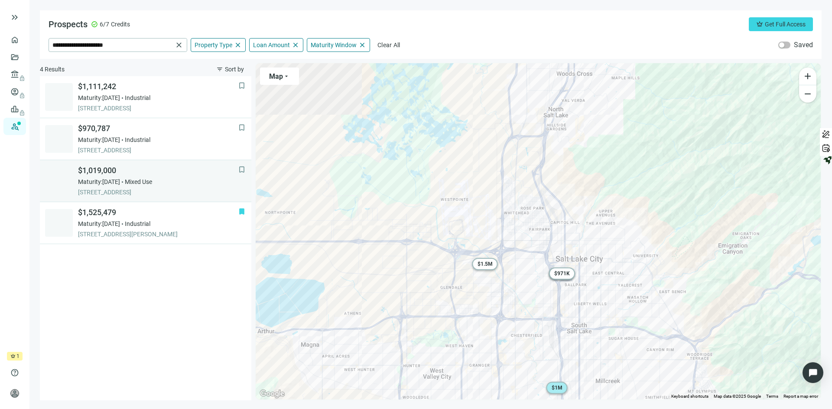
click at [196, 175] on span "$1,019,000" at bounding box center [158, 171] width 160 height 10
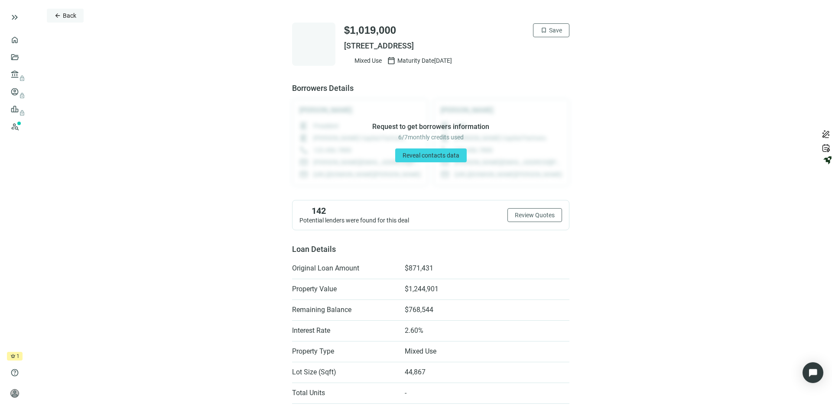
click at [68, 11] on button "arrow_back Back" at bounding box center [65, 16] width 37 height 14
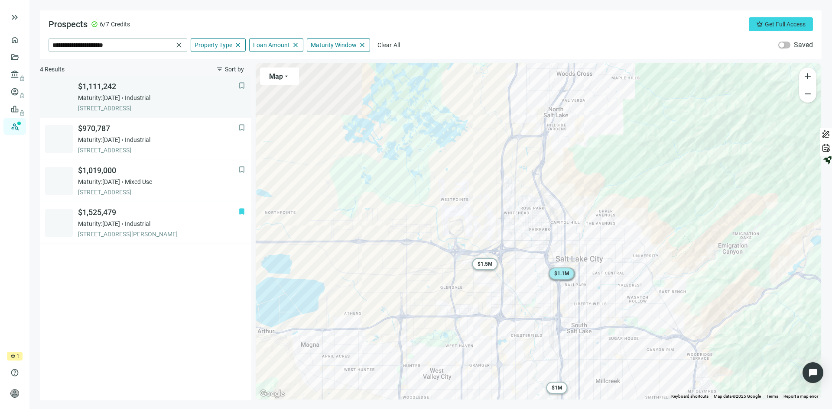
click at [180, 97] on div "Maturity: [DATE] Industrial" at bounding box center [158, 98] width 160 height 9
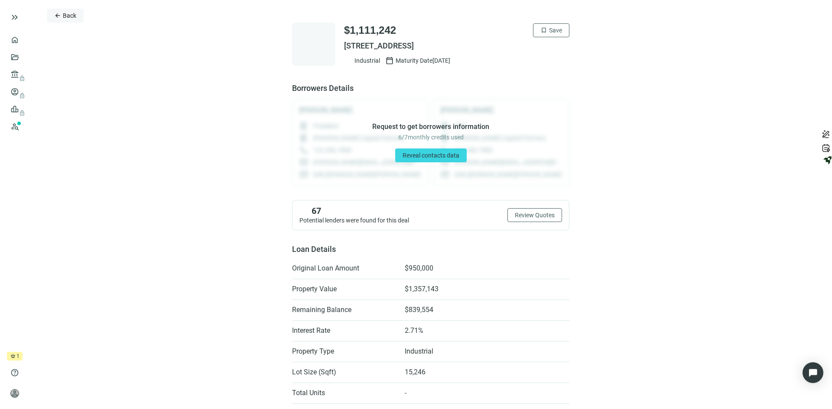
click at [63, 16] on span "Back" at bounding box center [69, 15] width 13 height 7
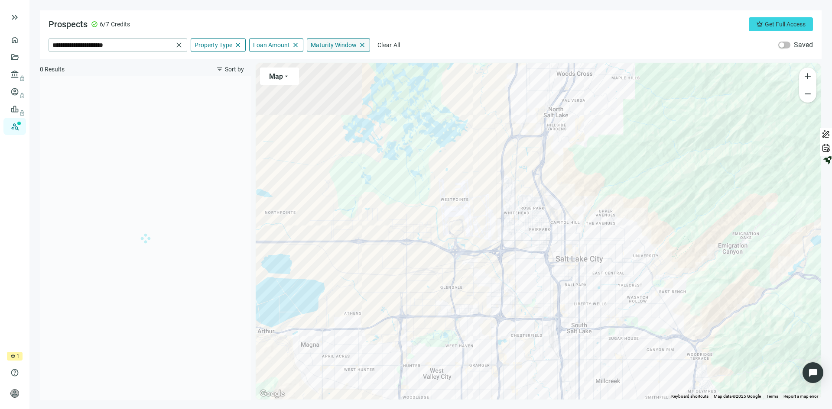
click at [363, 43] on span "close" at bounding box center [362, 45] width 8 height 8
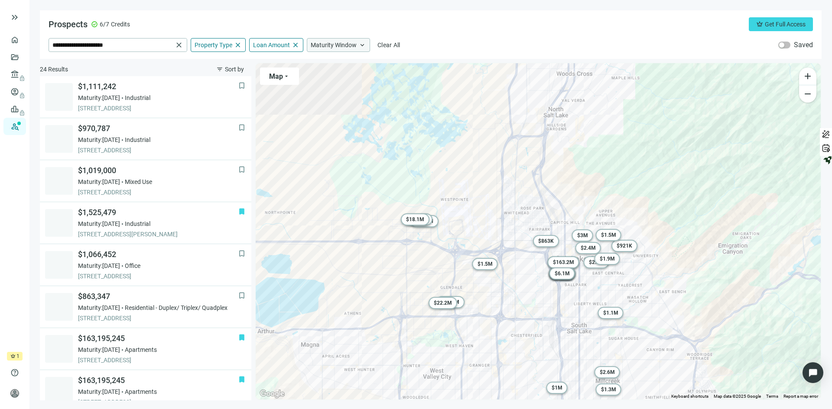
click at [361, 44] on span "keyboard_arrow_up" at bounding box center [362, 45] width 8 height 8
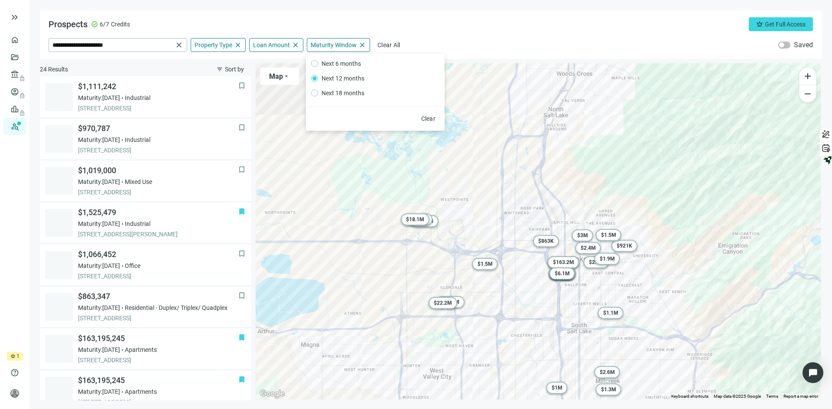
click at [233, 19] on div "Prospects check_circle 6/7 Credits crown Get Full Access" at bounding box center [431, 24] width 764 height 14
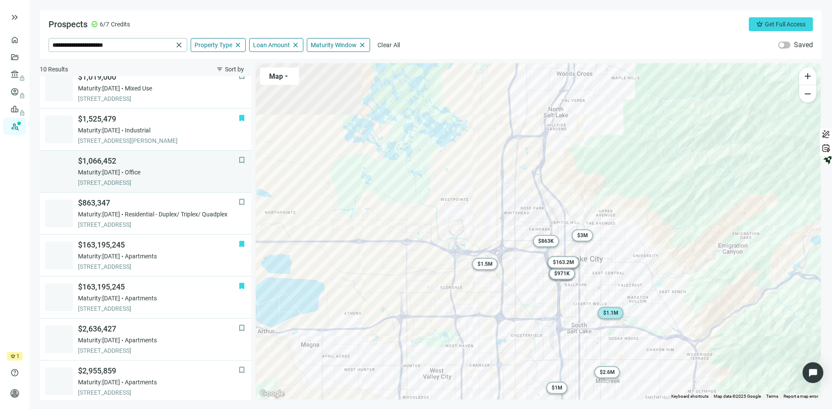
scroll to position [96, 0]
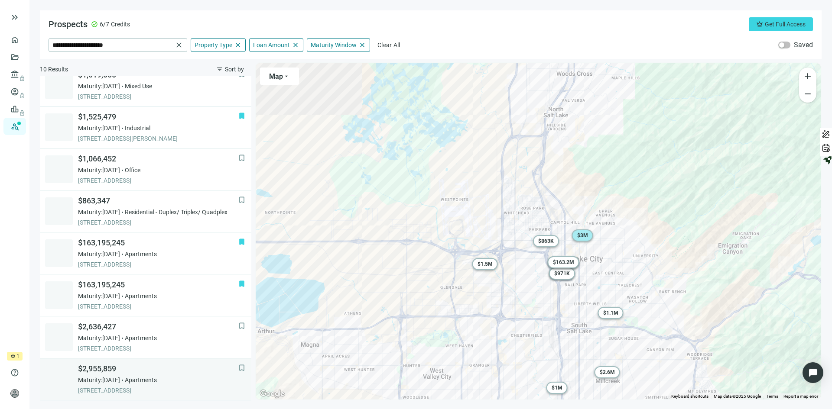
click at [174, 364] on span "$2,955,859" at bounding box center [158, 369] width 160 height 10
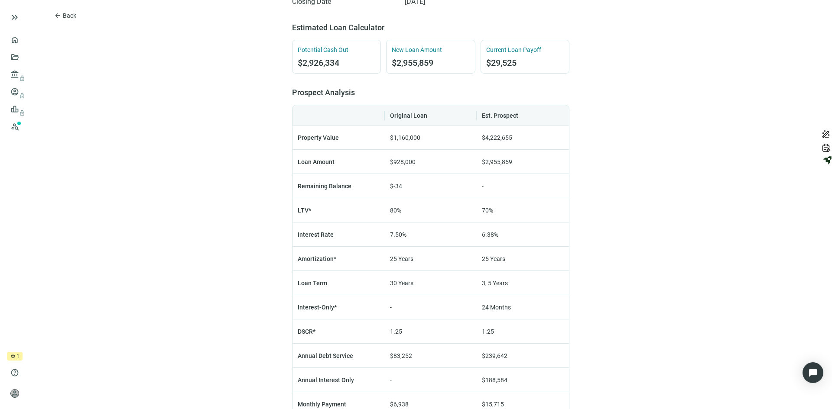
scroll to position [477, 0]
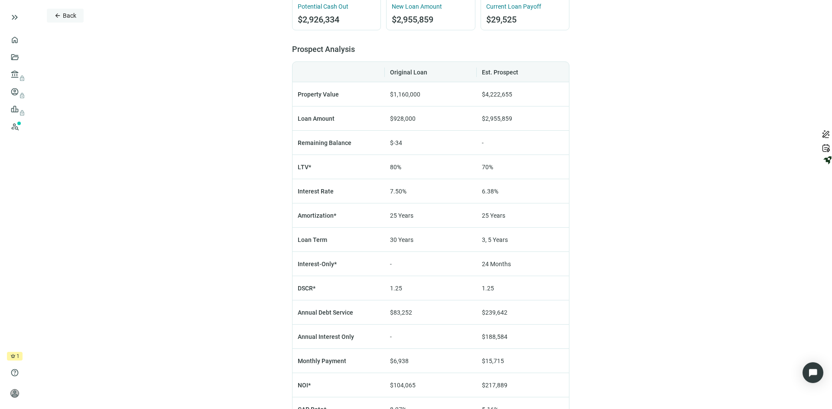
click at [70, 17] on span "Back" at bounding box center [69, 15] width 13 height 7
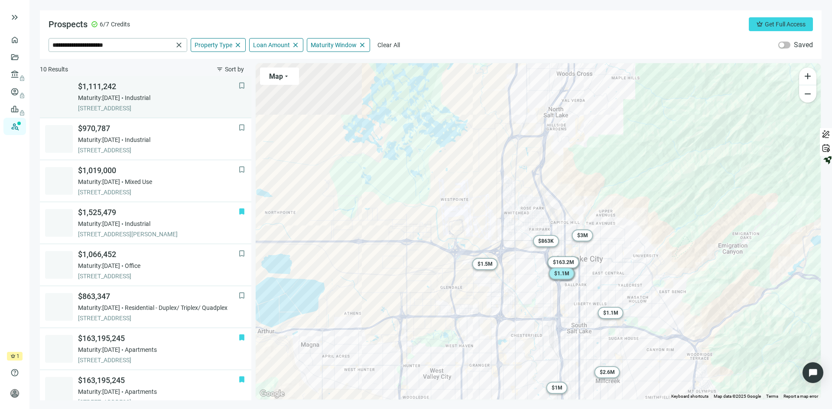
click at [190, 91] on span "$1,111,242" at bounding box center [158, 86] width 160 height 10
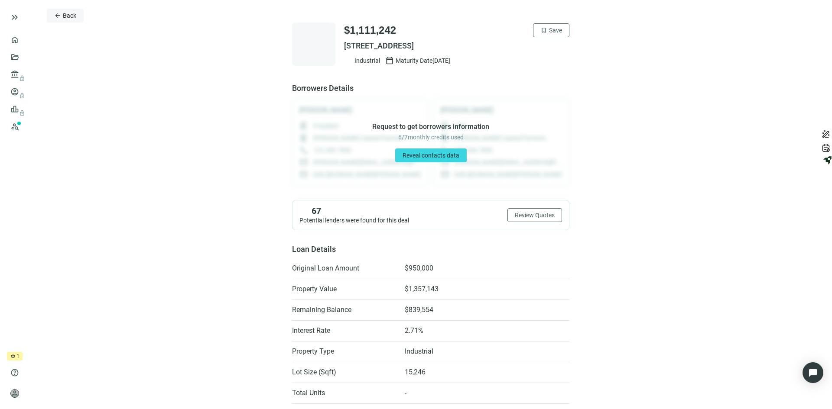
click at [68, 15] on span "Back" at bounding box center [69, 15] width 13 height 7
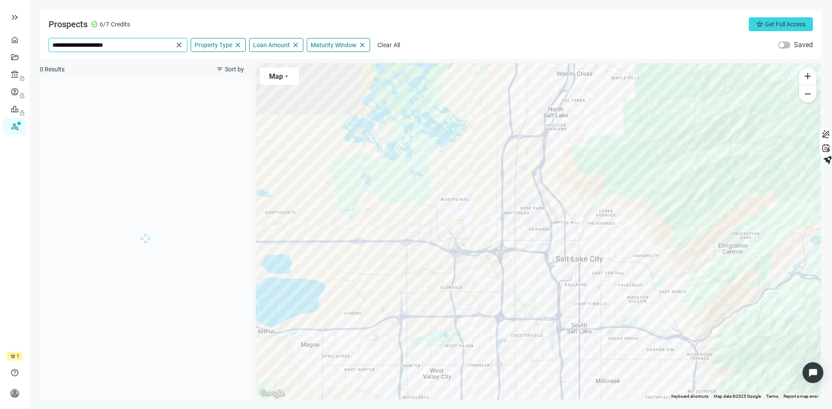
click at [128, 47] on input "**********" at bounding box center [112, 45] width 120 height 13
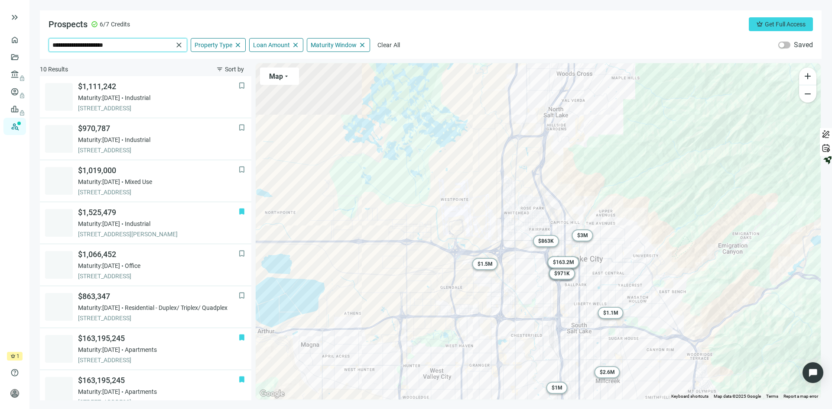
click at [127, 47] on input "**********" at bounding box center [112, 45] width 120 height 13
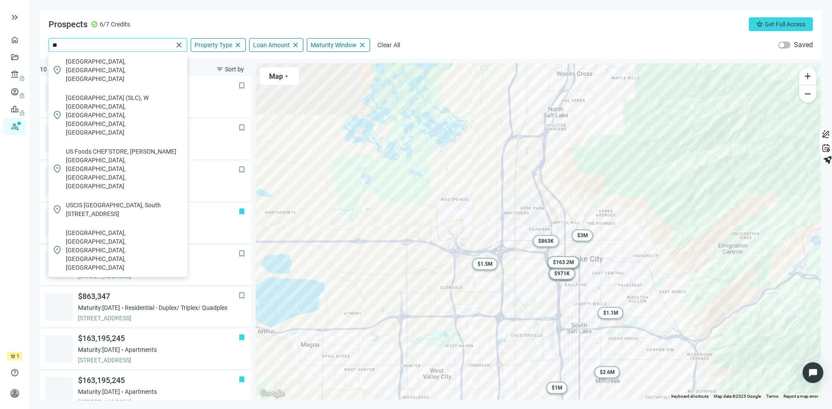
type input "*"
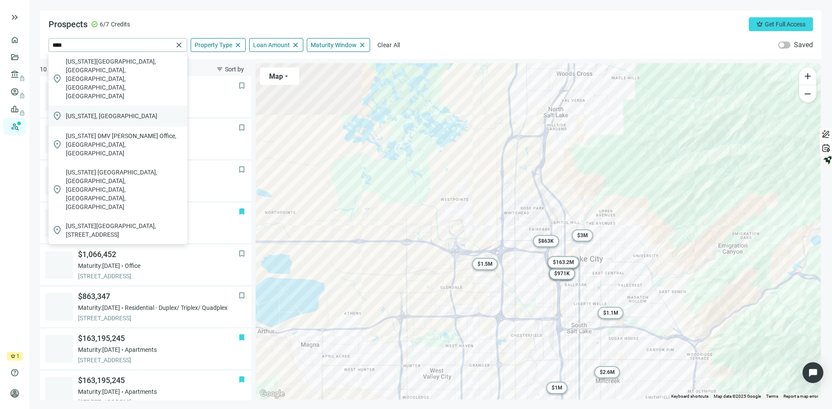
click at [77, 112] on span "[US_STATE], [GEOGRAPHIC_DATA]" at bounding box center [111, 116] width 91 height 9
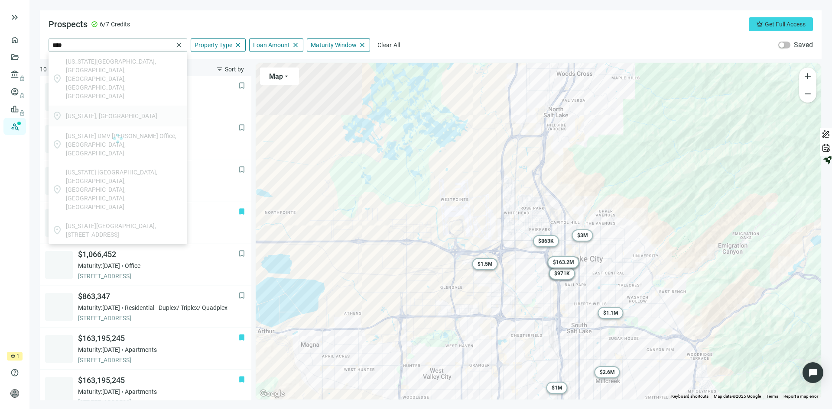
type input "*********"
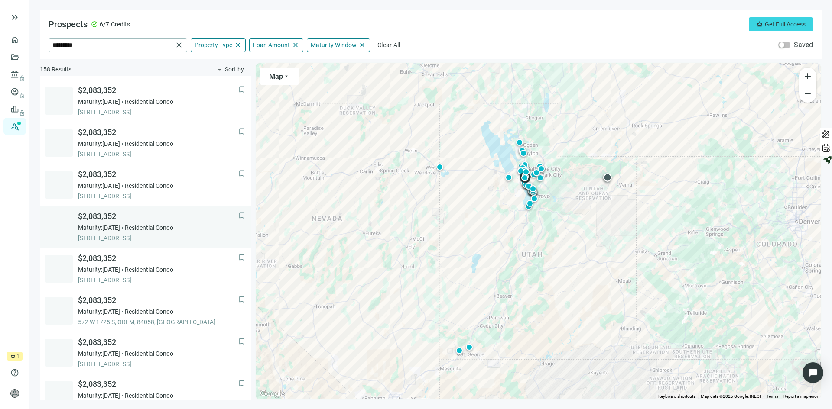
scroll to position [540, 0]
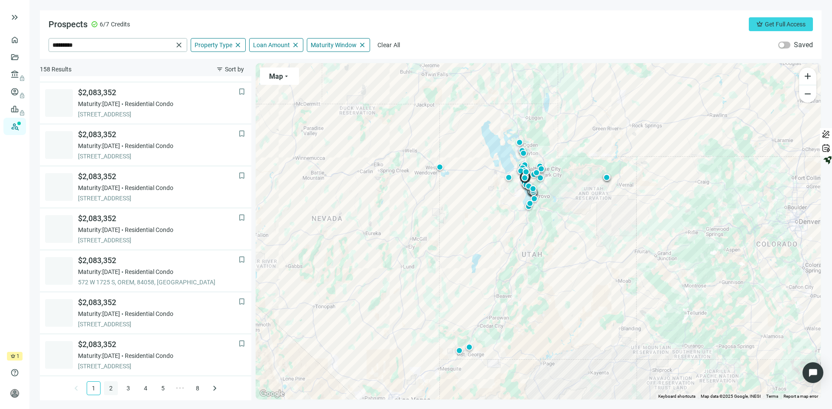
click at [107, 387] on link "2" at bounding box center [110, 388] width 13 height 13
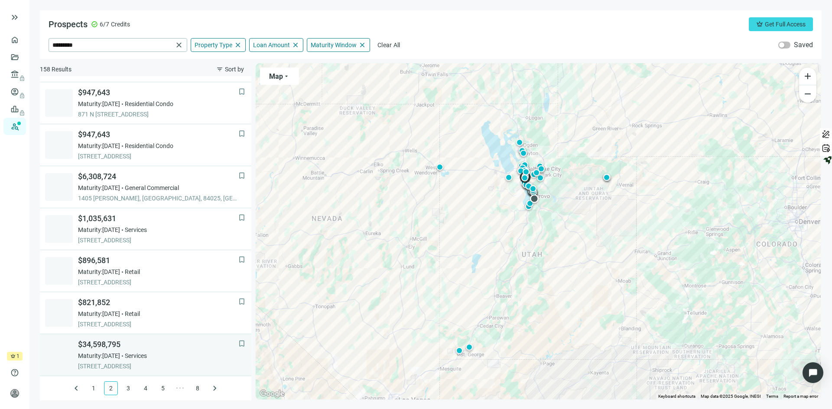
click at [134, 355] on div "Maturity: [DATE] Services" at bounding box center [158, 356] width 160 height 9
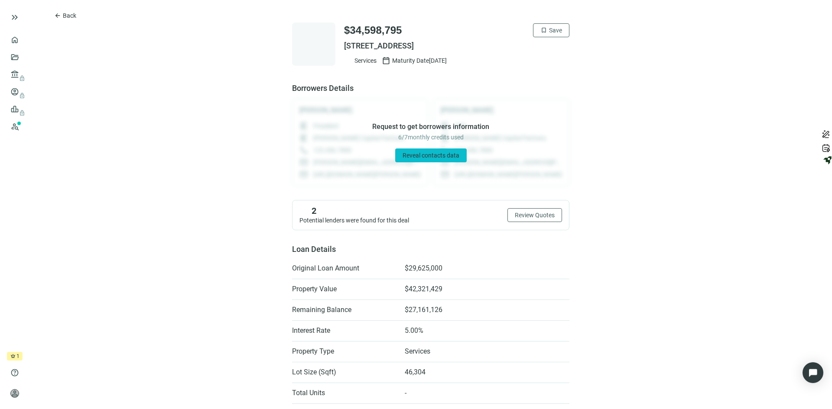
click at [432, 156] on span "Reveal contacts data" at bounding box center [431, 155] width 57 height 7
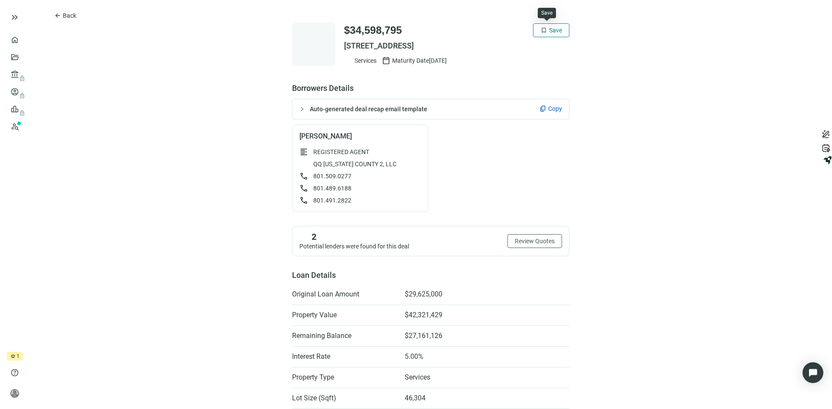
click at [549, 24] on button "bookmark Save" at bounding box center [551, 30] width 36 height 14
click at [65, 17] on span "Back" at bounding box center [69, 15] width 13 height 7
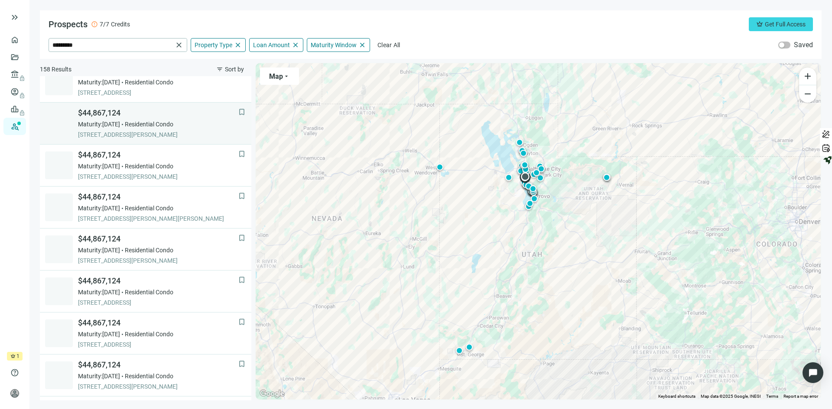
scroll to position [540, 0]
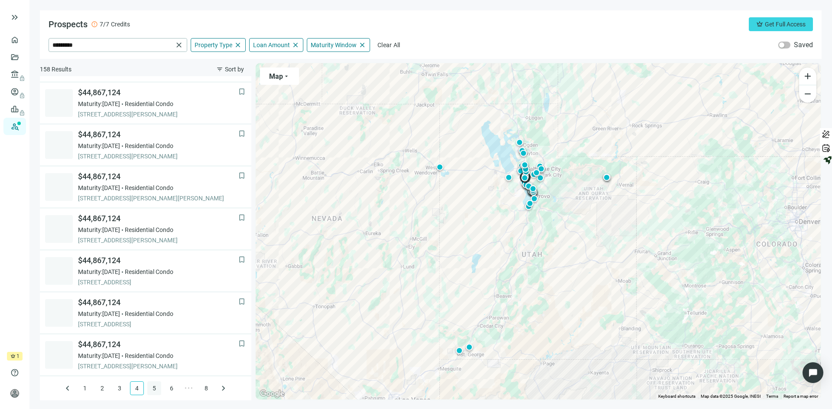
click at [150, 388] on link "5" at bounding box center [154, 388] width 13 height 13
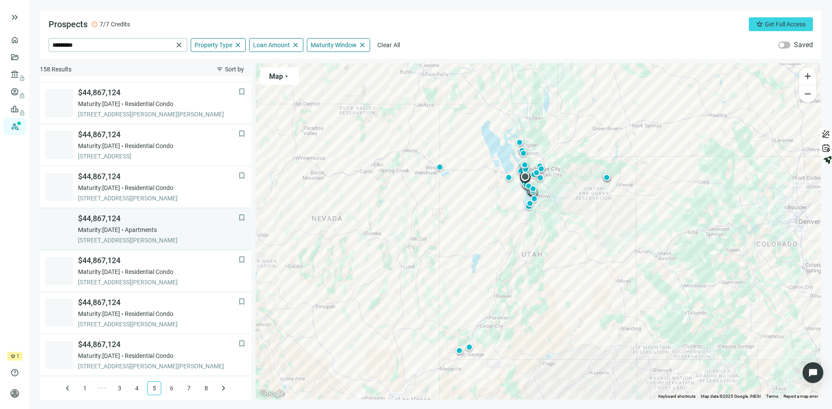
click at [198, 223] on span "$44,867,124" at bounding box center [158, 219] width 160 height 10
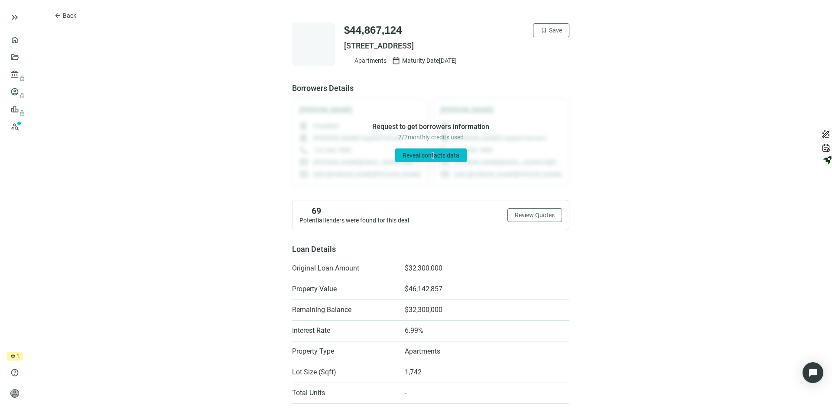
click at [428, 157] on span "Reveal contacts data" at bounding box center [431, 155] width 57 height 7
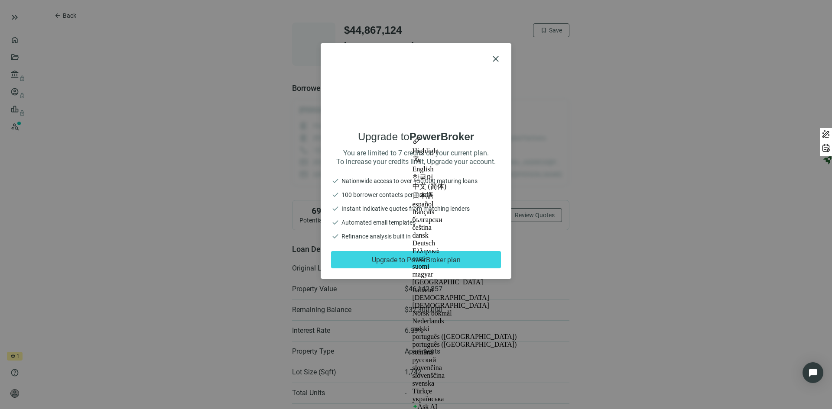
click at [379, 166] on div "Upgrade to PowerBroker You are limited to 7 credits on your current plan. To in…" at bounding box center [416, 166] width 170 height 205
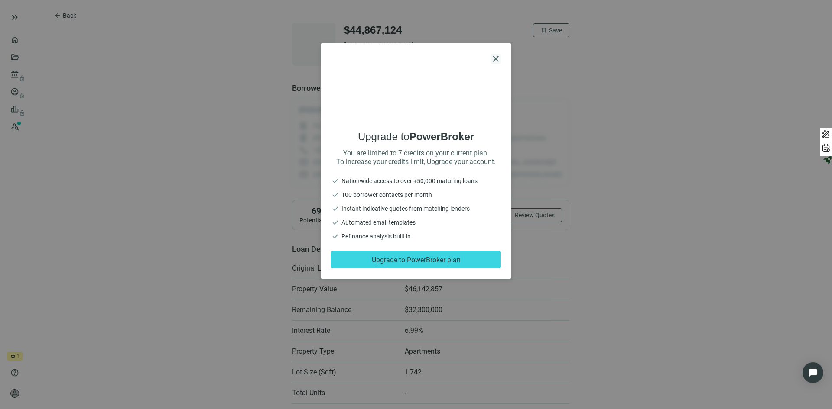
click at [497, 58] on span "close" at bounding box center [495, 59] width 10 height 10
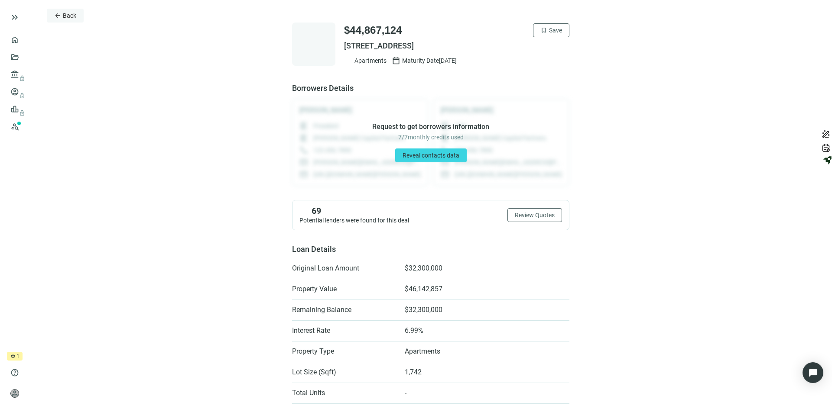
click at [64, 19] on button "arrow_back Back" at bounding box center [65, 16] width 37 height 14
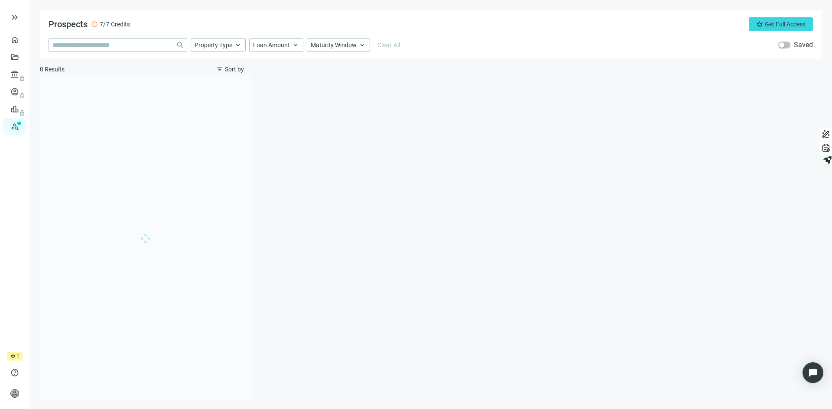
type input "*********"
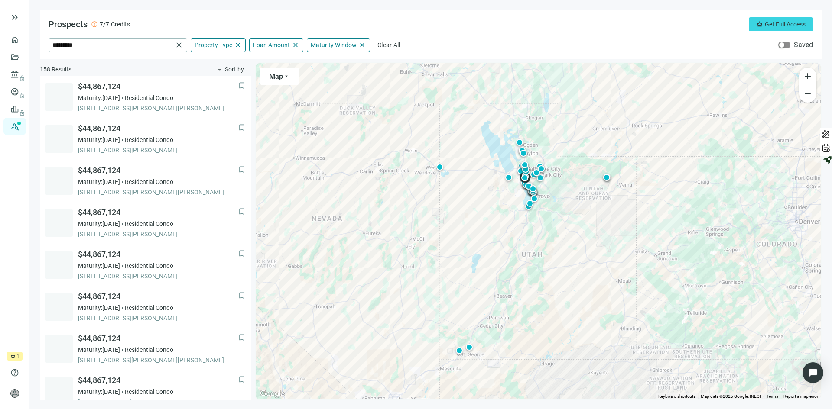
click at [782, 44] on div "button" at bounding box center [781, 44] width 5 height 5
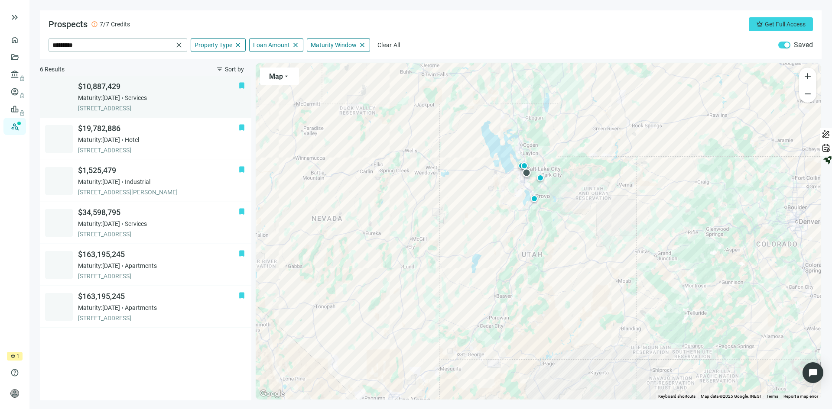
click at [199, 96] on div "Maturity: [DATE] Services" at bounding box center [158, 98] width 160 height 9
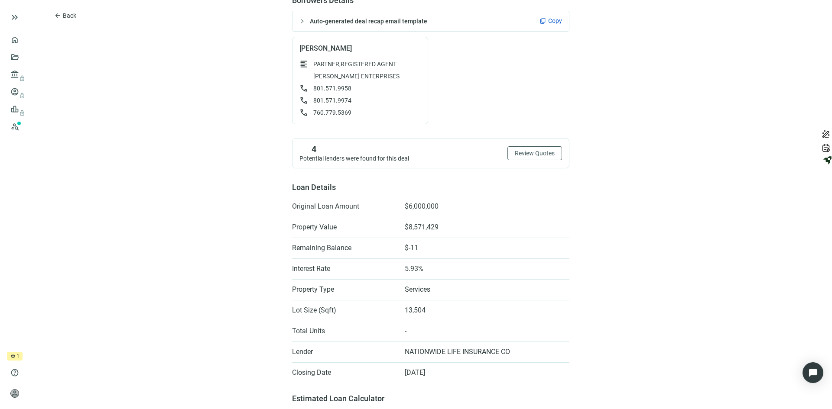
scroll to position [43, 0]
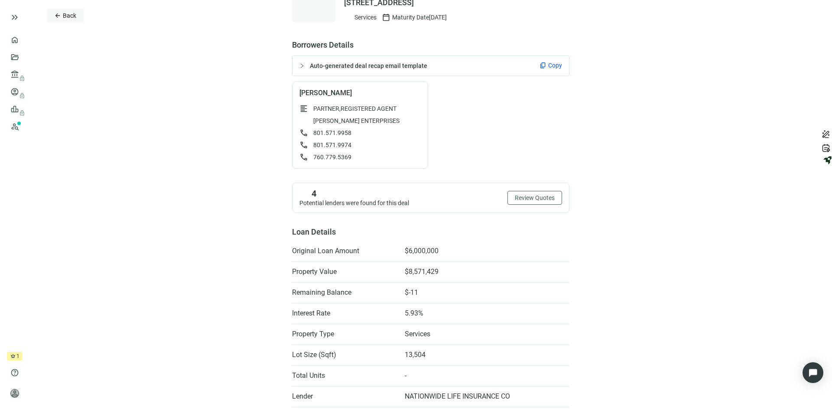
click at [64, 12] on span "Back" at bounding box center [69, 15] width 13 height 7
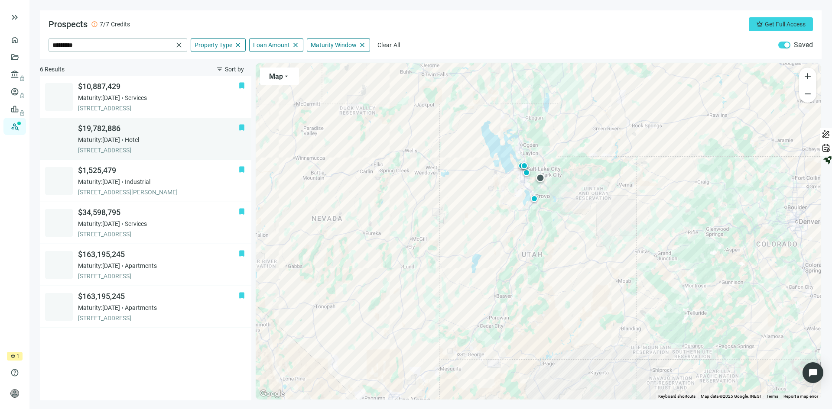
click at [179, 134] on div "$19,782,886 Maturity: [DATE] [GEOGRAPHIC_DATA][STREET_ADDRESS][GEOGRAPHIC_DATA]" at bounding box center [158, 138] width 160 height 31
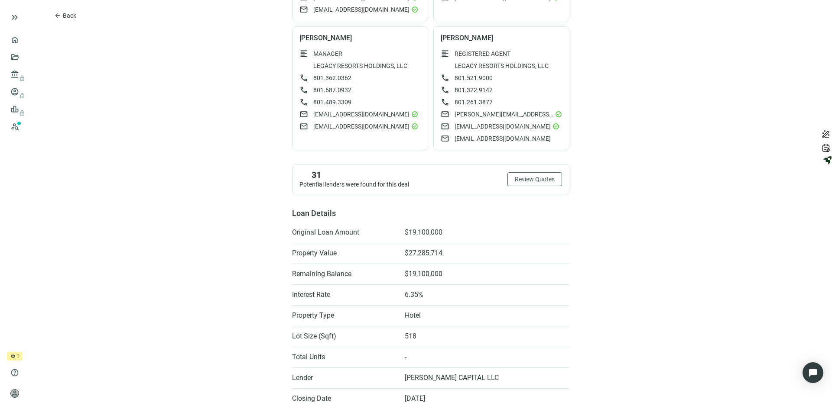
scroll to position [212, 0]
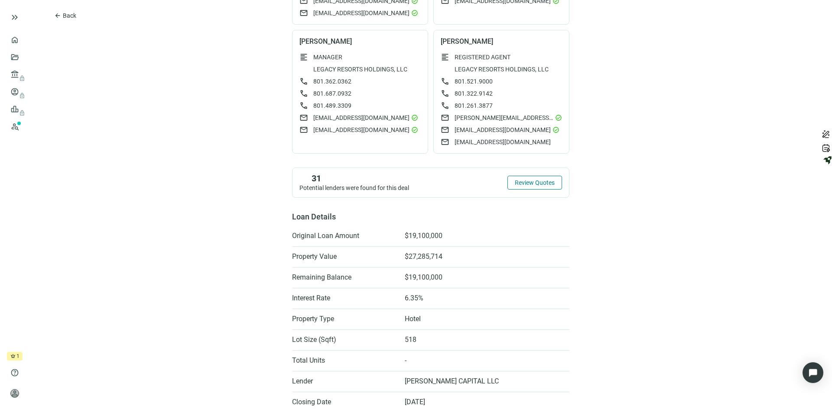
click at [537, 183] on span "Review Quotes" at bounding box center [535, 182] width 40 height 7
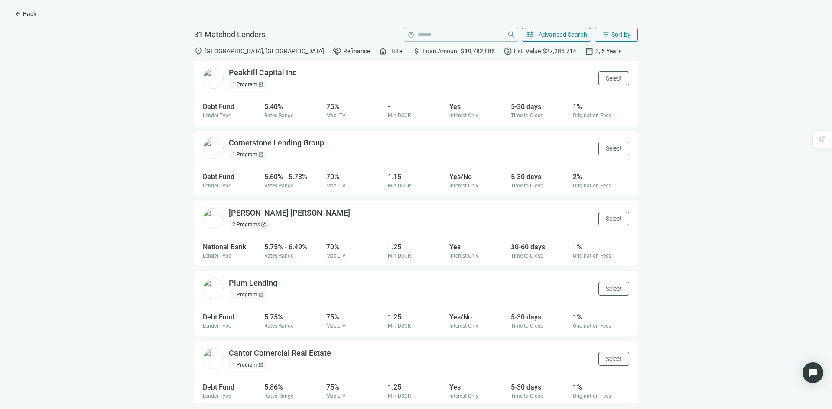
click at [28, 11] on span "Back" at bounding box center [29, 13] width 13 height 7
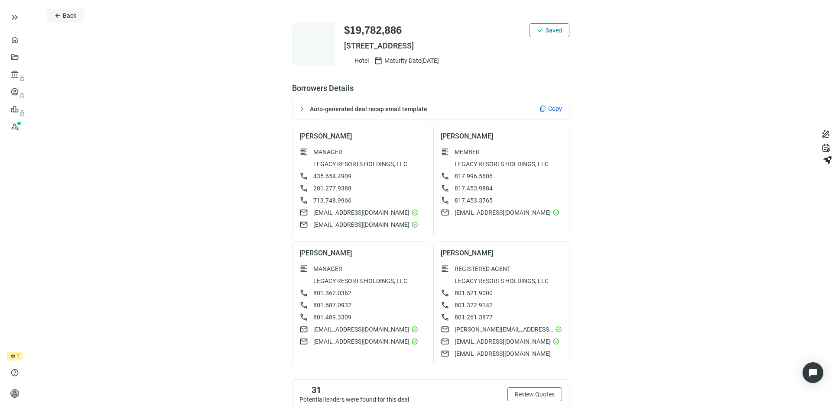
click at [67, 16] on span "Back" at bounding box center [69, 15] width 13 height 7
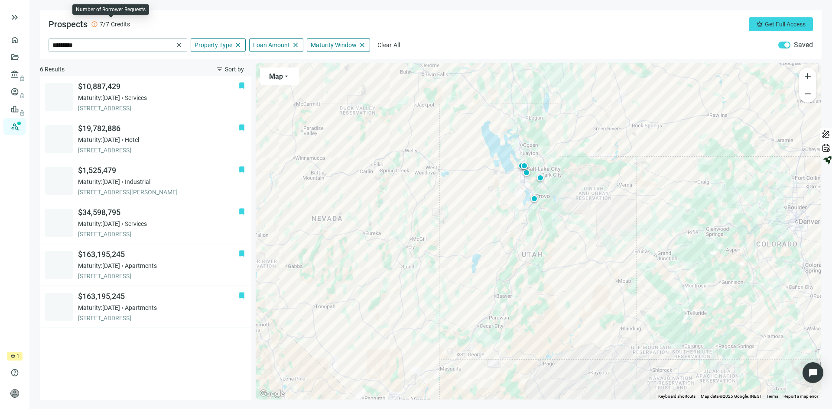
click at [94, 24] on span "error" at bounding box center [94, 24] width 7 height 7
click at [22, 38] on link "Overview" at bounding box center [35, 39] width 26 height 7
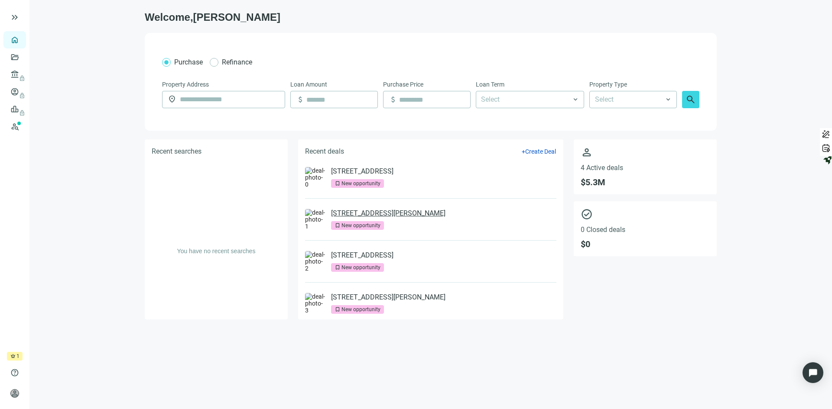
click at [375, 213] on link "[STREET_ADDRESS][PERSON_NAME]" at bounding box center [388, 213] width 114 height 9
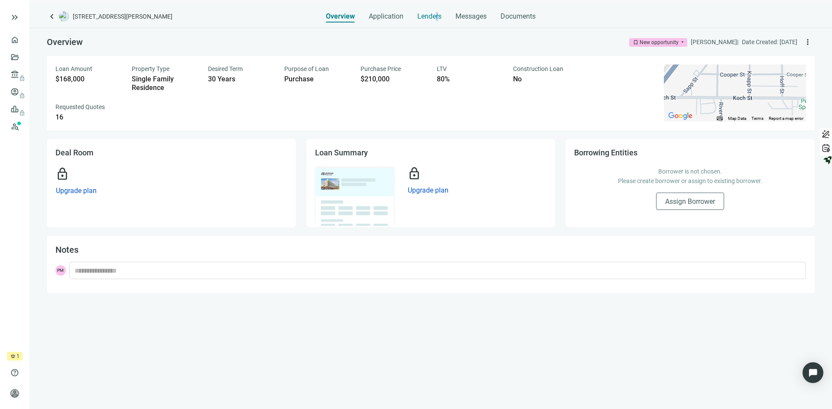
click at [435, 16] on span "Lenders" at bounding box center [429, 16] width 24 height 9
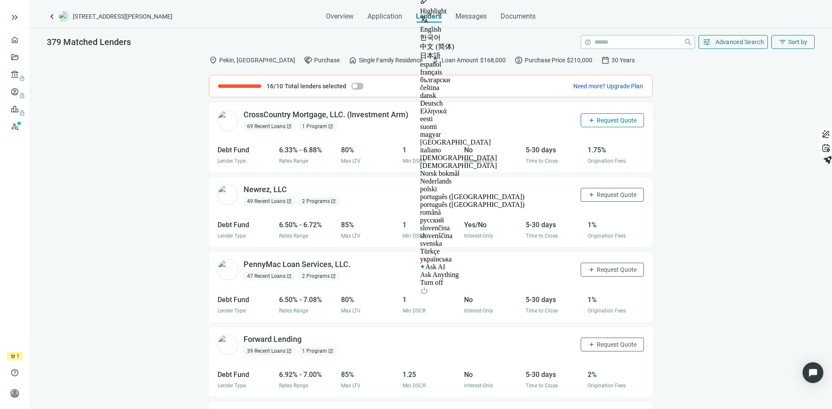
click at [610, 122] on span "Request Quote" at bounding box center [617, 120] width 40 height 7
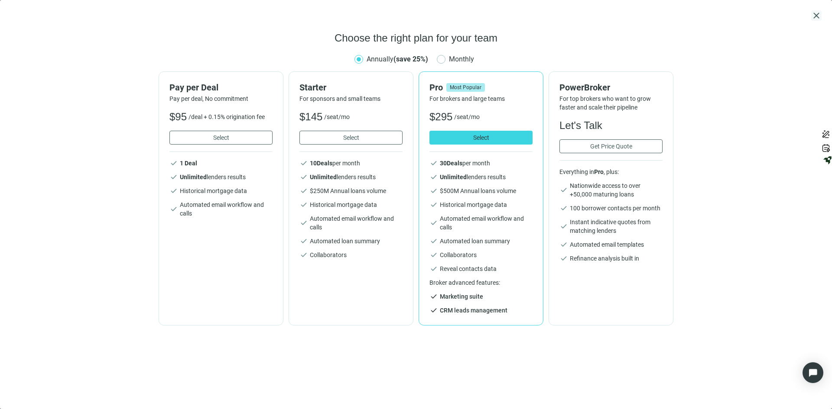
click at [818, 14] on span "close" at bounding box center [816, 15] width 10 height 10
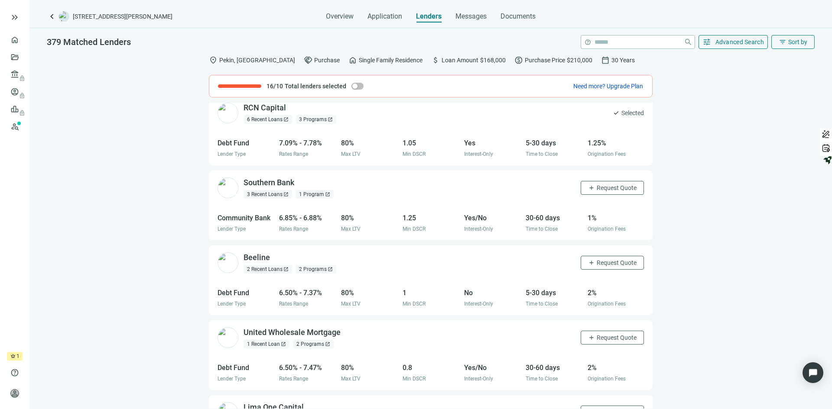
scroll to position [847, 0]
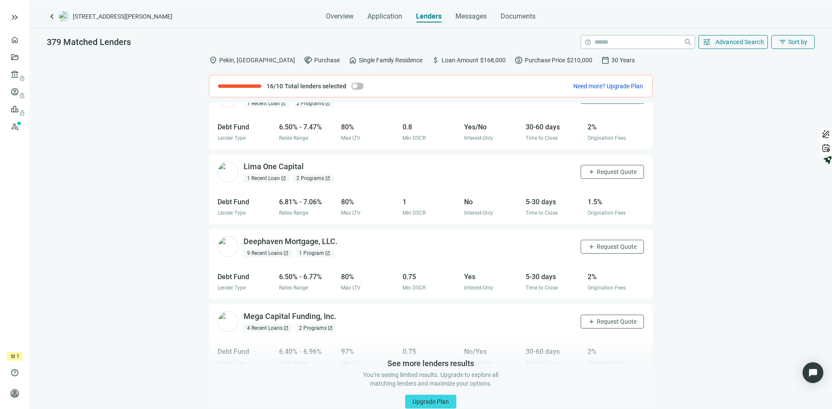
click at [328, 252] on span "open_in_new" at bounding box center [327, 253] width 5 height 5
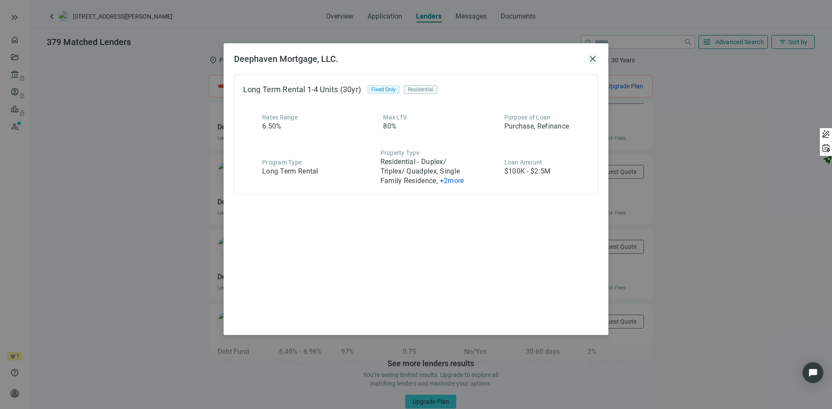
click at [593, 59] on span "close" at bounding box center [593, 59] width 10 height 10
